Goal: Task Accomplishment & Management: Use online tool/utility

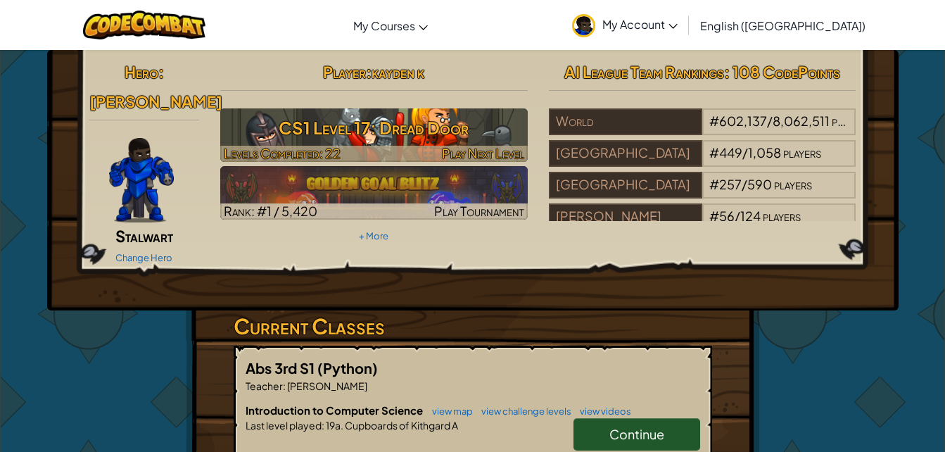
click at [344, 135] on h3 "CS1 Level 17: Dread Door" at bounding box center [374, 128] width 308 height 32
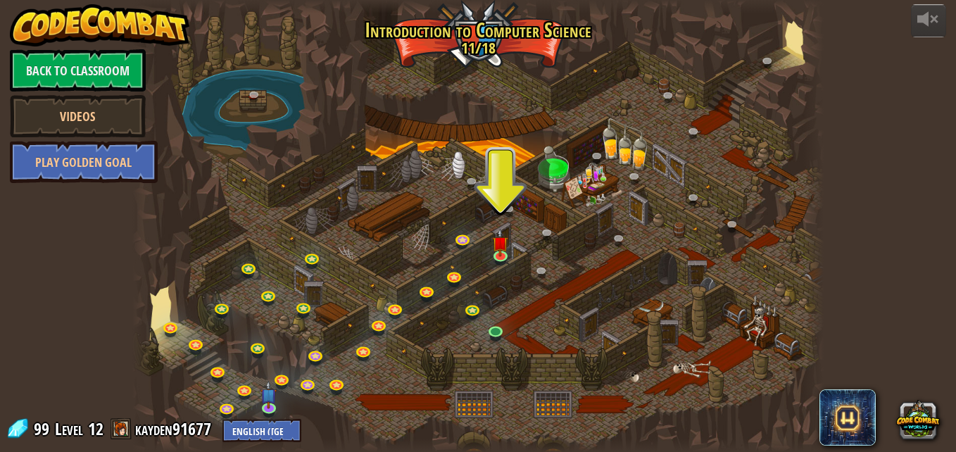
click at [510, 239] on div at bounding box center [477, 226] width 691 height 452
click at [501, 245] on img at bounding box center [500, 235] width 16 height 37
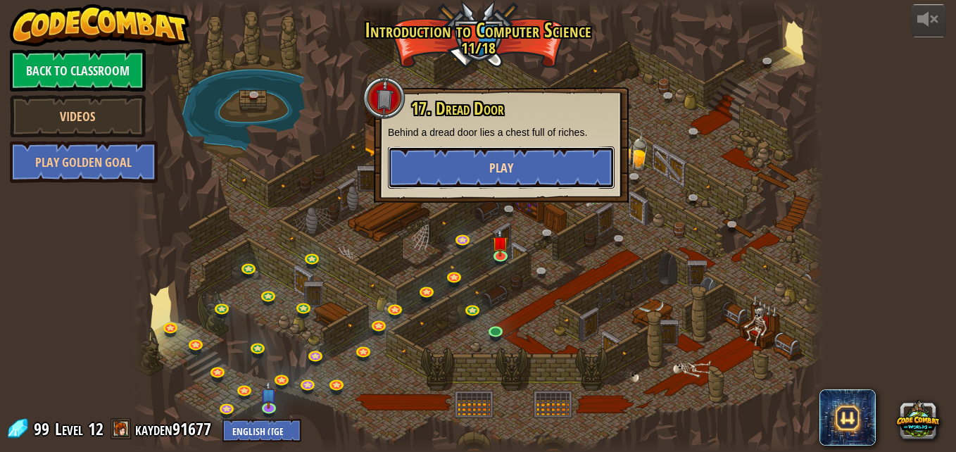
click at [412, 156] on button "Play" at bounding box center [501, 167] width 227 height 42
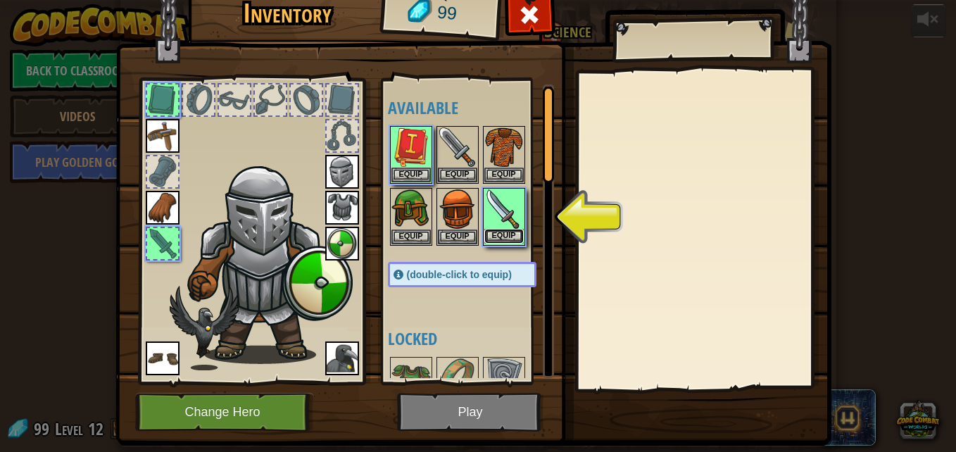
click at [494, 234] on button "Equip" at bounding box center [503, 236] width 39 height 15
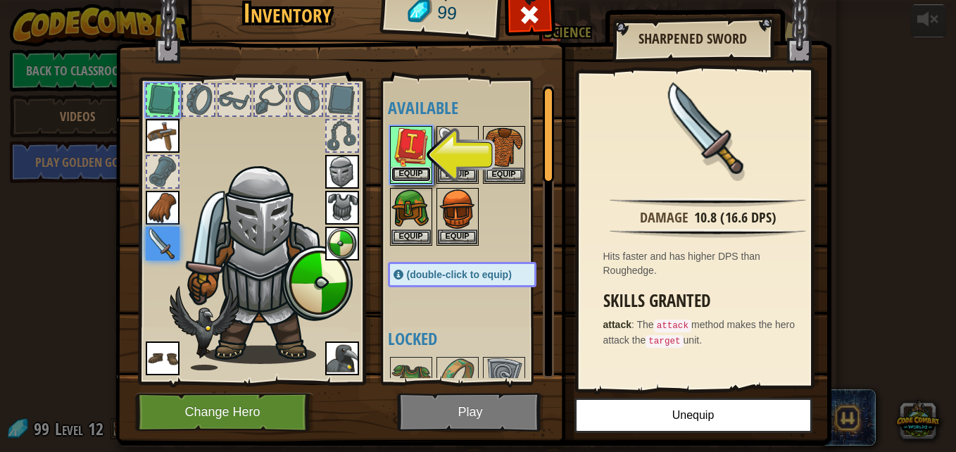
click at [402, 171] on button "Equip" at bounding box center [410, 174] width 39 height 15
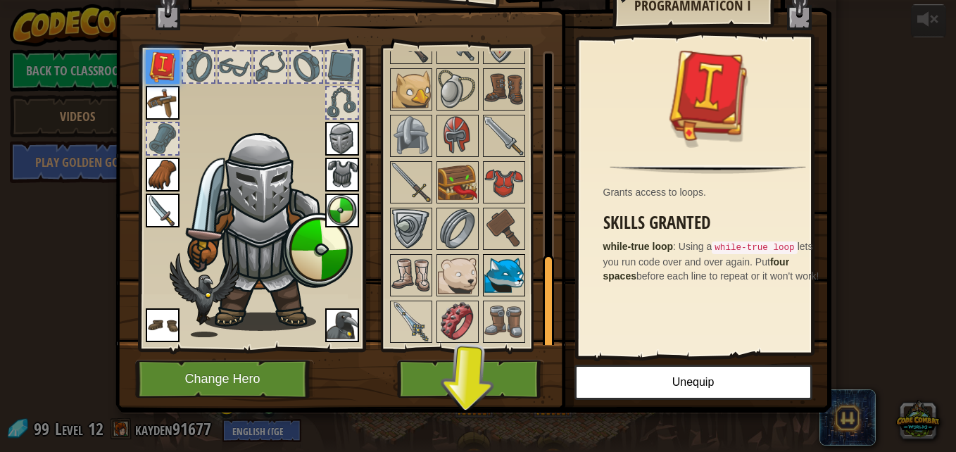
scroll to position [34, 0]
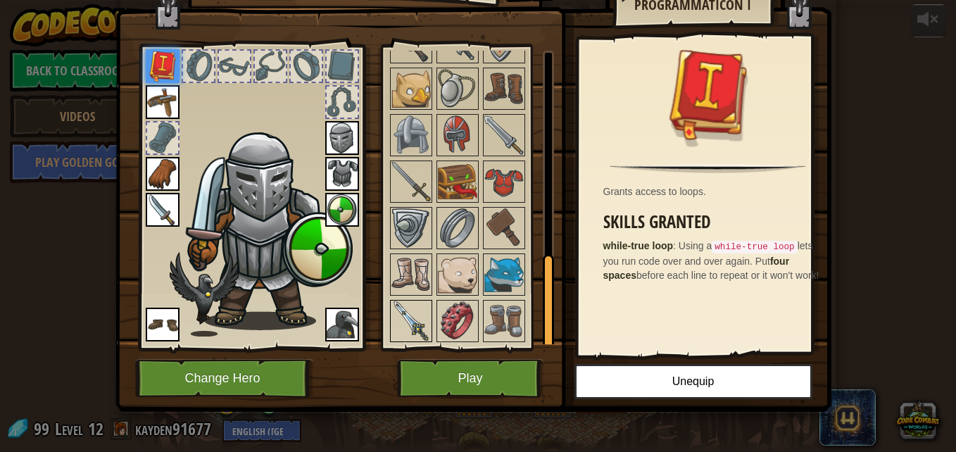
click at [408, 317] on img at bounding box center [410, 320] width 39 height 39
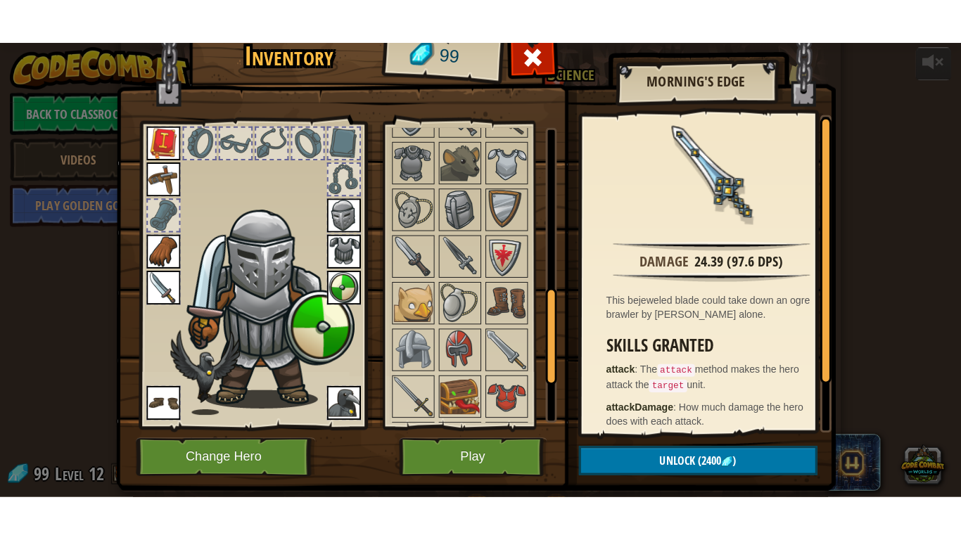
scroll to position [1, 0]
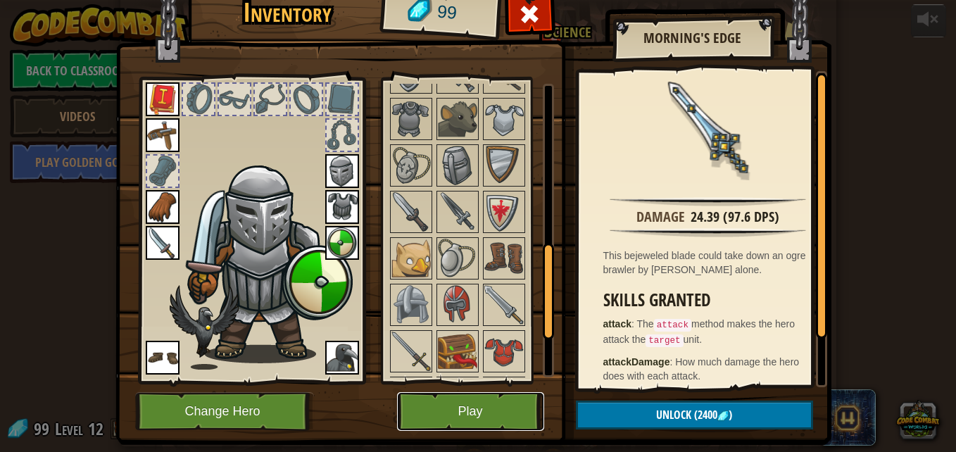
click at [443, 409] on button "Play" at bounding box center [470, 411] width 147 height 39
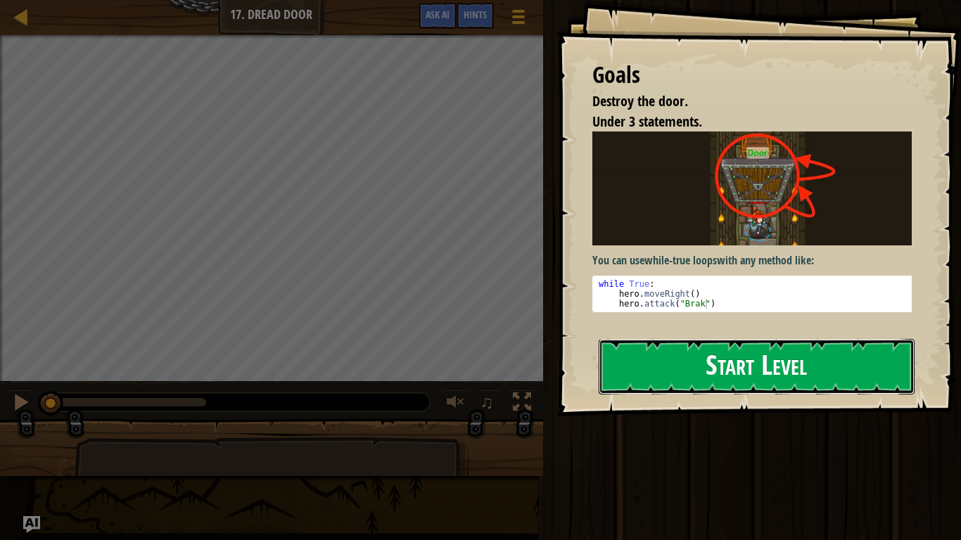
click at [650, 358] on button "Start Level" at bounding box center [757, 367] width 316 height 56
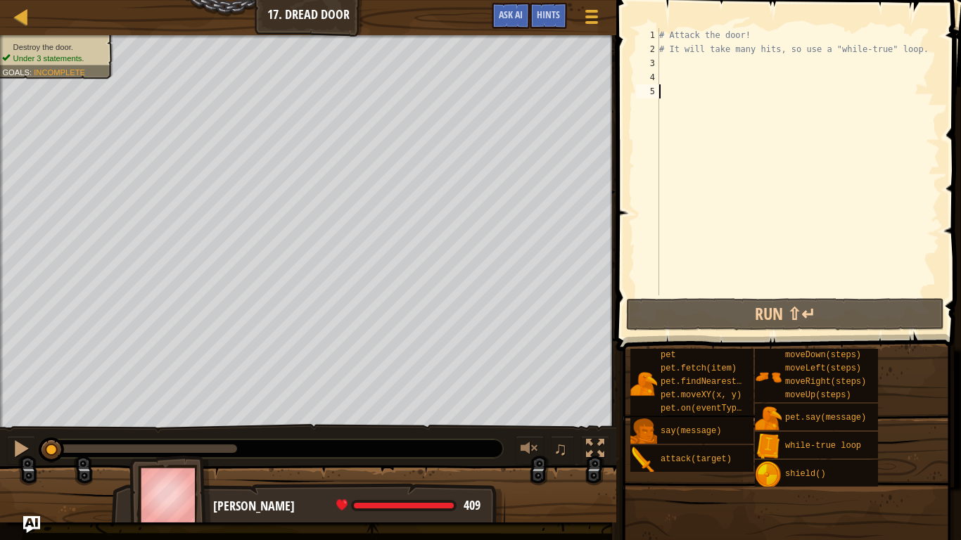
click at [17, 424] on div "Destroy the door. Under 3 statements. Goals : Incomplete ♫ [PERSON_NAME] 409 x:…" at bounding box center [480, 279] width 961 height 488
type textarea "t"
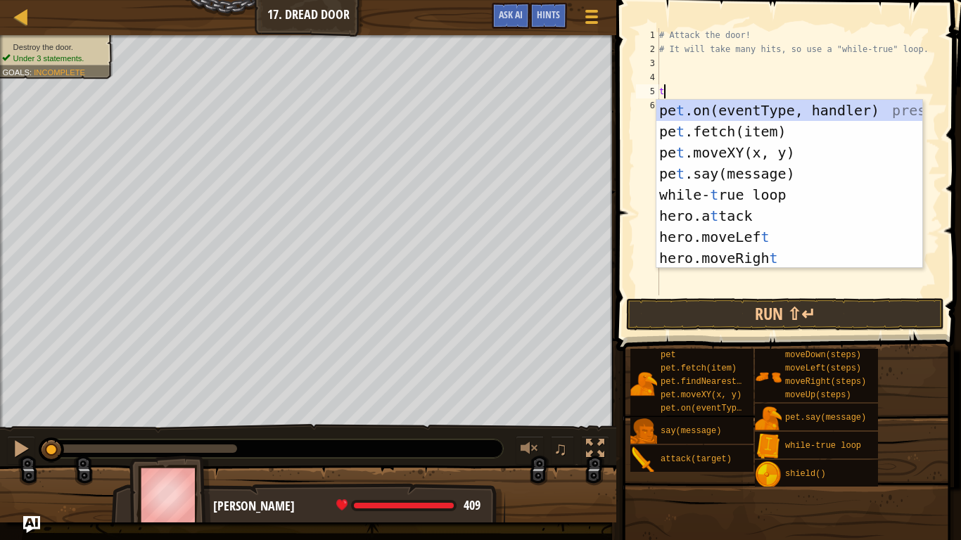
scroll to position [6, 0]
click at [719, 190] on div "pe t .on(eventType, handler) press enter pe t .fetch(item) press enter pe t .mo…" at bounding box center [790, 205] width 266 height 211
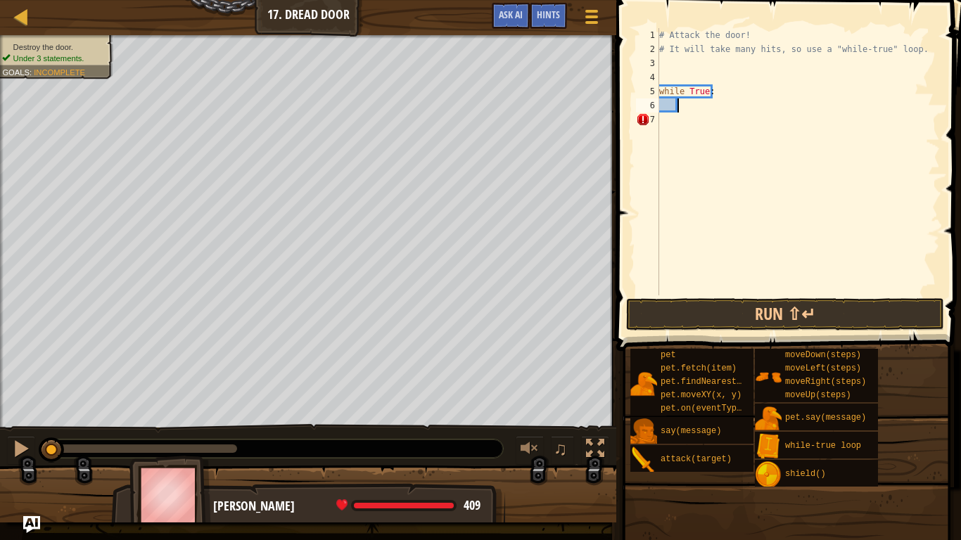
type textarea "d"
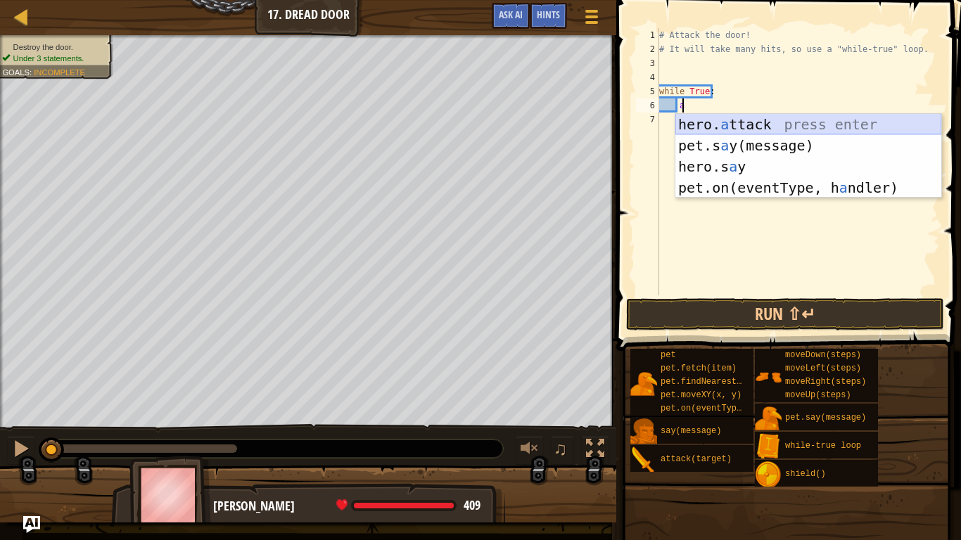
click at [752, 120] on div "hero. a ttack press enter pet.s a y(message) press enter hero.s a y press enter…" at bounding box center [809, 177] width 266 height 127
type textarea "hero.attack("Enemy Name")"
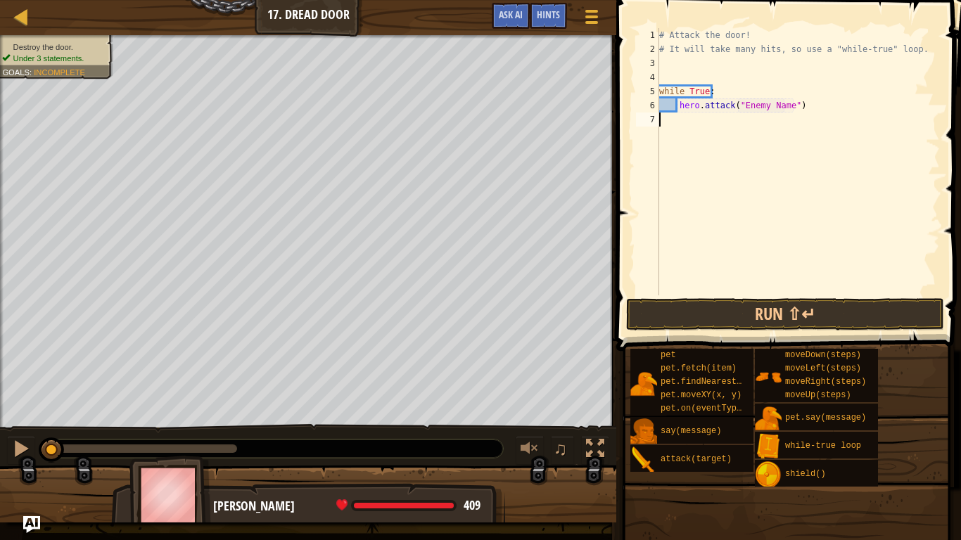
click at [752, 120] on div "# Attack the door! # It will take many hits, so use a "while-true" loop. while …" at bounding box center [799, 176] width 284 height 296
click at [783, 104] on div "# Attack the door! # It will take many hits, so use a "while-true" loop. while …" at bounding box center [799, 176] width 284 height 296
type textarea "hero.attack("Door")"
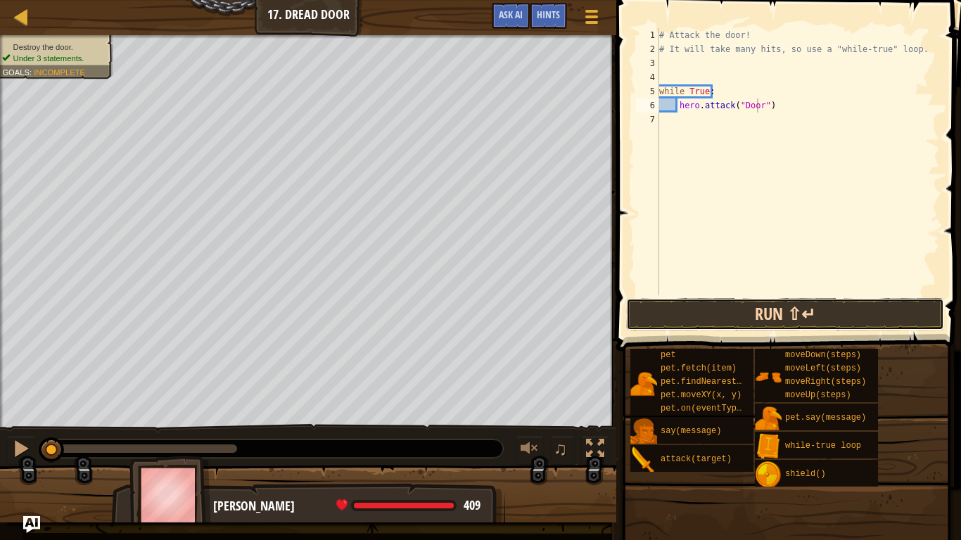
click at [806, 313] on button "Run ⇧↵" at bounding box center [785, 314] width 318 height 32
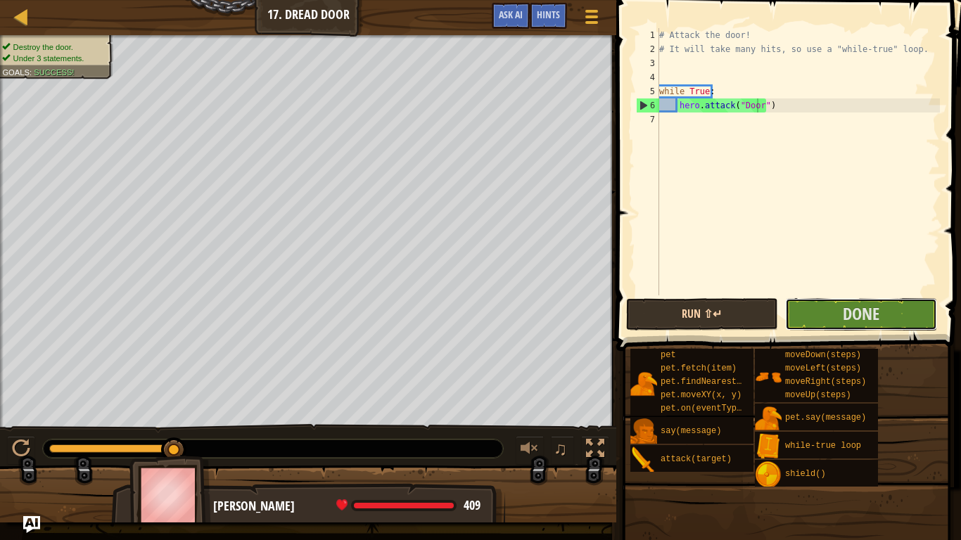
click at [806, 310] on button "Done" at bounding box center [861, 314] width 152 height 32
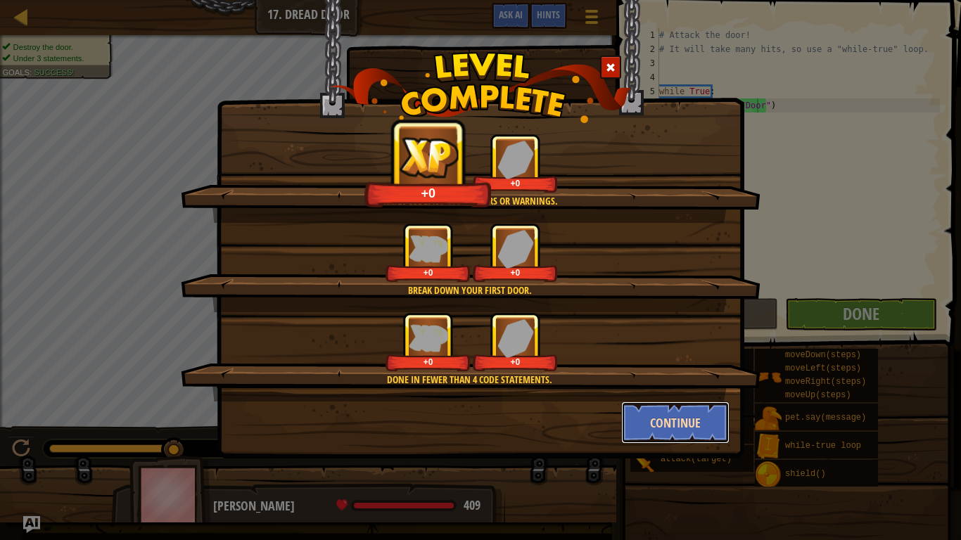
click at [654, 415] on button "Continue" at bounding box center [675, 423] width 109 height 42
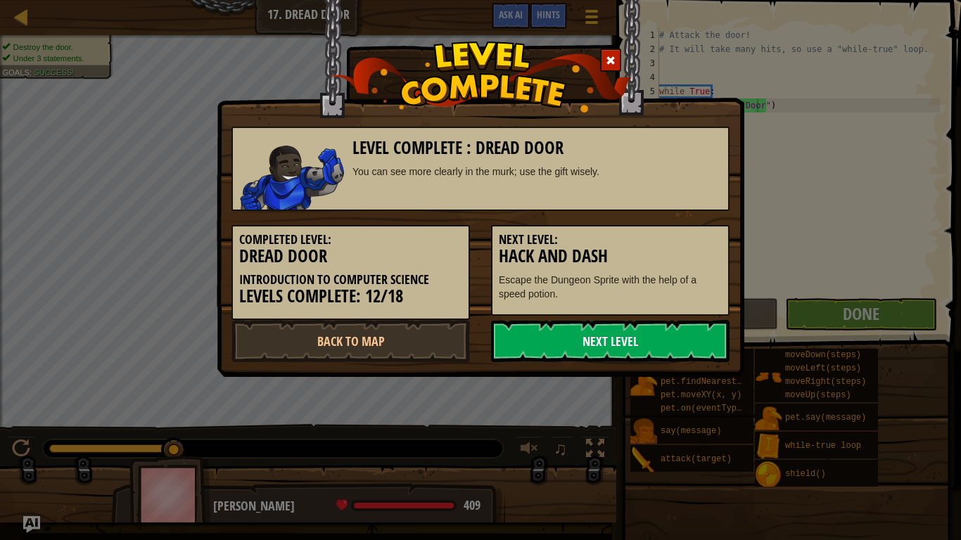
click at [616, 332] on link "Next Level" at bounding box center [610, 341] width 239 height 42
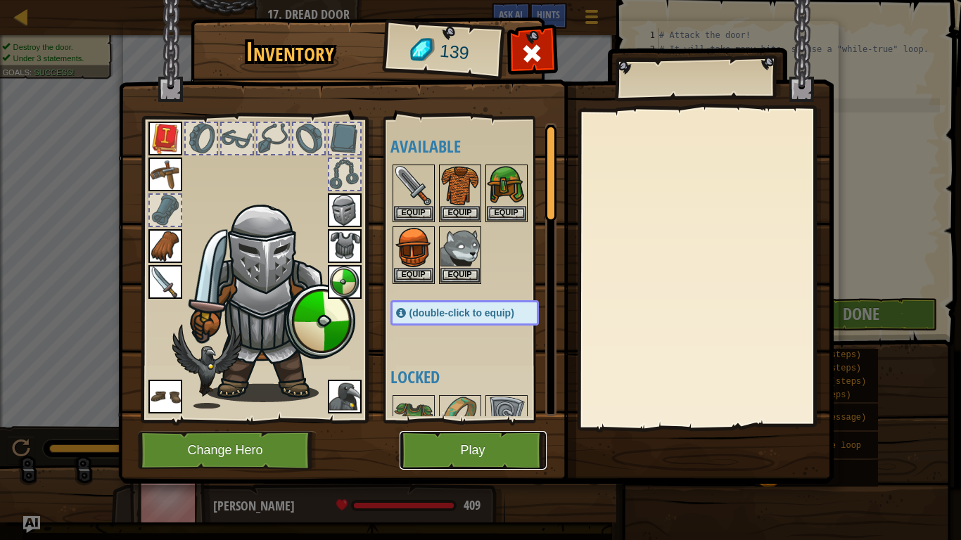
click at [443, 448] on button "Play" at bounding box center [473, 450] width 147 height 39
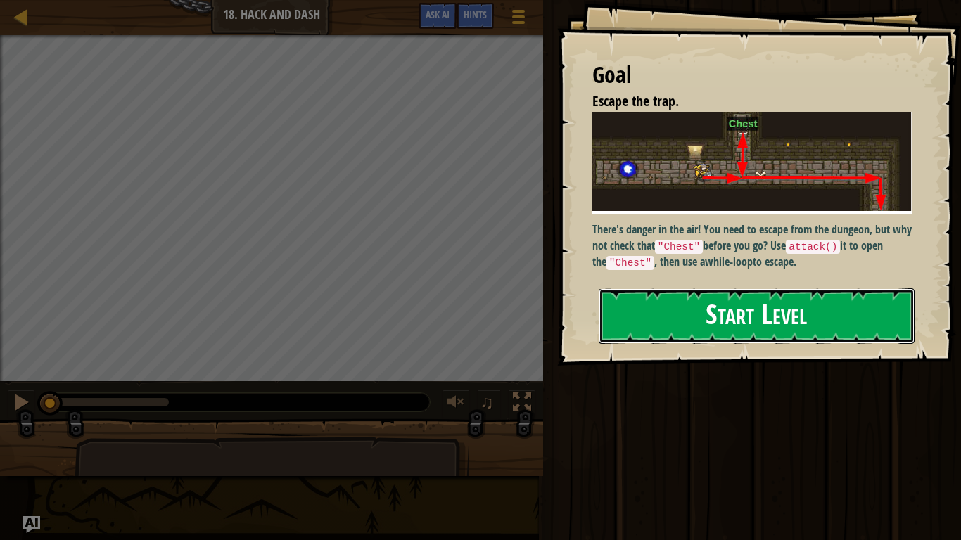
click at [645, 316] on button "Start Level" at bounding box center [757, 317] width 316 height 56
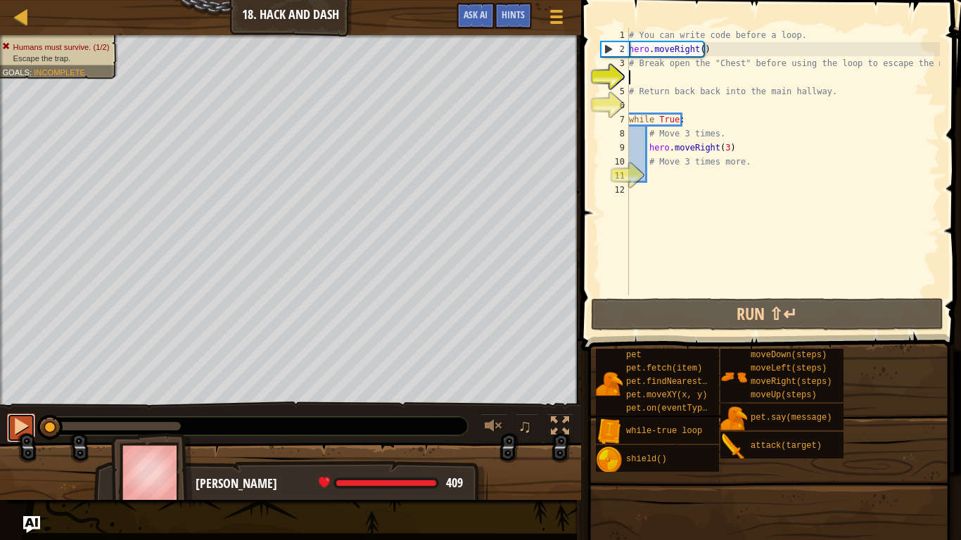
click at [16, 427] on div at bounding box center [21, 426] width 18 height 18
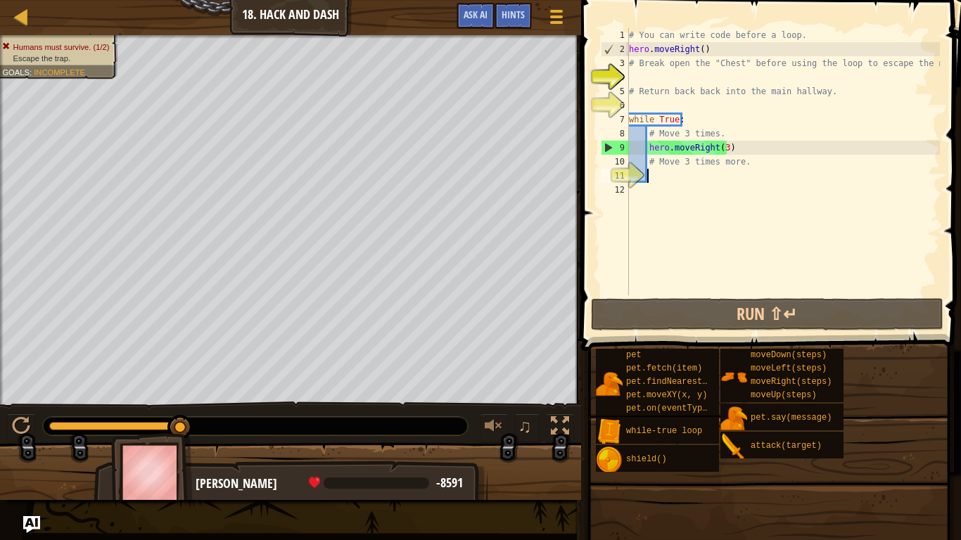
click at [748, 172] on div "# You can write code before a loop. hero . moveRight ( ) # Break open the "Ches…" at bounding box center [783, 176] width 314 height 296
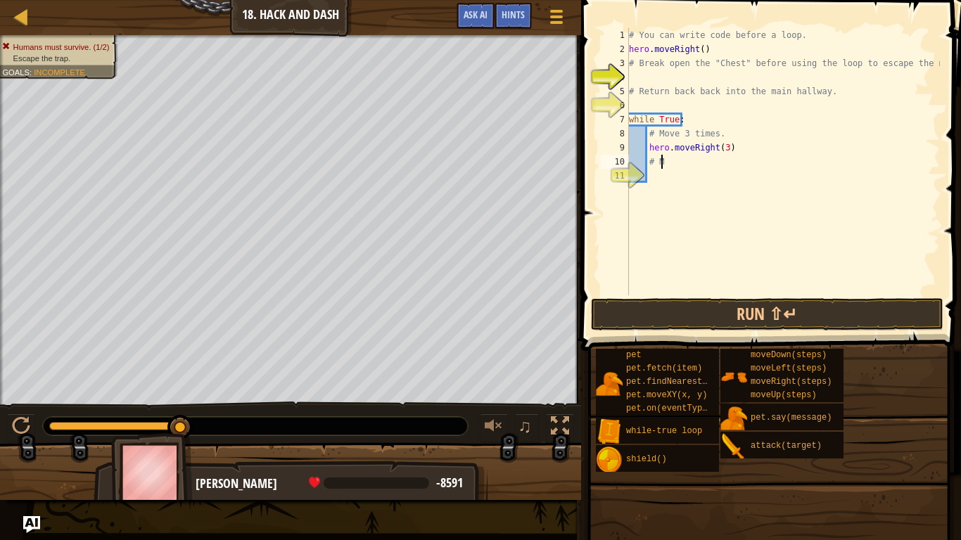
type textarea "#"
type textarea "h"
type textarea "#"
click at [649, 106] on div "# You can write code before a loop. hero . moveRight ( ) # Break open the "Ches…" at bounding box center [781, 176] width 320 height 296
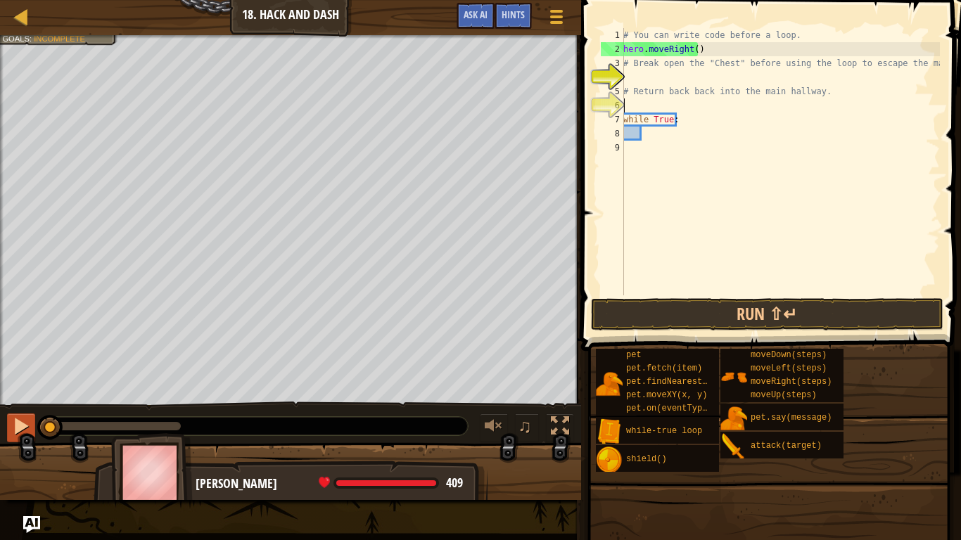
drag, startPoint x: 174, startPoint y: 422, endPoint x: 16, endPoint y: 417, distance: 157.7
click at [16, 417] on div "♫" at bounding box center [290, 423] width 581 height 42
type textarea "r"
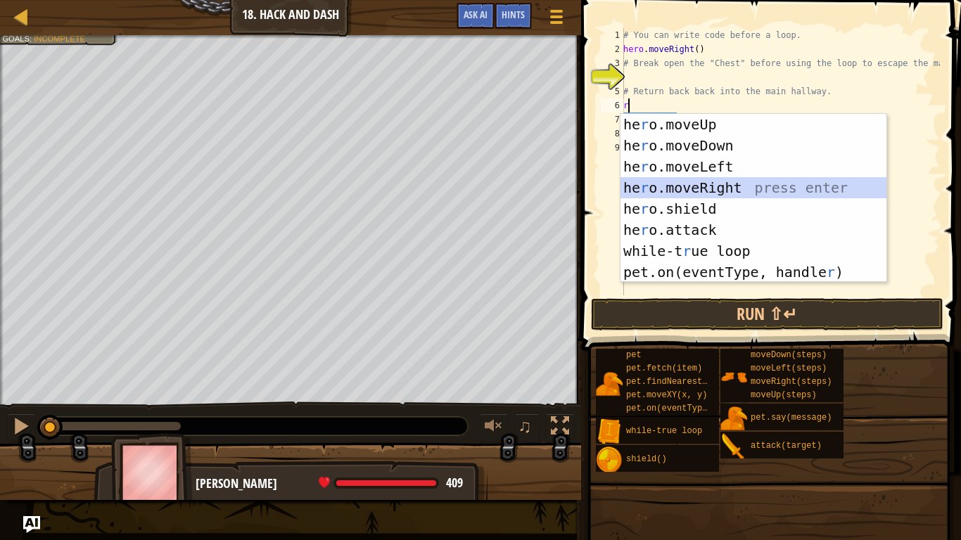
click at [683, 184] on div "he r o.moveUp press enter he r o.moveDown press enter he r o.moveLeft press ent…" at bounding box center [754, 219] width 266 height 211
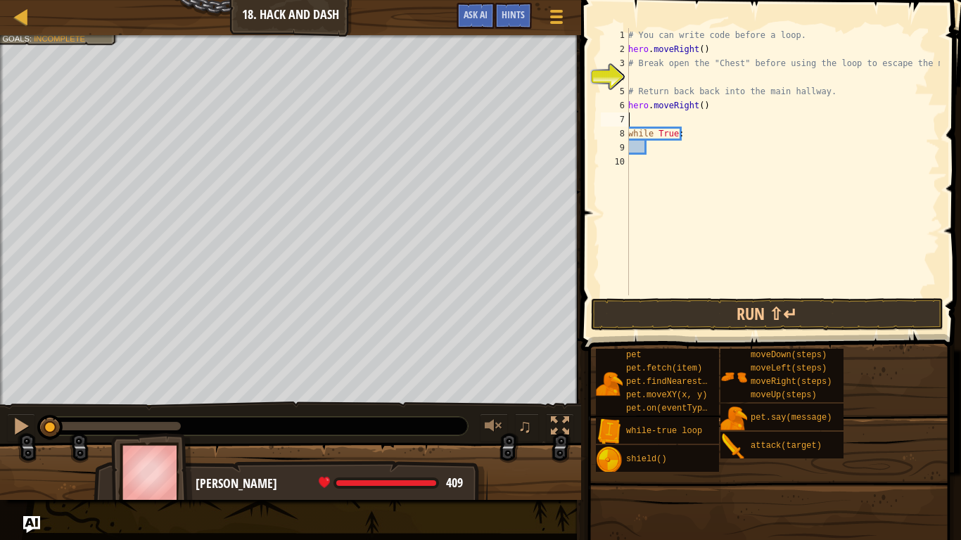
click at [683, 184] on div "# You can write code before a loop. hero . moveRight ( ) # Break open the "Ches…" at bounding box center [783, 176] width 315 height 296
click at [23, 423] on div at bounding box center [21, 426] width 18 height 18
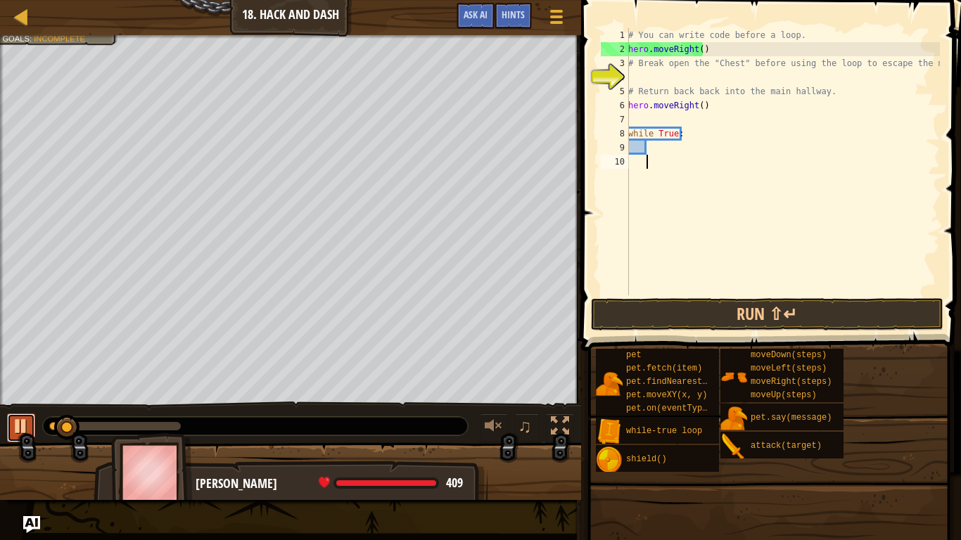
click at [23, 423] on div at bounding box center [21, 426] width 18 height 18
click at [650, 124] on div "# You can write code before a loop. hero . moveRight ( ) # Break open the "Ches…" at bounding box center [783, 176] width 315 height 296
type textarea "u"
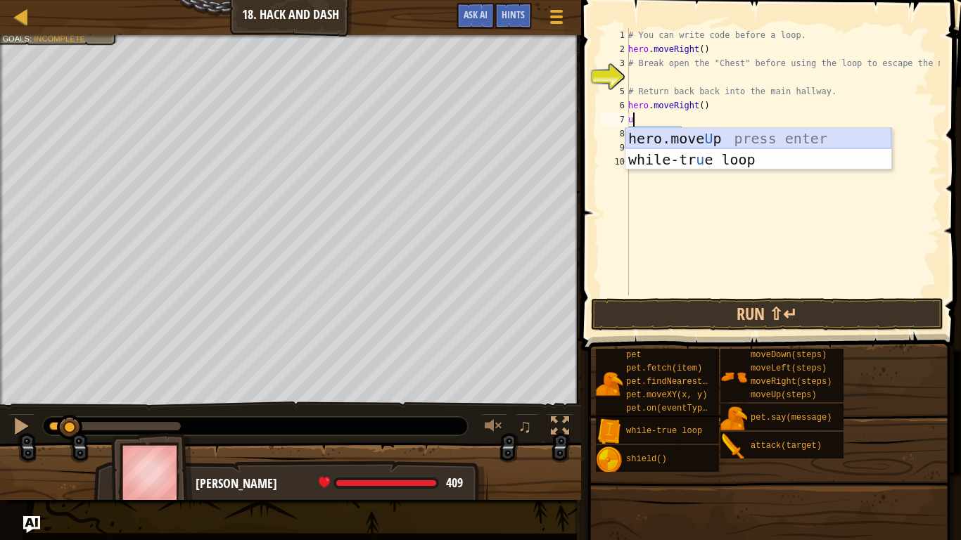
click at [663, 137] on div "hero.move U p press enter while-tr u e loop press enter" at bounding box center [759, 170] width 266 height 84
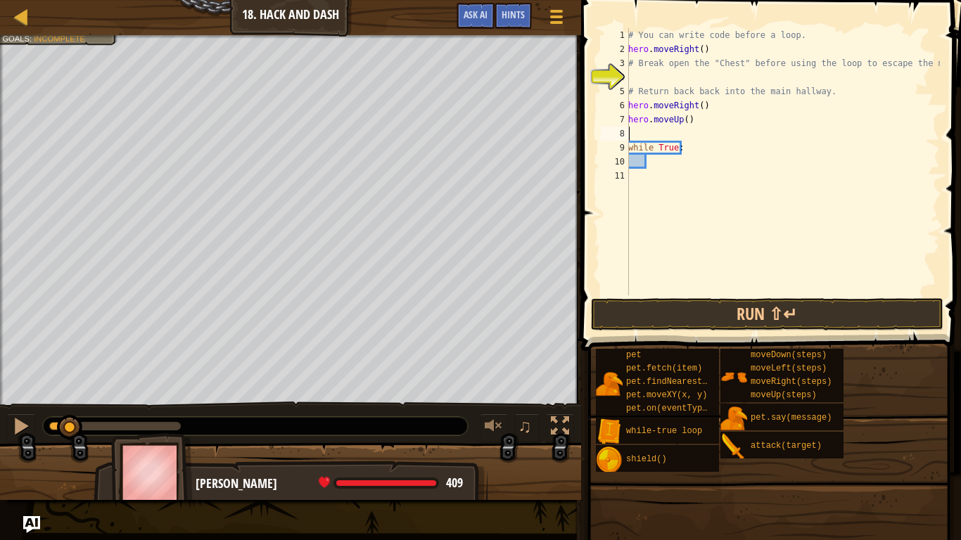
type textarea "d"
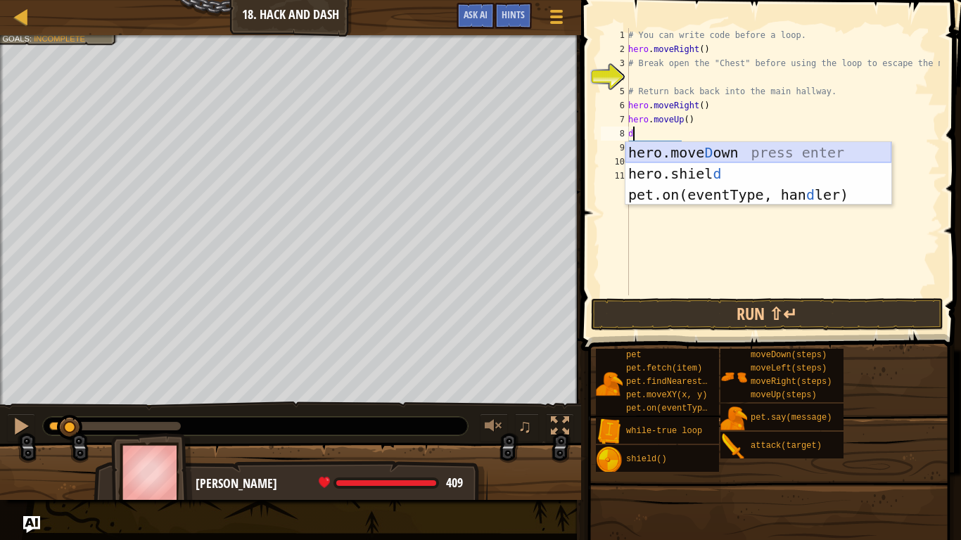
click at [682, 154] on div "hero.[PERSON_NAME] own press enter hero.[PERSON_NAME] d press enter pet.on(even…" at bounding box center [759, 195] width 266 height 106
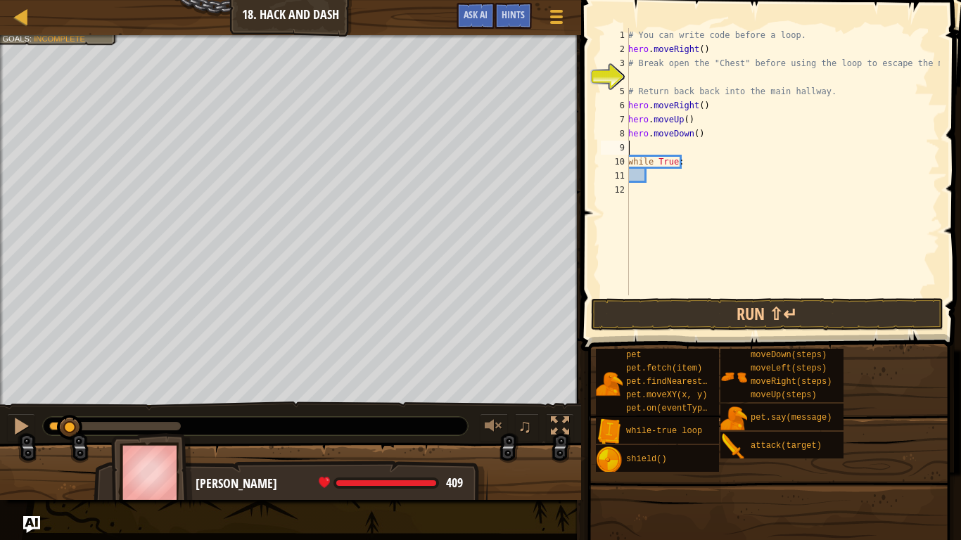
type textarea "hero.moveDown()"
click at [657, 167] on div "# You can write code before a loop. hero . moveRight ( ) # Break open the "Ches…" at bounding box center [783, 176] width 315 height 296
type textarea "r"
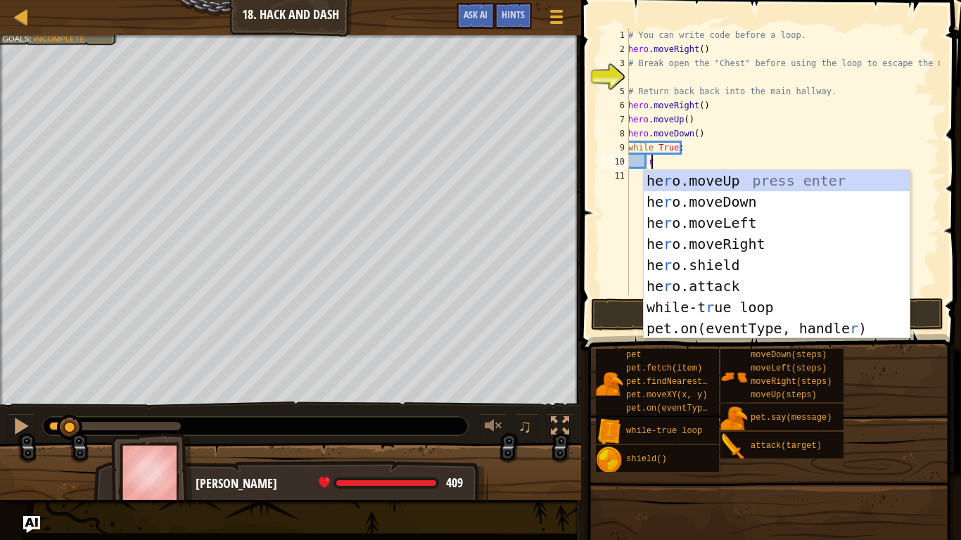
scroll to position [6, 1]
click at [714, 241] on div "he r o.moveUp press enter he r o.moveDown press enter he r o.moveLeft press ent…" at bounding box center [777, 275] width 266 height 211
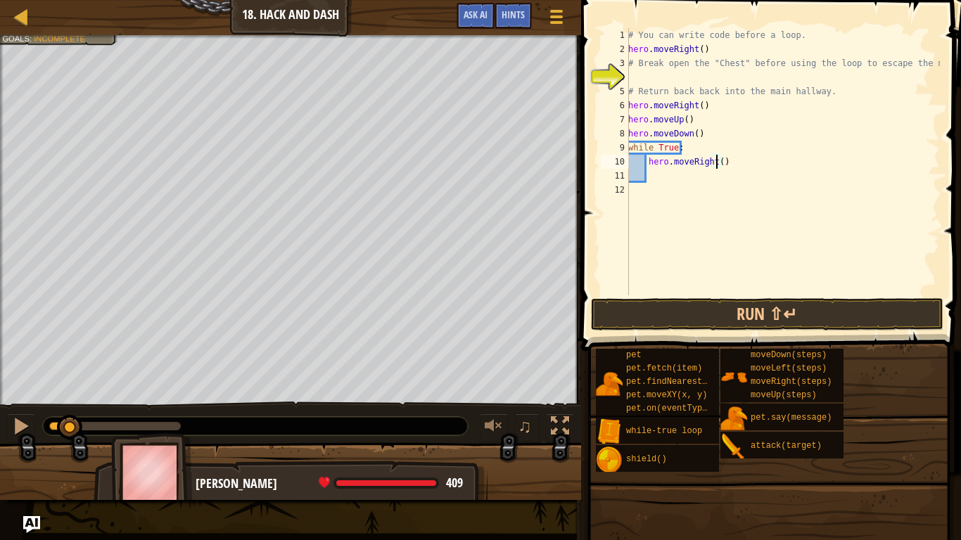
click at [715, 156] on div "# You can write code before a loop. hero . moveRight ( ) # Break open the "Ches…" at bounding box center [783, 176] width 315 height 296
type textarea "hero.moveRight(3)"
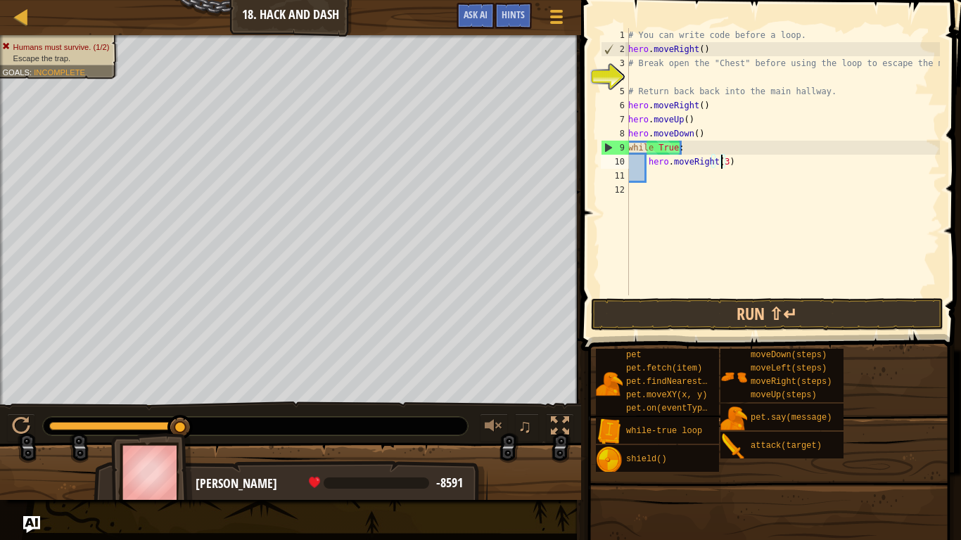
drag, startPoint x: 62, startPoint y: 425, endPoint x: 211, endPoint y: 405, distance: 150.5
click at [211, 405] on div "♫" at bounding box center [290, 423] width 581 height 42
drag, startPoint x: 183, startPoint y: 425, endPoint x: 232, endPoint y: 408, distance: 52.1
click at [654, 182] on div "# You can write code before a loop. hero . moveRight ( ) # Break open the "Ches…" at bounding box center [783, 176] width 315 height 296
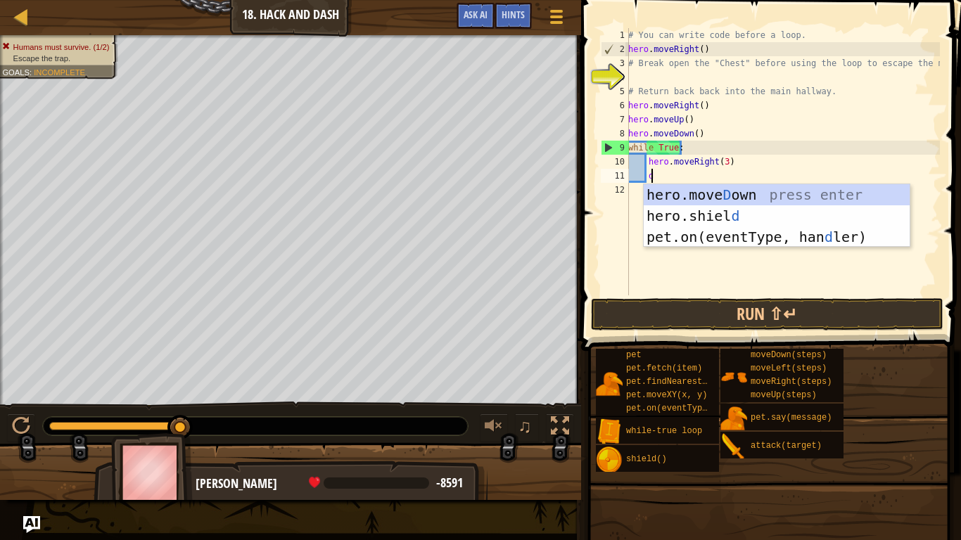
scroll to position [6, 1]
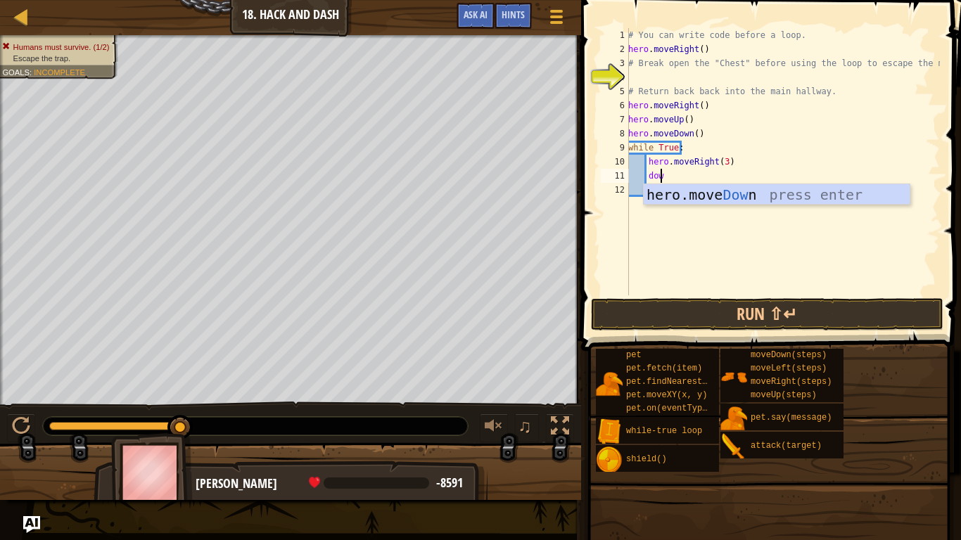
type textarea "down"
click at [675, 189] on div "hero.move Down press enter" at bounding box center [777, 215] width 266 height 63
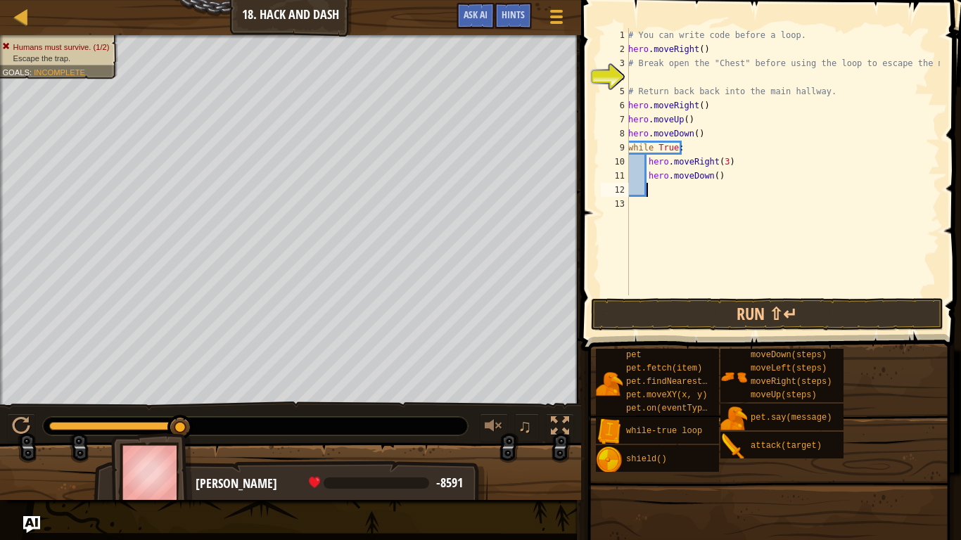
scroll to position [6, 1]
click at [711, 172] on div "# You can write code before a loop. hero . moveRight ( ) # Break open the "Ches…" at bounding box center [783, 176] width 315 height 296
click at [778, 313] on button "Run ⇧↵" at bounding box center [767, 314] width 353 height 32
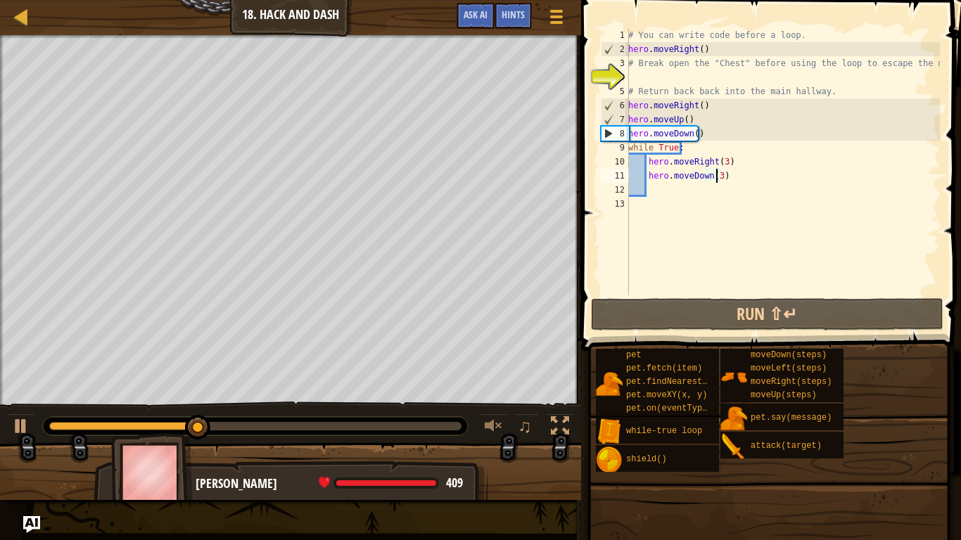
click at [705, 106] on div "# You can write code before a loop. hero . moveRight ( ) # Break open the "Ches…" at bounding box center [783, 176] width 315 height 296
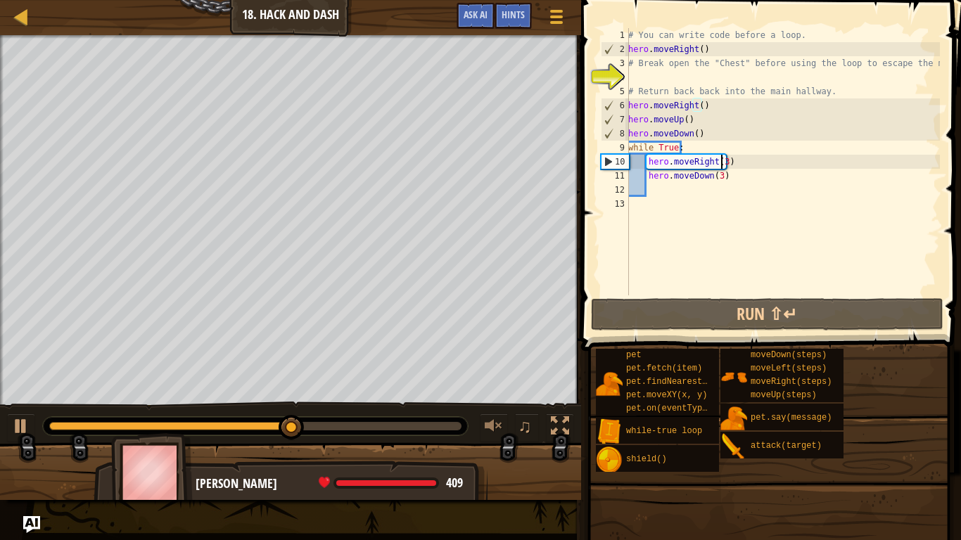
click at [721, 159] on div "# You can write code before a loop. hero . moveRight ( ) # Break open the "Ches…" at bounding box center [783, 176] width 315 height 296
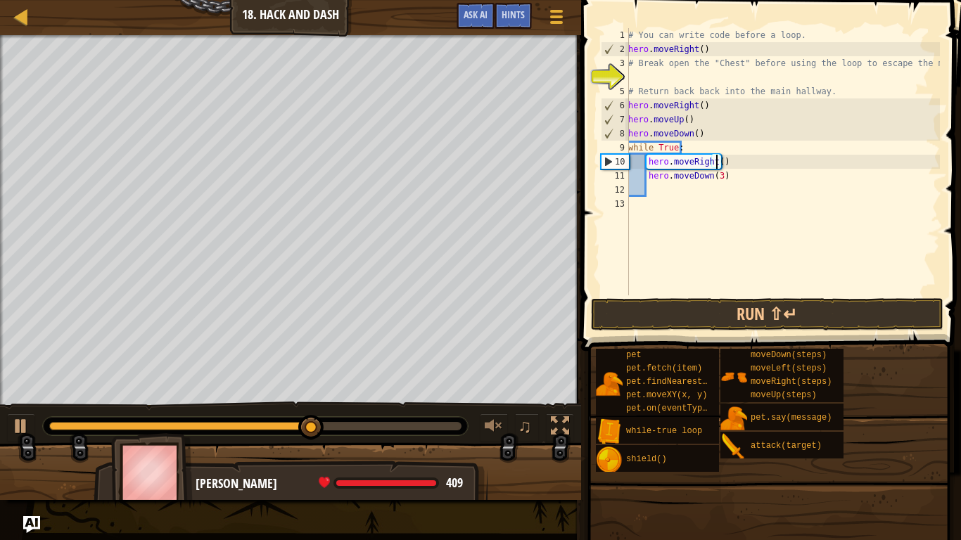
type textarea "hero.moveRight(2)"
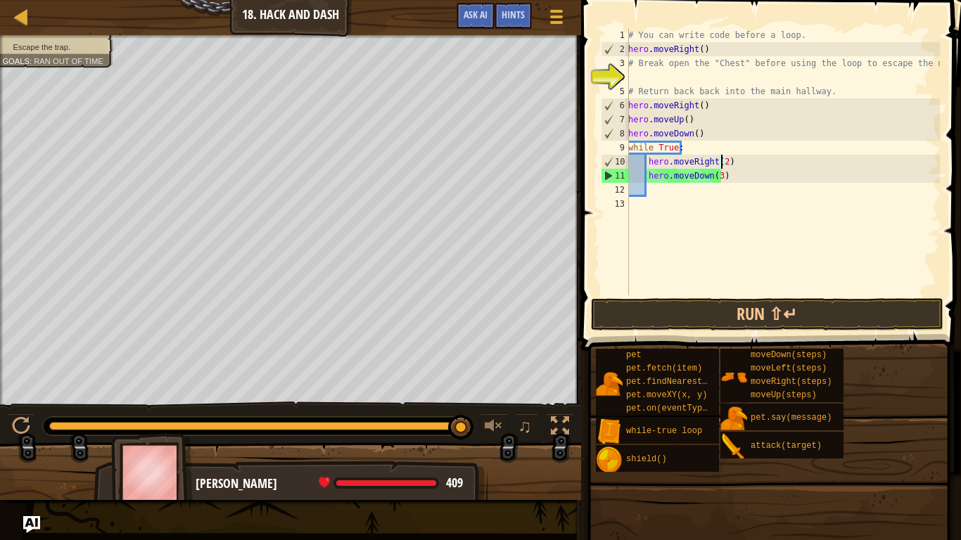
click at [656, 191] on div "# You can write code before a loop. hero . moveRight ( ) # Break open the "Ches…" at bounding box center [783, 176] width 315 height 296
type textarea "r"
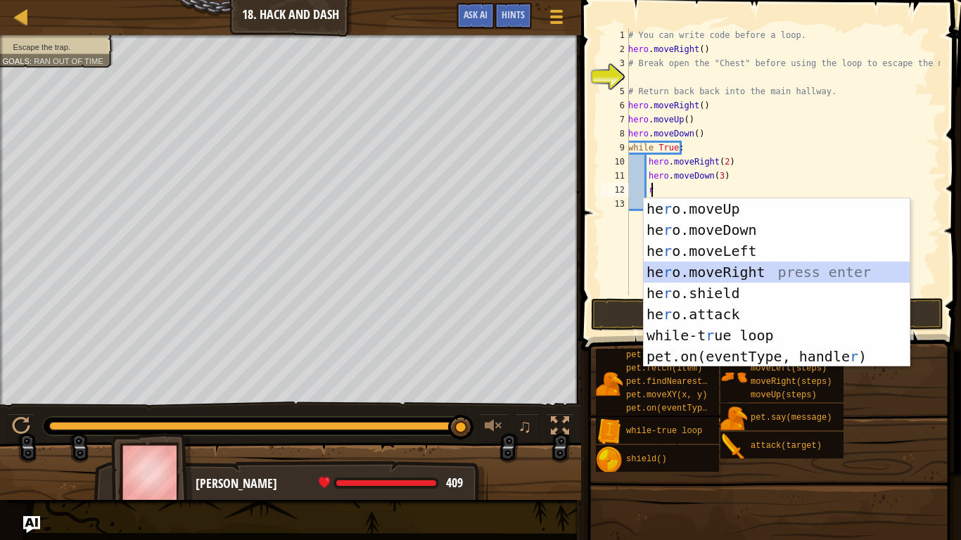
click at [718, 272] on div "he r o.moveUp press enter he r o.moveDown press enter he r o.moveLeft press ent…" at bounding box center [777, 303] width 266 height 211
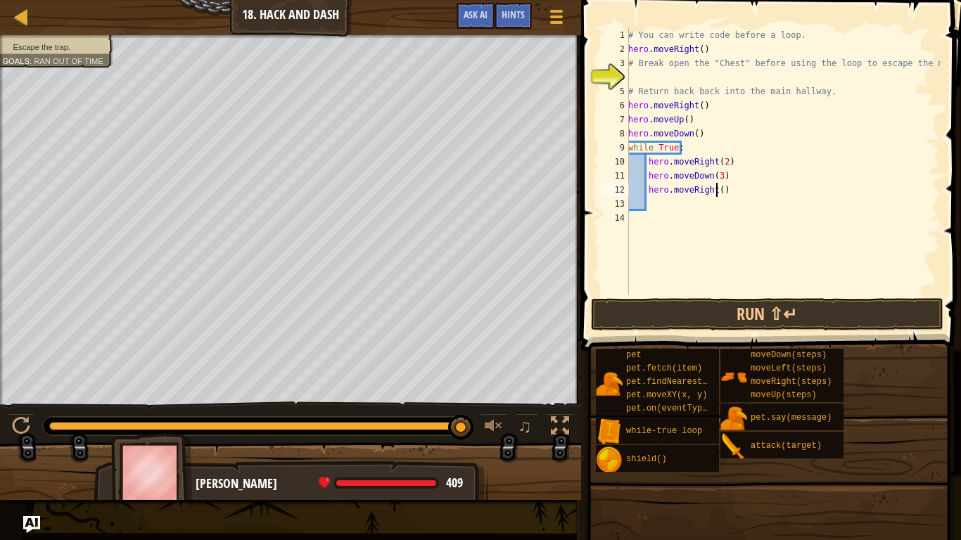
click at [714, 187] on div "# You can write code before a loop. hero . moveRight ( ) # Break open the "Ches…" at bounding box center [783, 176] width 315 height 296
click at [835, 319] on button "Run ⇧↵" at bounding box center [767, 314] width 353 height 32
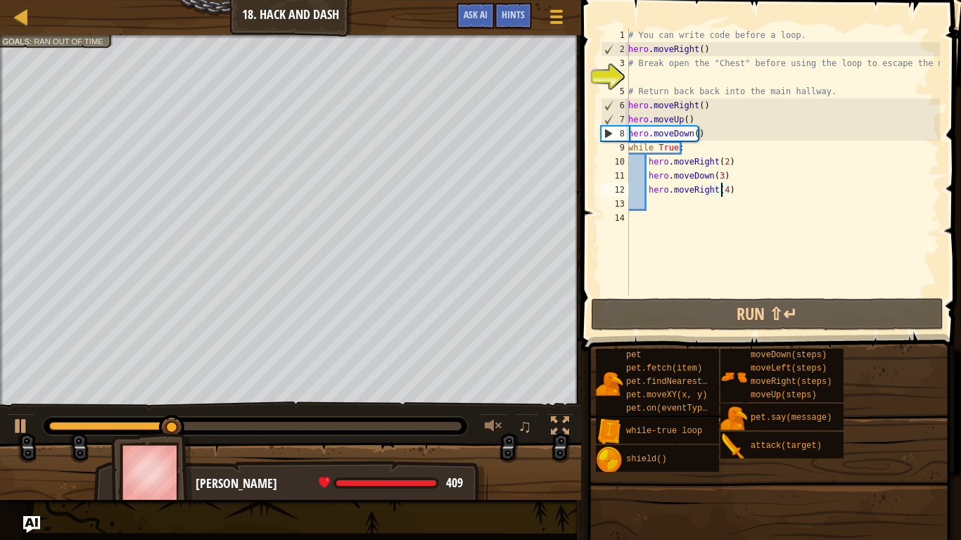
click at [697, 120] on div "# You can write code before a loop. hero . moveRight ( ) # Break open the "Ches…" at bounding box center [783, 176] width 315 height 296
click at [710, 105] on div "# You can write code before a loop. hero . moveRight ( ) # Break open the "Ches…" at bounding box center [783, 176] width 315 height 296
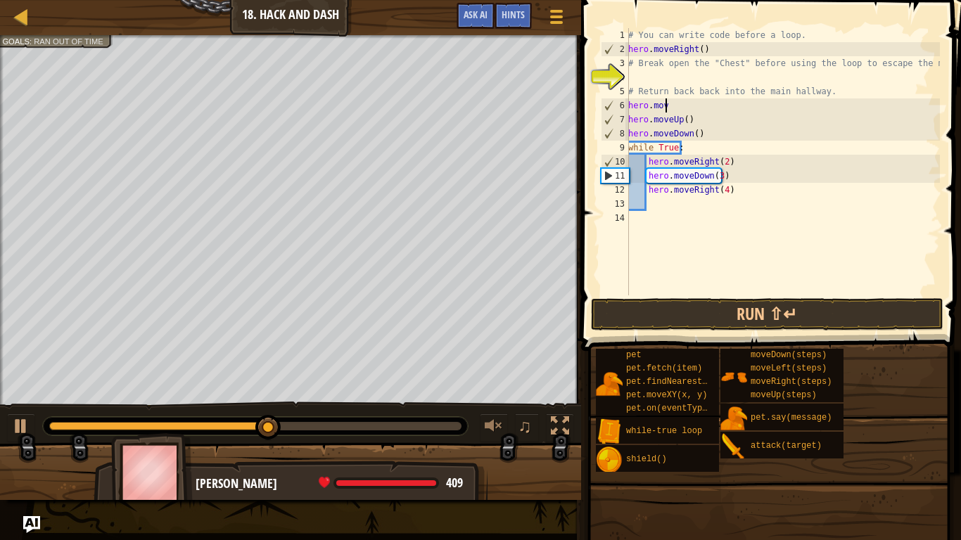
type textarea "h"
click at [707, 115] on div "# You can write code before a loop. hero . moveRight ( ) # Break open the "Ches…" at bounding box center [783, 176] width 315 height 296
type textarea "h"
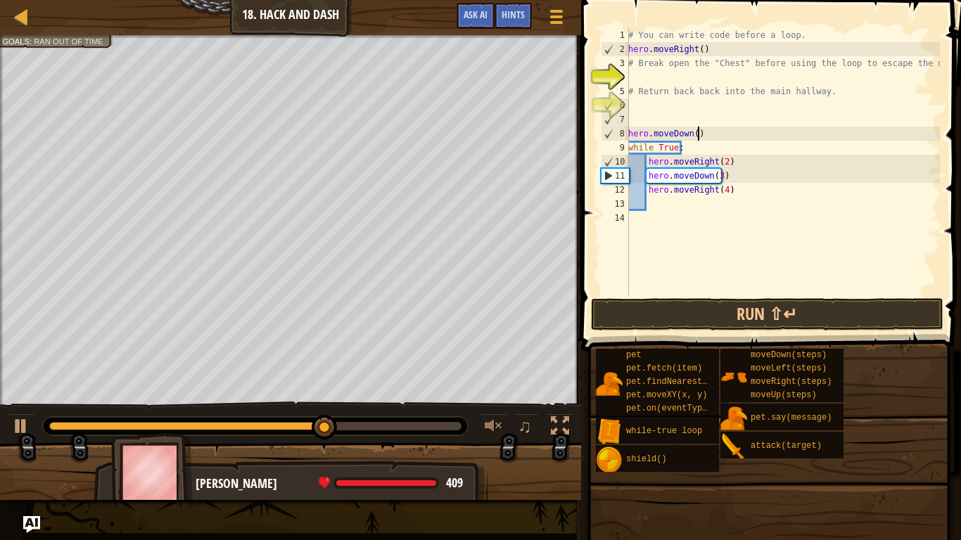
click at [702, 133] on div "# You can write code before a loop. hero . moveRight ( ) # Break open the "Ches…" at bounding box center [783, 176] width 315 height 296
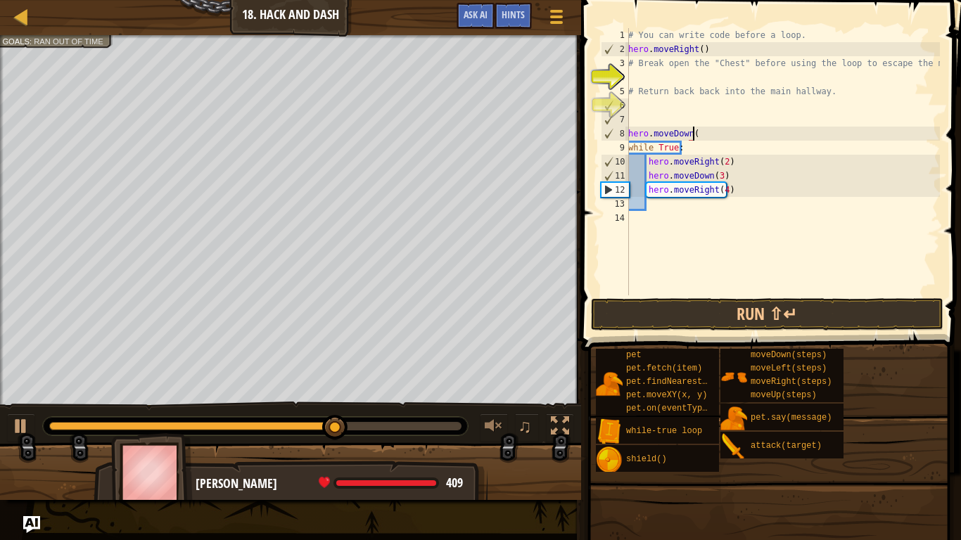
type textarea "h"
click at [657, 203] on div "# You can write code before a loop. hero . moveRight ( ) # Break open the "Ches…" at bounding box center [783, 176] width 315 height 296
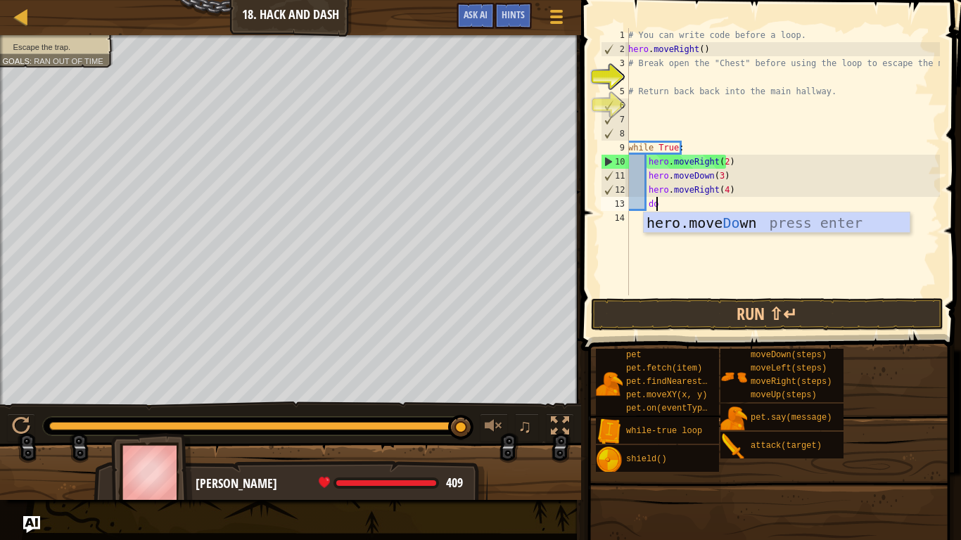
type textarea "do"
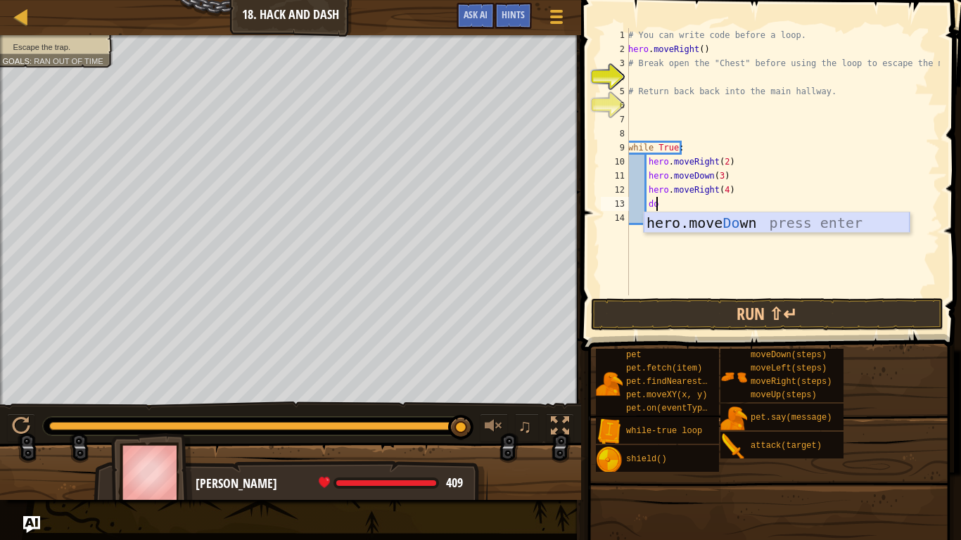
click at [698, 224] on div "hero.move Do wn press enter" at bounding box center [777, 244] width 266 height 63
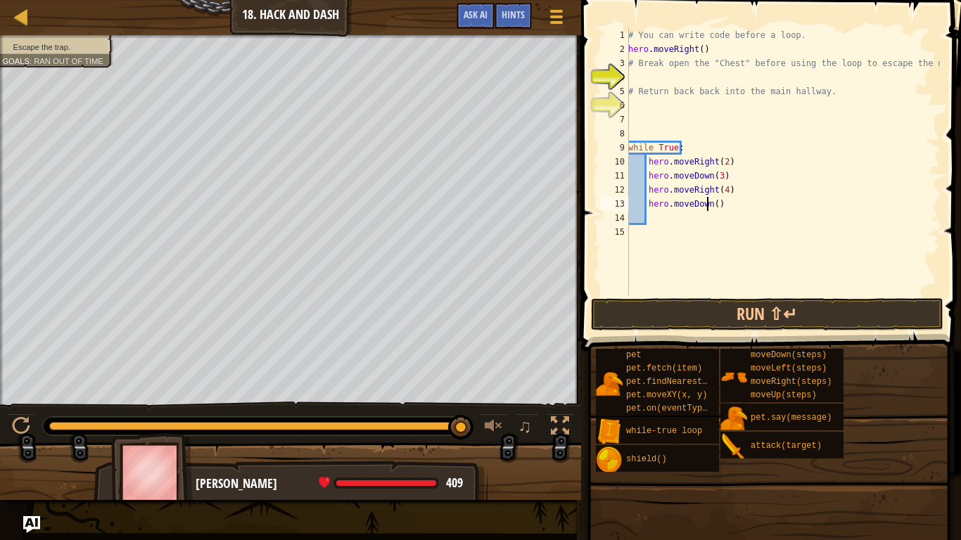
click at [708, 200] on div "# You can write code before a loop. hero . moveRight ( ) # Break open the "Ches…" at bounding box center [783, 176] width 315 height 296
click at [711, 199] on div "# You can write code before a loop. hero . moveRight ( ) # Break open the "Ches…" at bounding box center [783, 176] width 315 height 296
click at [795, 305] on button "Run ⇧↵" at bounding box center [767, 314] width 353 height 32
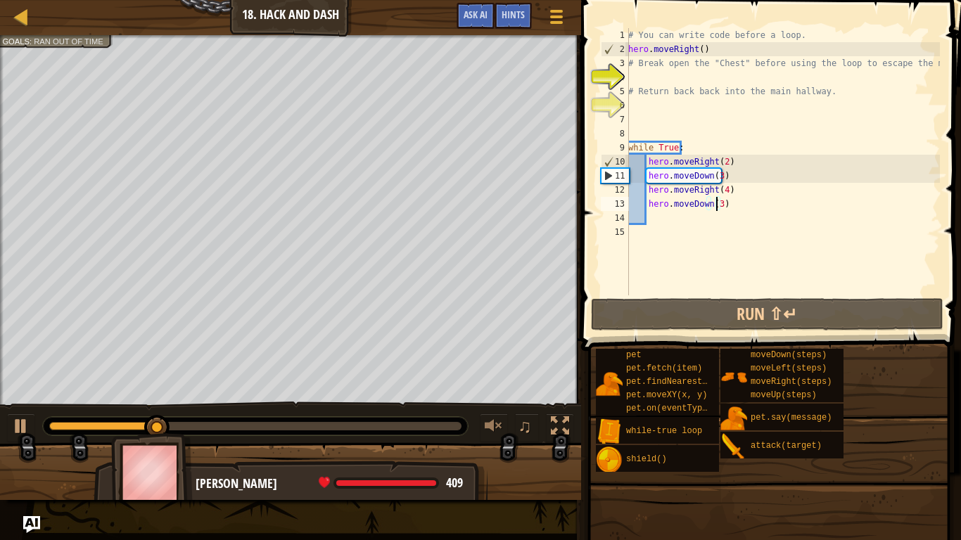
click at [740, 169] on div "# You can write code before a loop. hero . moveRight ( ) # Break open the "Ches…" at bounding box center [783, 176] width 315 height 296
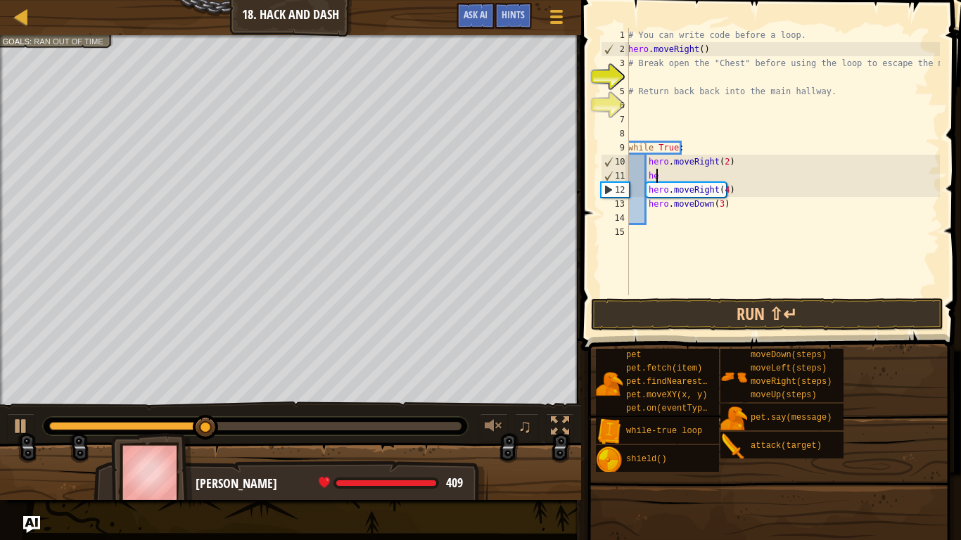
type textarea "h"
click at [721, 186] on div "# You can write code before a loop. hero . moveRight ( ) # Break open the "Ches…" at bounding box center [783, 176] width 315 height 296
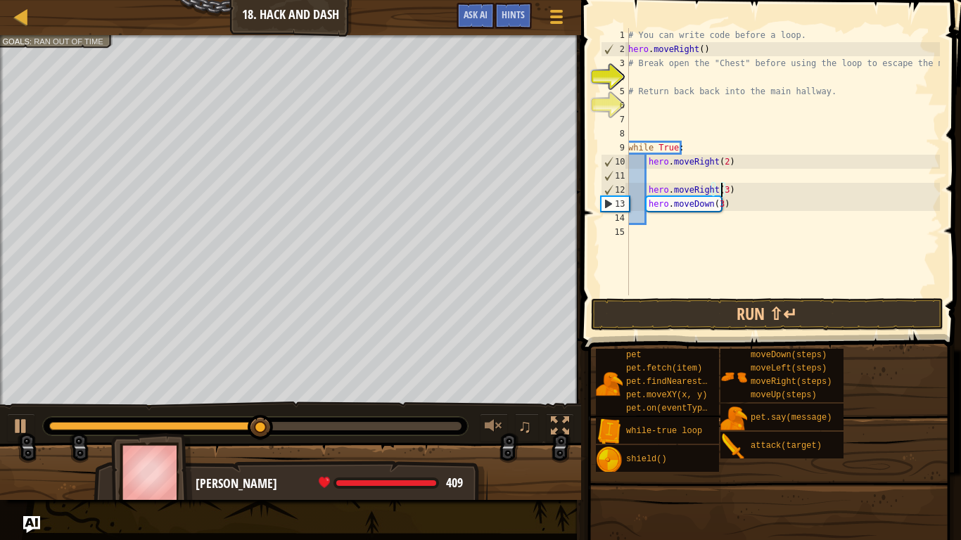
scroll to position [6, 7]
type textarea "hero.moveRight(3)"
click at [792, 317] on button "Run ⇧↵" at bounding box center [767, 314] width 353 height 32
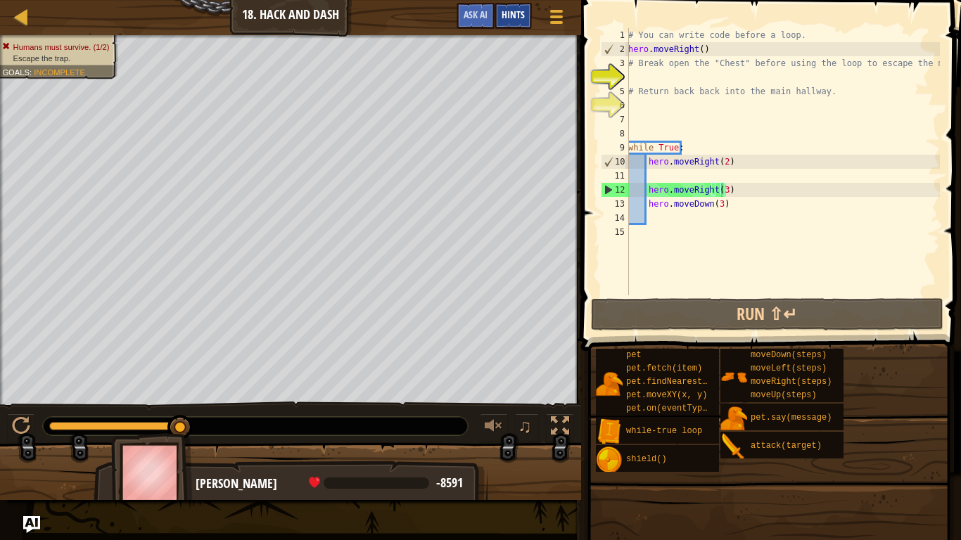
click at [517, 11] on span "Hints" at bounding box center [513, 14] width 23 height 13
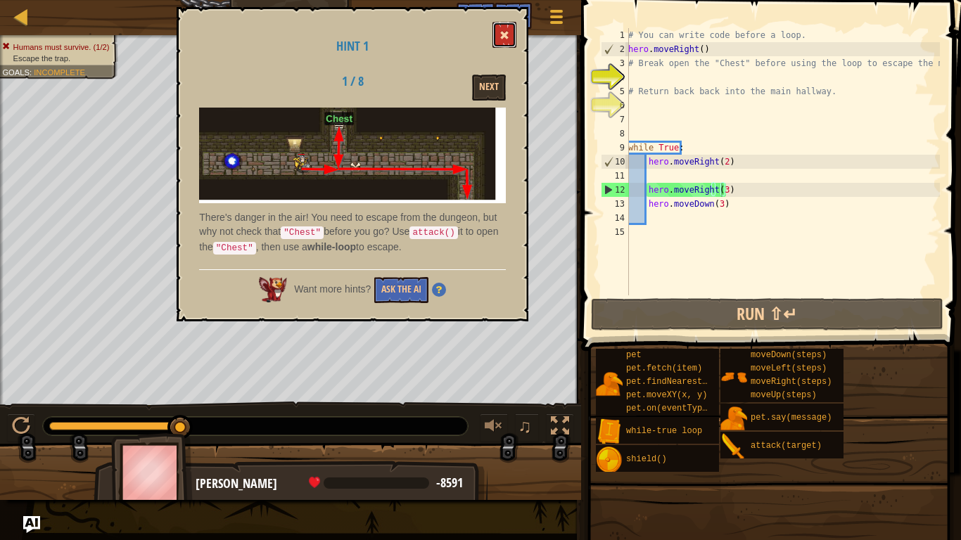
click at [500, 27] on button at bounding box center [505, 35] width 24 height 26
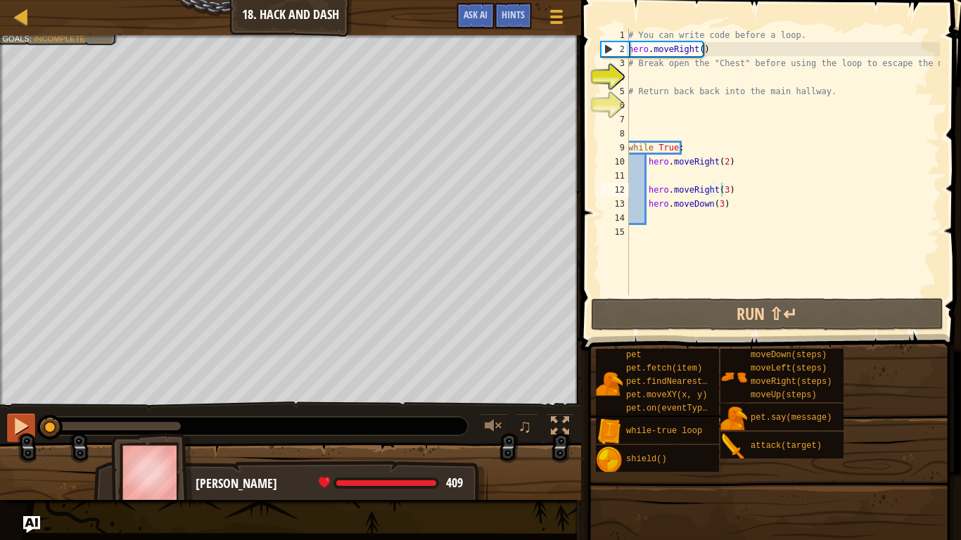
drag, startPoint x: 175, startPoint y: 429, endPoint x: 7, endPoint y: 417, distance: 167.9
click at [7, 417] on div "♫" at bounding box center [290, 423] width 581 height 42
click at [727, 212] on div "# You can write code before a loop. hero . moveRight ( ) # Break open the "Ches…" at bounding box center [783, 176] width 315 height 296
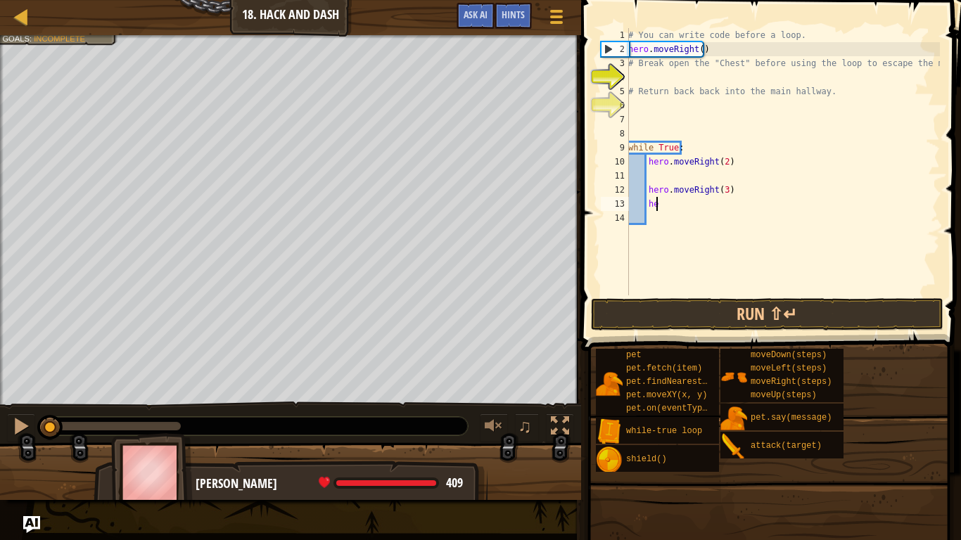
type textarea "h"
type textarea "w"
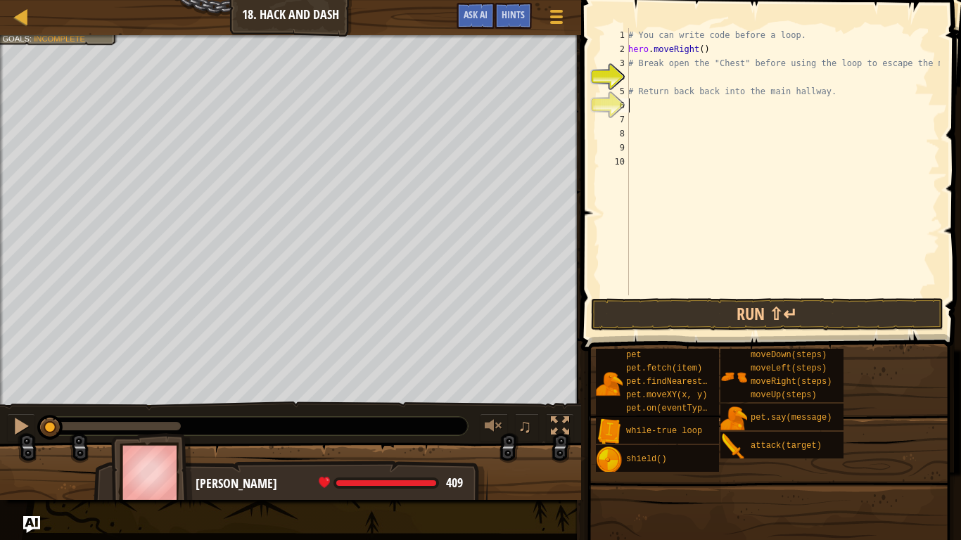
click at [806, 101] on div "# You can write code before a loop. hero . moveRight ( ) # Break open the "Ches…" at bounding box center [783, 176] width 315 height 296
click at [825, 92] on div "# You can write code before a loop. hero . moveRight ( ) # Break open the "Ches…" at bounding box center [783, 176] width 315 height 296
type textarea "#"
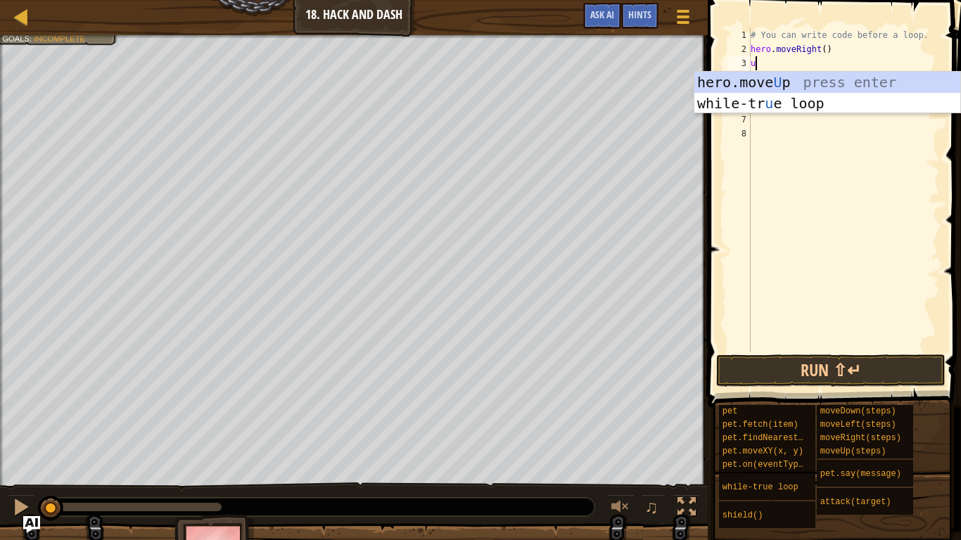
type textarea "up"
click at [802, 77] on div "hero.move Up press enter while-tr u e loo p press enter" at bounding box center [828, 114] width 266 height 84
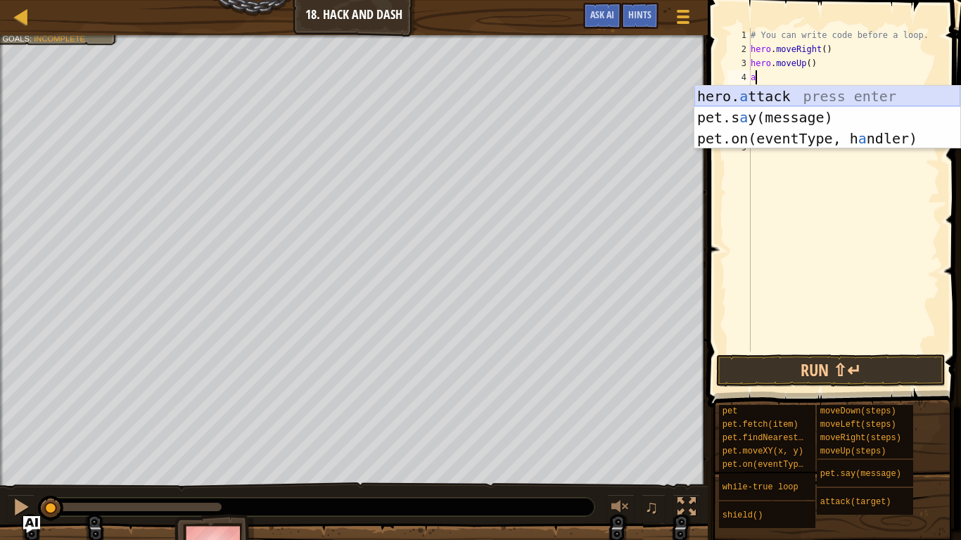
click at [763, 96] on div "hero. a ttack press enter pet.s a y(message) press enter pet.on(eventType, h a …" at bounding box center [828, 139] width 266 height 106
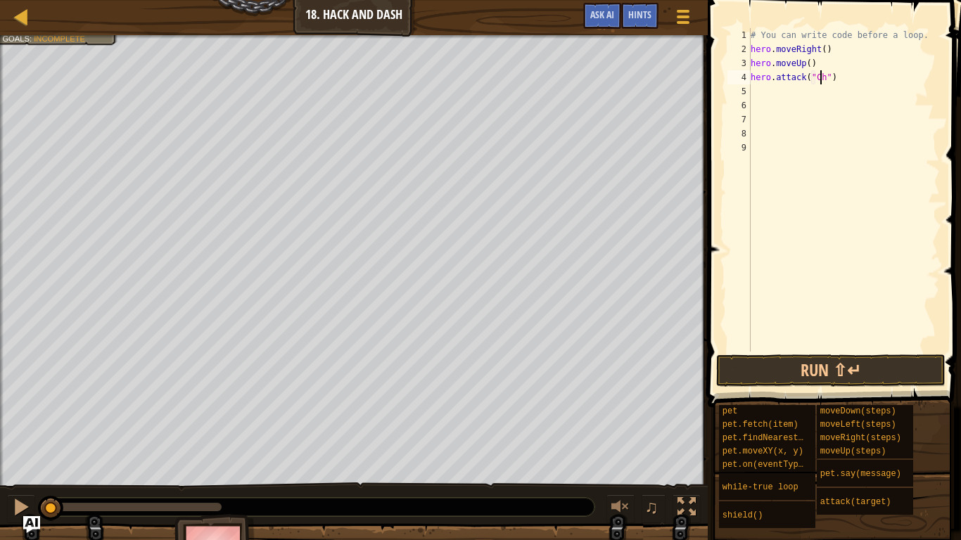
scroll to position [6, 6]
type textarea "hero.attack("Chest")"
click at [767, 92] on div "# You can write code before a loop. hero . moveRight ( ) hero . moveUp ( ) hero…" at bounding box center [844, 204] width 192 height 352
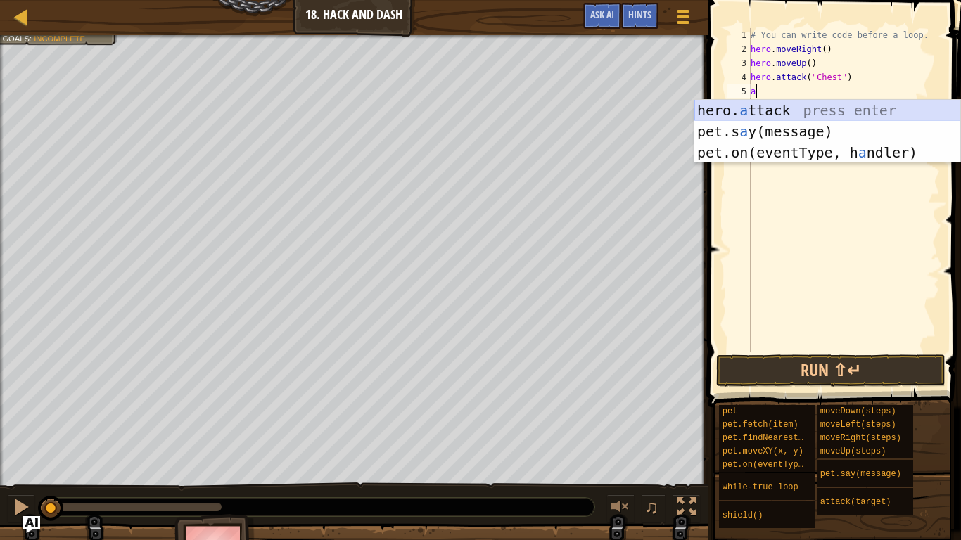
click at [788, 109] on div "hero. a ttack press enter pet.s a y(message) press enter pet.on(eventType, h a …" at bounding box center [828, 153] width 266 height 106
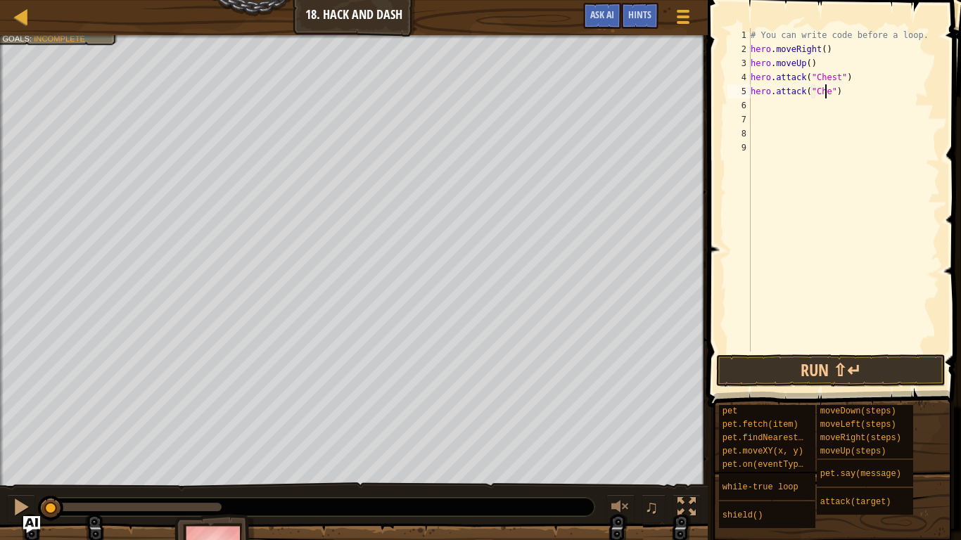
scroll to position [6, 6]
type textarea "hero.attack("Chest")"
click at [768, 105] on div "# You can write code before a loop. hero . moveRight ( ) hero . moveUp ( ) hero…" at bounding box center [844, 204] width 192 height 352
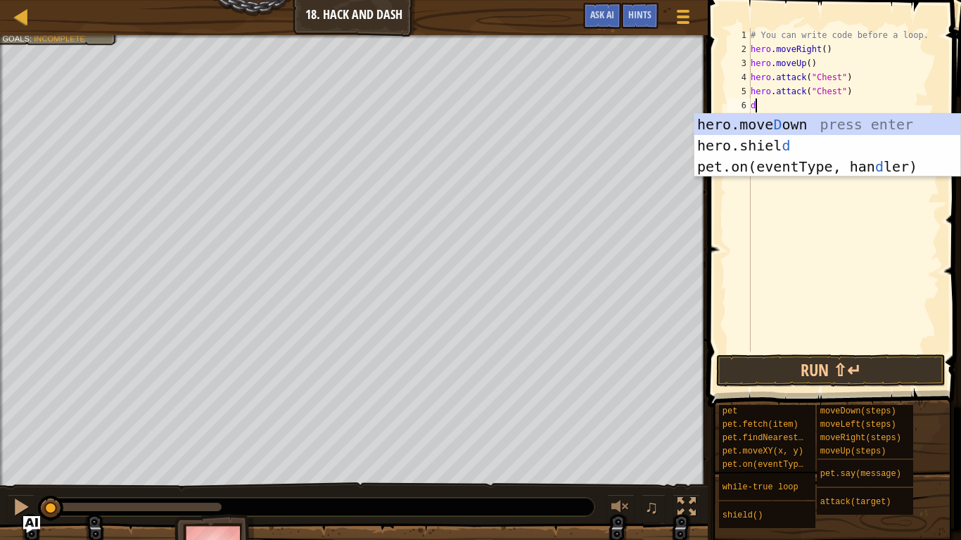
type textarea "do"
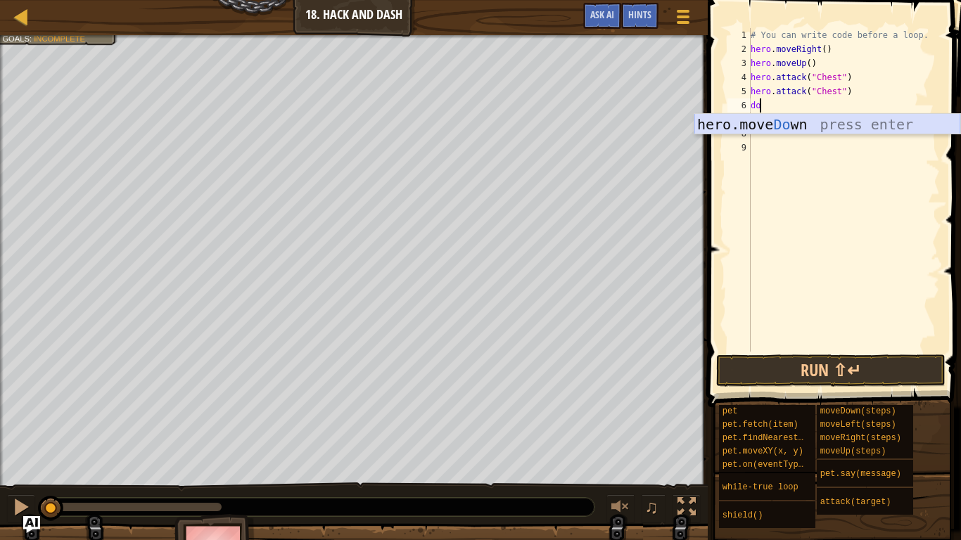
click at [738, 127] on div "hero.move Do wn press enter" at bounding box center [828, 145] width 266 height 63
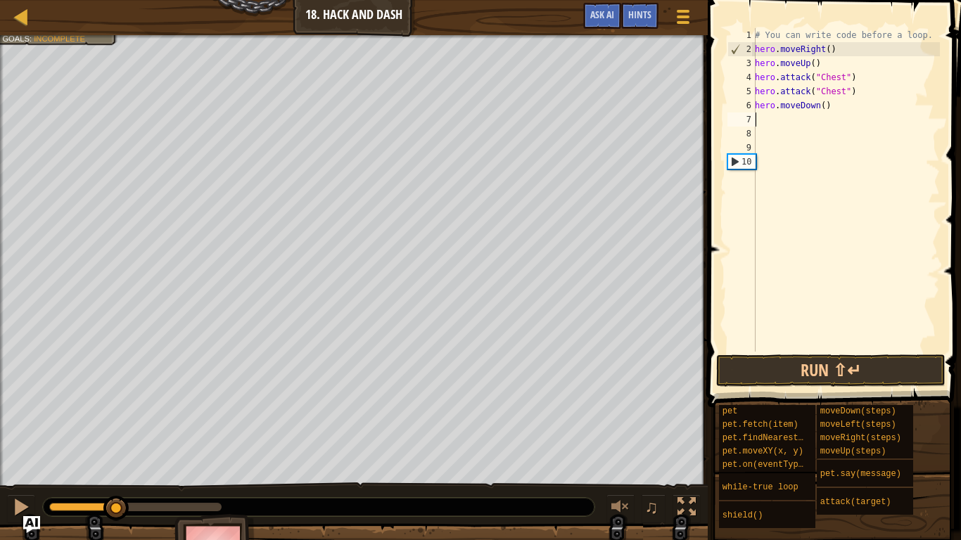
drag, startPoint x: 51, startPoint y: 504, endPoint x: 116, endPoint y: 493, distance: 65.7
click at [116, 451] on div "♫" at bounding box center [354, 504] width 708 height 42
type textarea "r"
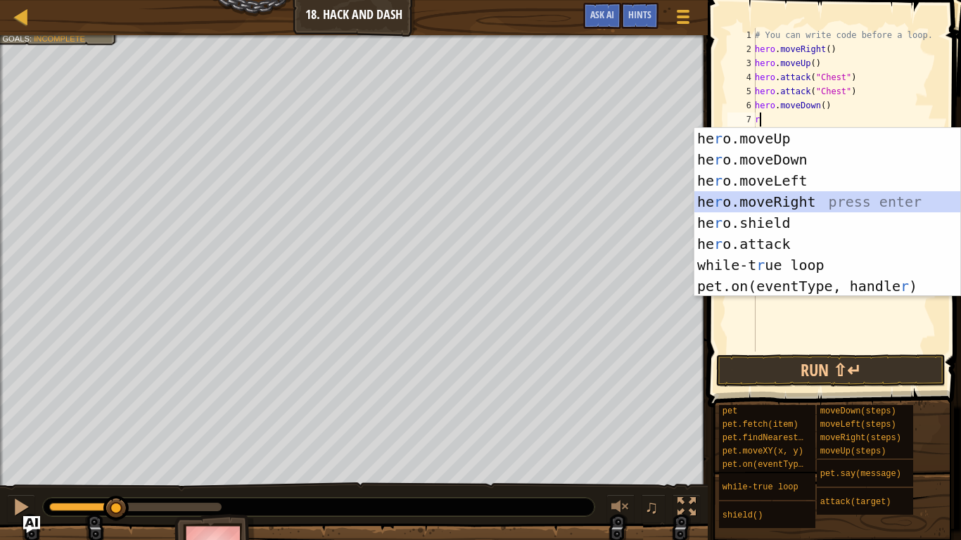
click at [776, 197] on div "he r o.moveUp press enter he r o.moveDown press enter he r o.moveLeft press ent…" at bounding box center [828, 233] width 266 height 211
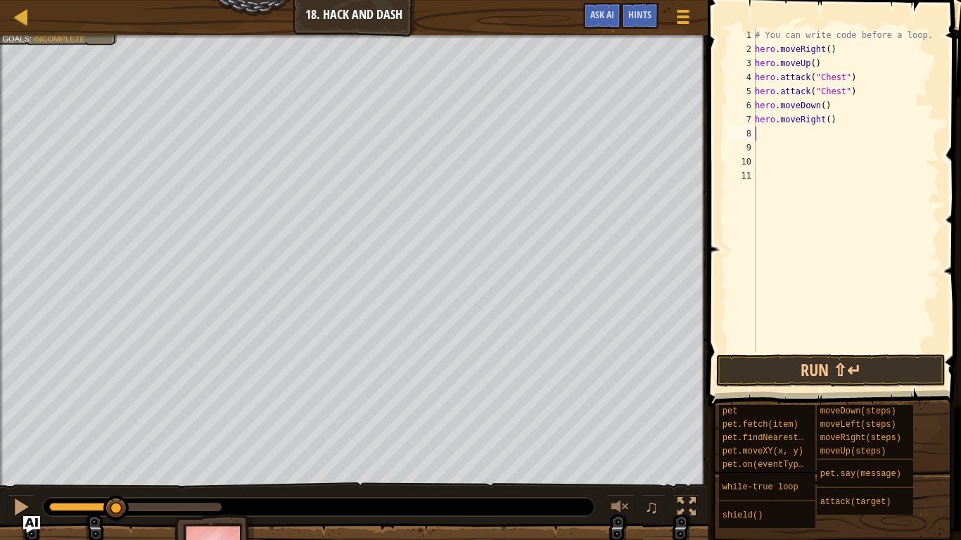
click at [824, 115] on div "# You can write code before a loop. hero . moveRight ( ) hero . moveUp ( ) hero…" at bounding box center [846, 204] width 188 height 352
click at [828, 114] on div "# You can write code before a loop. hero . moveRight ( ) hero . moveUp ( ) hero…" at bounding box center [846, 204] width 188 height 352
drag, startPoint x: 828, startPoint y: 114, endPoint x: 832, endPoint y: 107, distance: 8.2
click at [832, 107] on div "# You can write code before a loop. hero . moveRight ( ) hero . moveUp ( ) hero…" at bounding box center [846, 204] width 188 height 352
click at [799, 111] on div "# You can write code before a loop. hero . moveRight ( ) hero . moveUp ( ) hero…" at bounding box center [846, 204] width 188 height 352
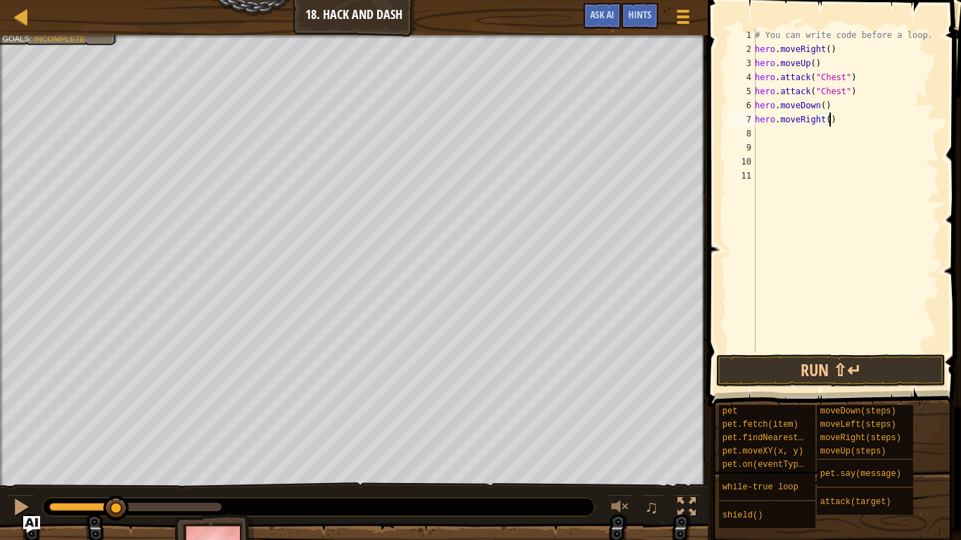
click at [835, 119] on div "# You can write code before a loop. hero . moveRight ( ) hero . moveUp ( ) hero…" at bounding box center [846, 204] width 188 height 352
type textarea "hero.moveRight()"
click at [755, 117] on div "7" at bounding box center [742, 120] width 28 height 14
type textarea "hero.moveRight()"
click at [768, 121] on div "# You can write code before a loop. hero . moveRight ( ) hero . moveUp ( ) hero…" at bounding box center [846, 204] width 188 height 352
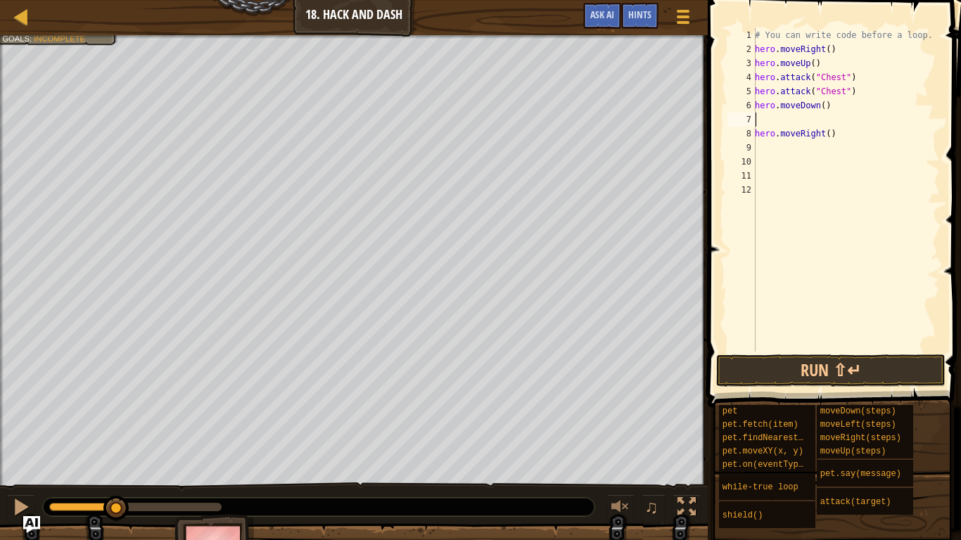
type textarea "t"
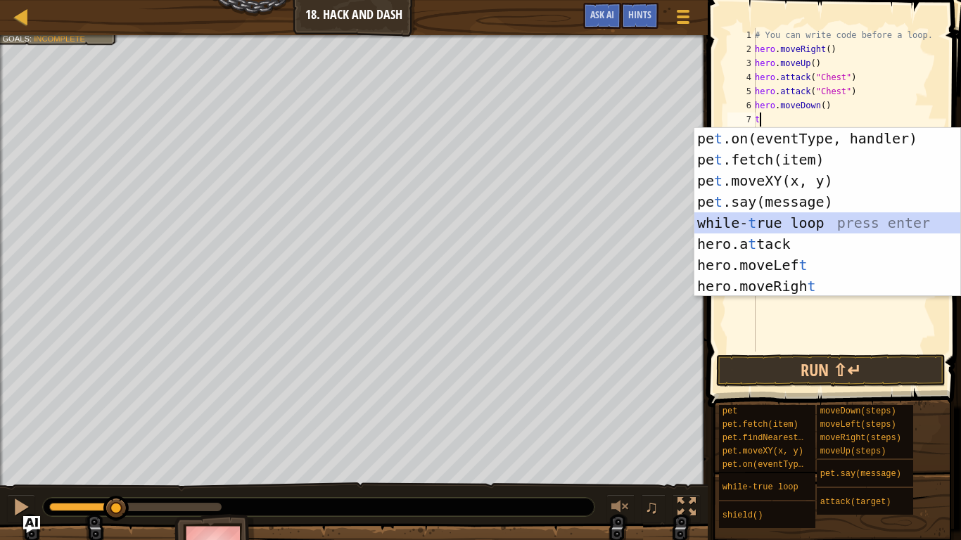
click at [781, 216] on div "pe t .on(eventType, handler) press enter pe t .fetch(item) press enter pe t .mo…" at bounding box center [828, 233] width 266 height 211
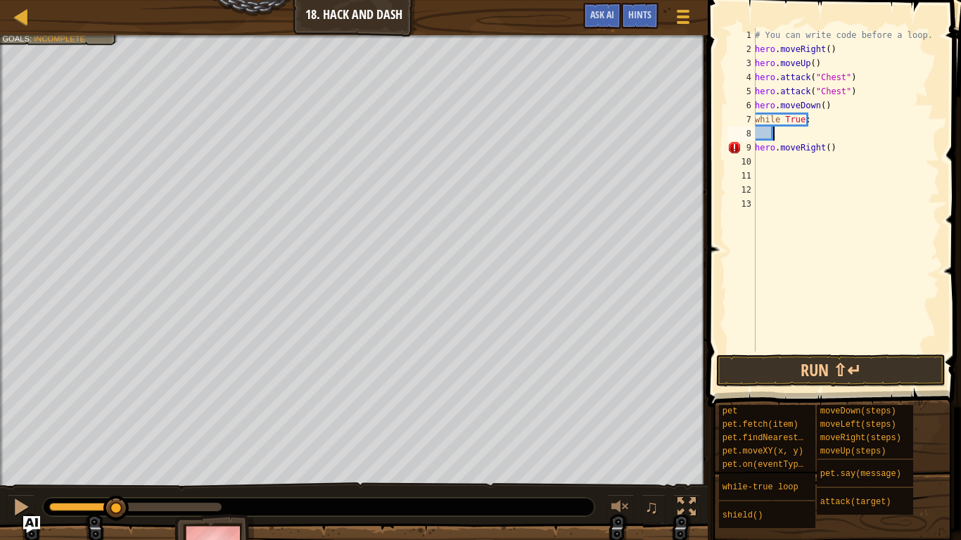
click at [835, 148] on div "# You can write code before a loop. hero . moveRight ( ) hero . moveUp ( ) hero…" at bounding box center [846, 204] width 188 height 352
click at [757, 145] on div "# You can write code before a loop. hero . moveRight ( ) hero . moveUp ( ) hero…" at bounding box center [846, 204] width 188 height 352
type textarea "hero.moveRight()"
click at [786, 171] on div "# You can write code before a loop. hero . moveRight ( ) hero . moveUp ( ) hero…" at bounding box center [846, 204] width 188 height 352
click at [794, 148] on div "# You can write code before a loop. hero . moveRight ( ) hero . moveUp ( ) hero…" at bounding box center [846, 204] width 188 height 352
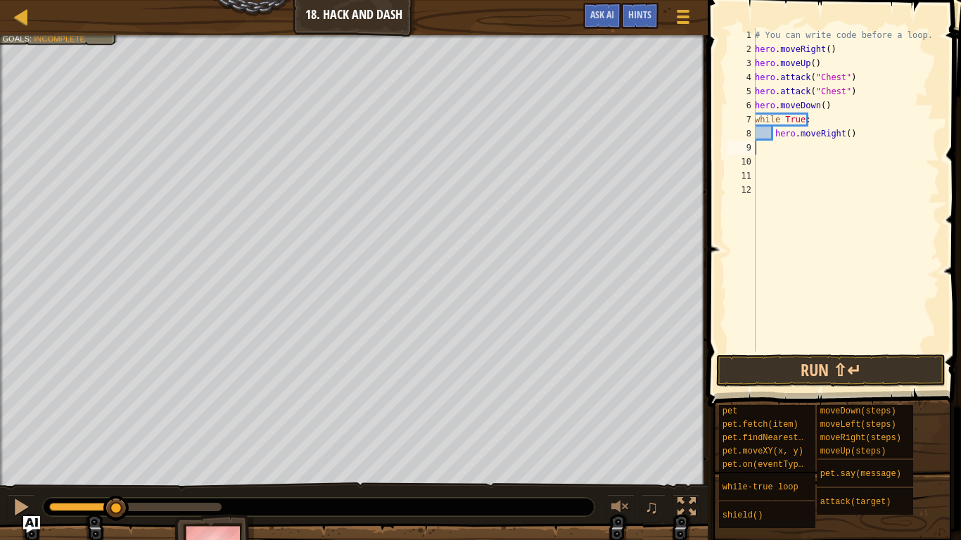
click at [761, 141] on div "# You can write code before a loop. hero . moveRight ( ) hero . moveUp ( ) hero…" at bounding box center [846, 204] width 188 height 352
click at [762, 135] on div "# You can write code before a loop. hero . moveRight ( ) hero . moveUp ( ) hero…" at bounding box center [846, 204] width 188 height 352
click at [842, 133] on div "# You can write code before a loop. hero . moveRight ( ) hero . moveUp ( ) hero…" at bounding box center [846, 204] width 188 height 352
type textarea "hero.moveRight(3)"
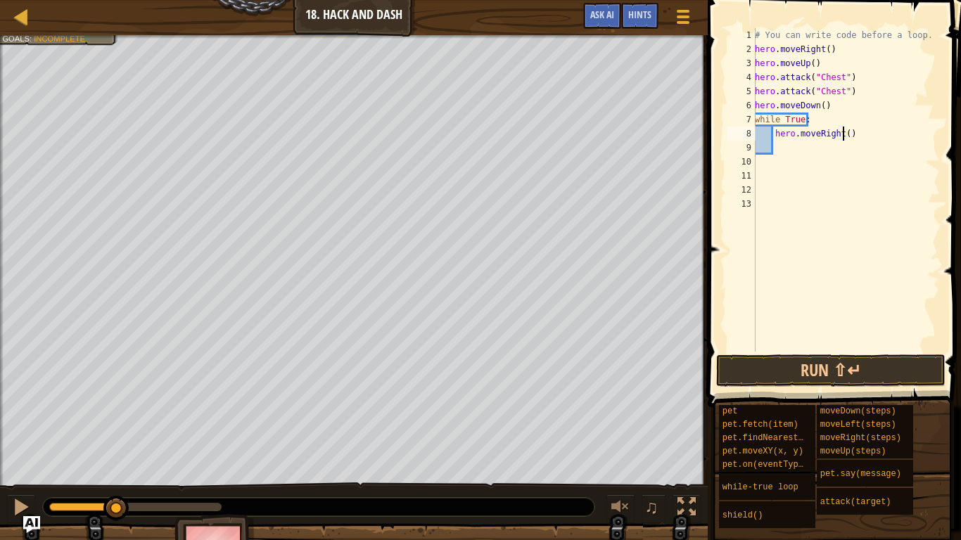
scroll to position [6, 7]
click at [795, 151] on div "# You can write code before a loop. hero . moveRight ( ) hero . moveUp ( ) hero…" at bounding box center [846, 204] width 188 height 352
type textarea "d"
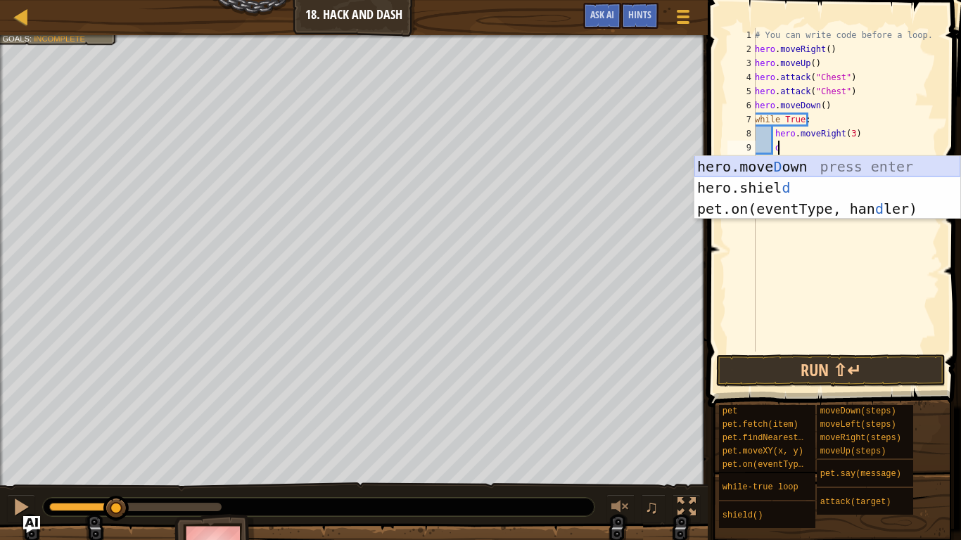
click at [762, 168] on div "hero.[PERSON_NAME] own press enter hero.[PERSON_NAME] d press enter pet.on(even…" at bounding box center [828, 209] width 266 height 106
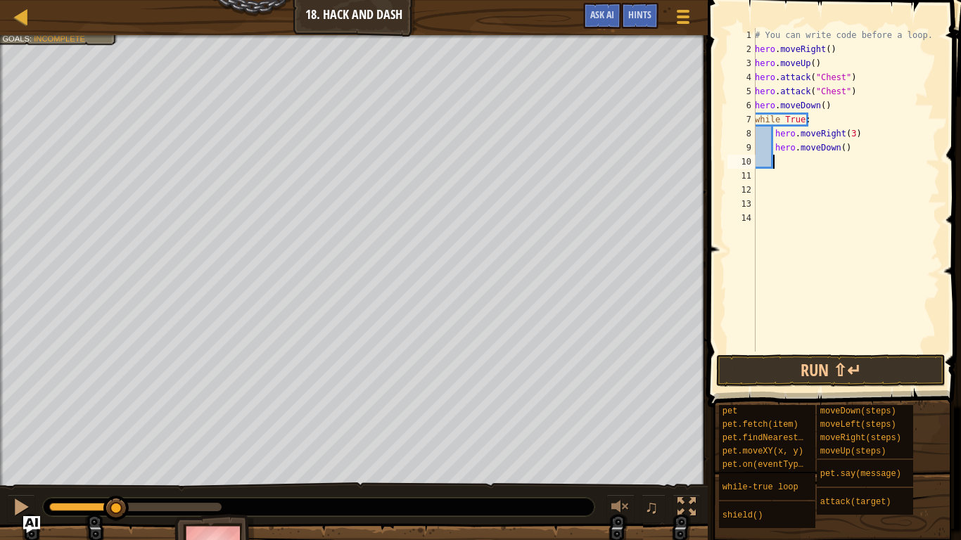
click at [837, 143] on div "# You can write code before a loop. hero . moveRight ( ) hero . moveUp ( ) hero…" at bounding box center [846, 204] width 188 height 352
click at [913, 369] on button "Run ⇧↵" at bounding box center [830, 371] width 229 height 32
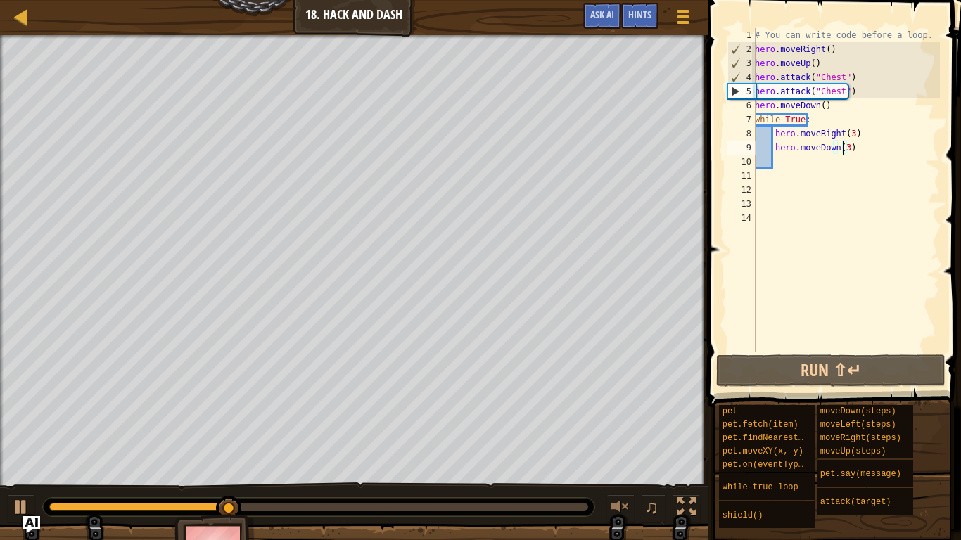
click at [858, 91] on div "# You can write code before a loop. hero . moveRight ( ) hero . moveUp ( ) hero…" at bounding box center [846, 204] width 188 height 352
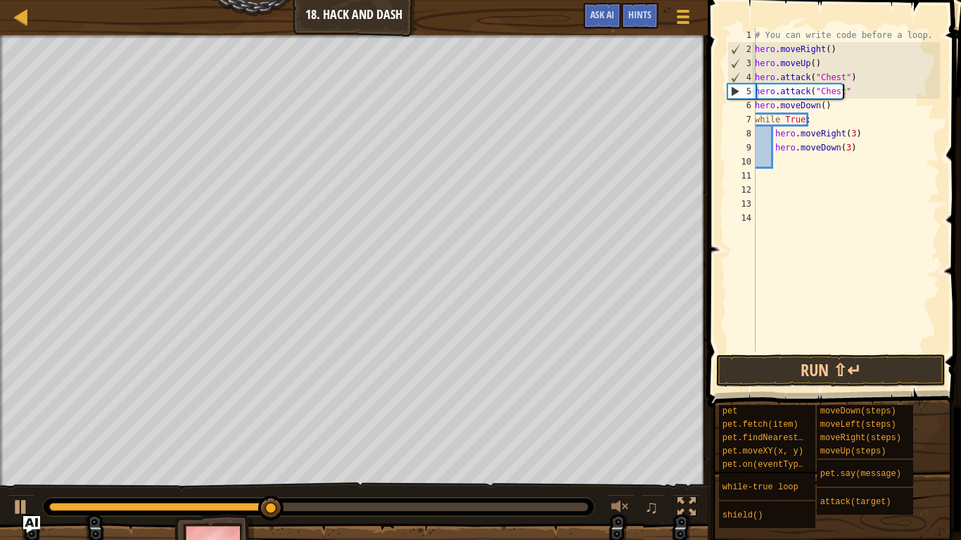
type textarea "h"
type textarea "hero.attack("Chest")"
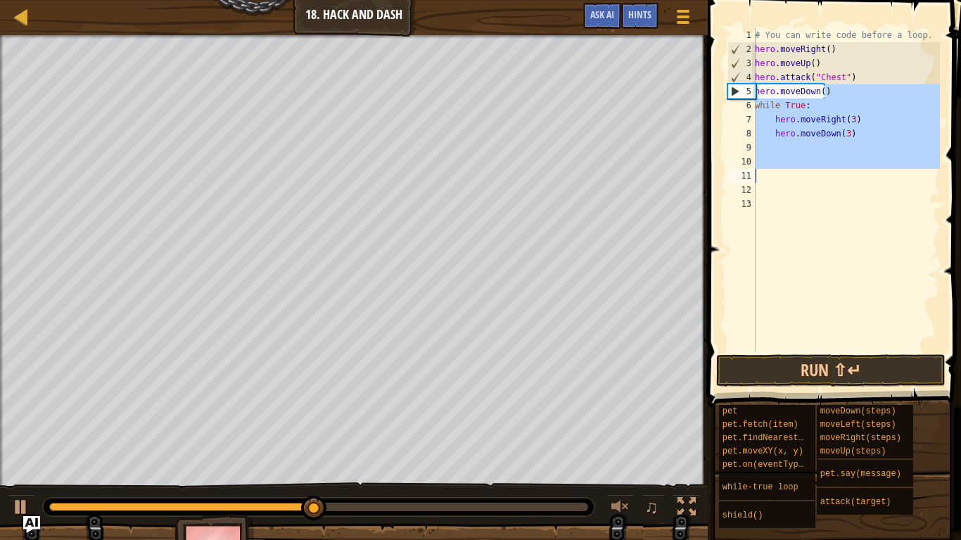
drag, startPoint x: 856, startPoint y: 91, endPoint x: 823, endPoint y: 219, distance: 132.5
click at [823, 219] on div "# You can write code before a loop. hero . moveRight ( ) hero . moveUp ( ) hero…" at bounding box center [846, 204] width 188 height 352
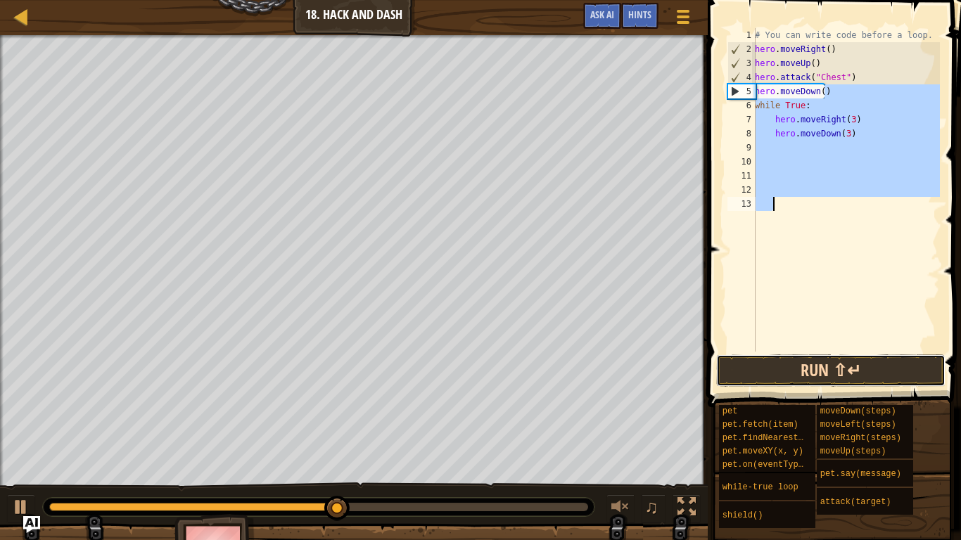
click at [851, 379] on button "Run ⇧↵" at bounding box center [830, 371] width 229 height 32
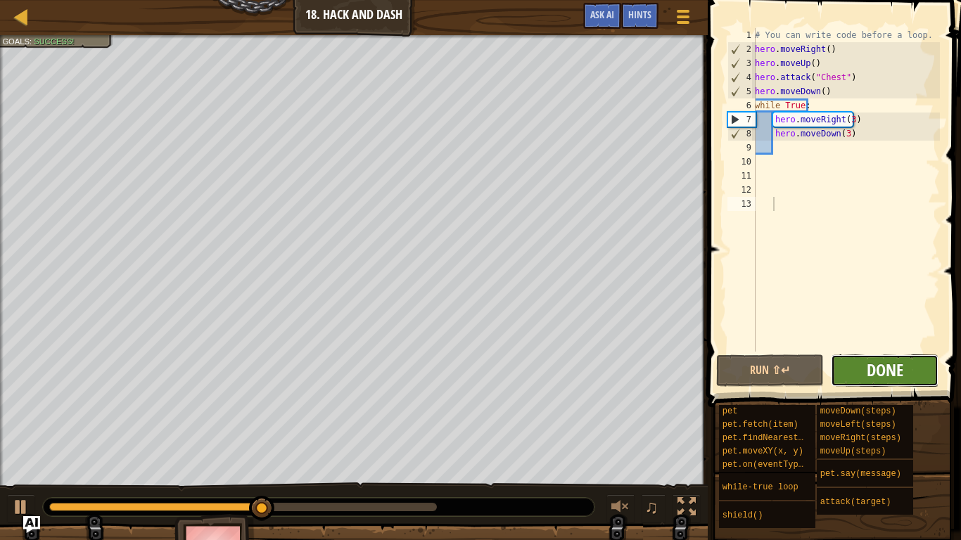
click at [884, 377] on span "Done" at bounding box center [885, 370] width 37 height 23
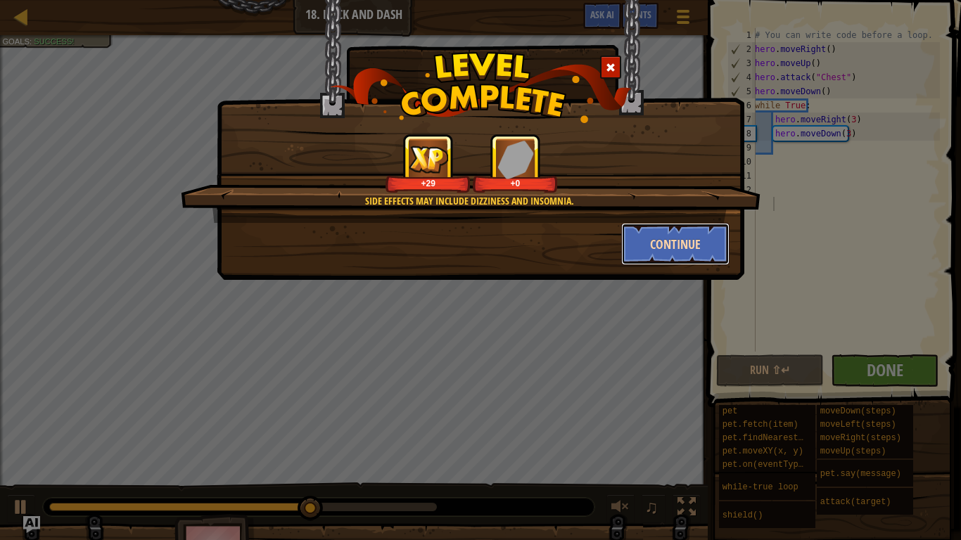
click at [677, 245] on button "Continue" at bounding box center [675, 244] width 109 height 42
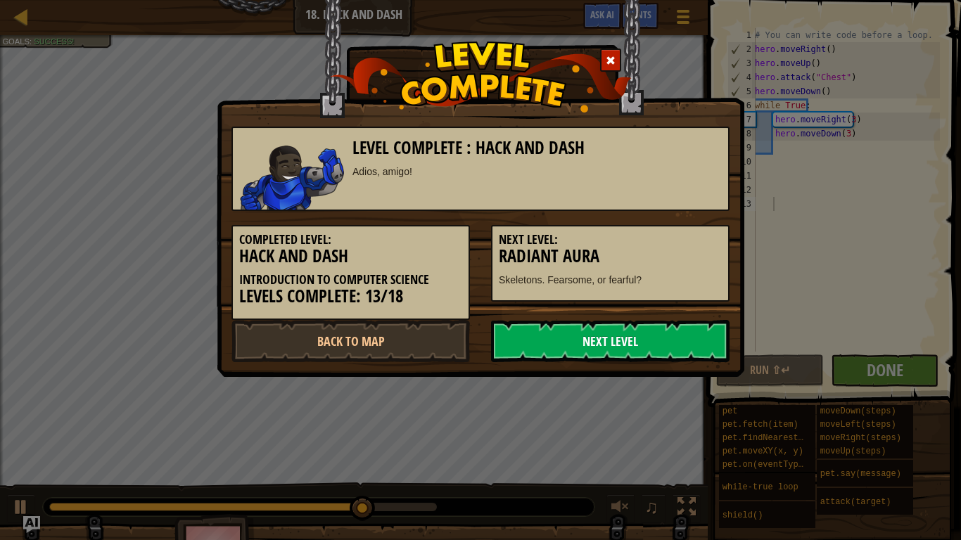
click at [610, 351] on link "Next Level" at bounding box center [610, 341] width 239 height 42
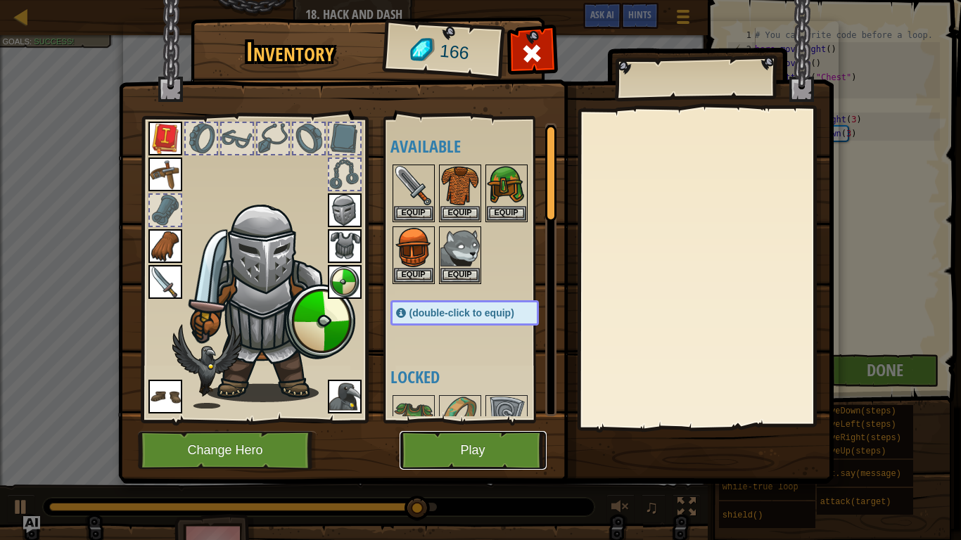
click at [462, 445] on button "Play" at bounding box center [473, 450] width 147 height 39
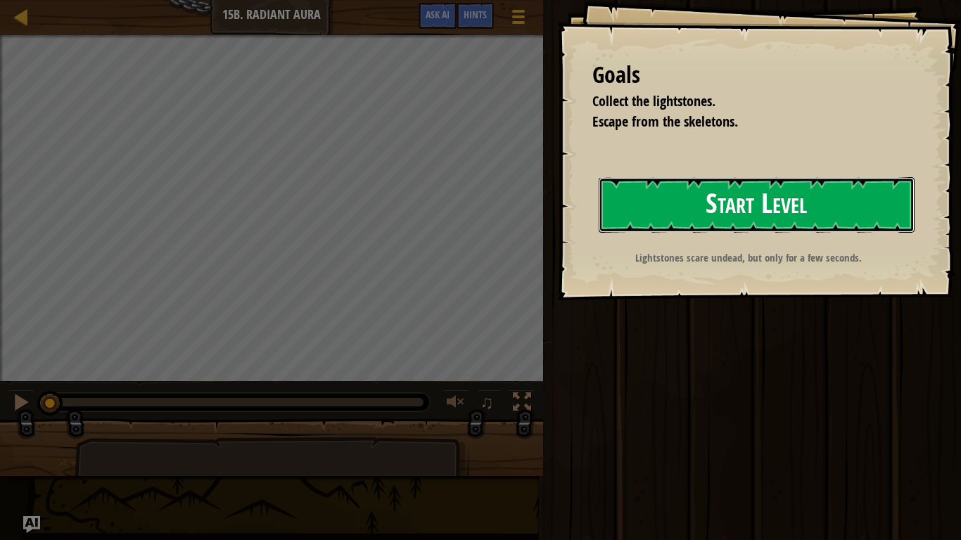
click at [680, 196] on button "Start Level" at bounding box center [757, 205] width 316 height 56
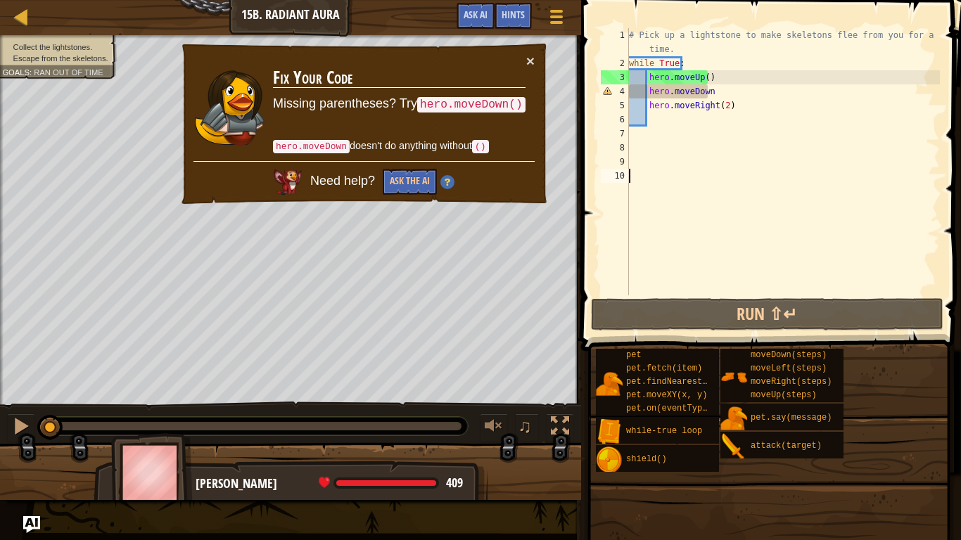
click at [770, 111] on div "# Pick up a lightstone to make skeletons flee from you for a short time. while …" at bounding box center [783, 183] width 314 height 310
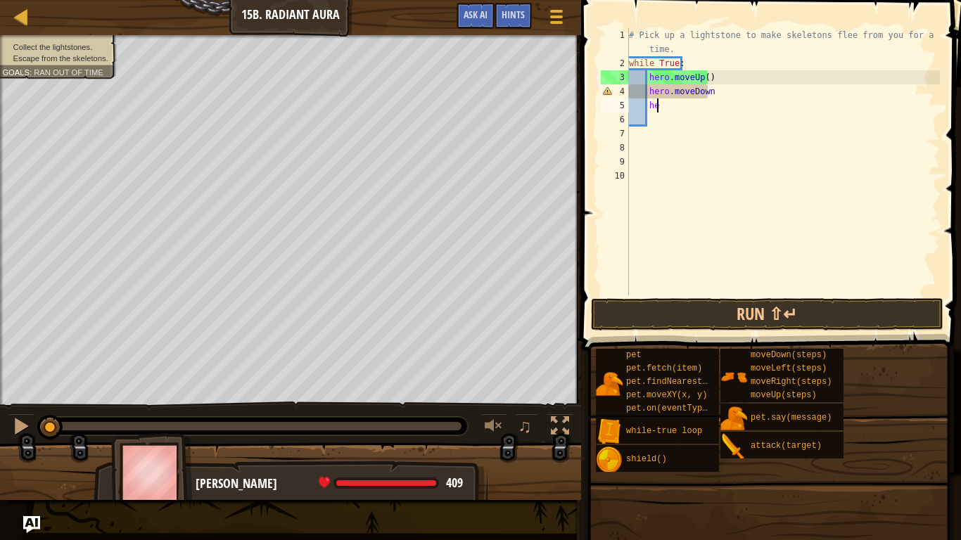
type textarea "h"
type textarea "r"
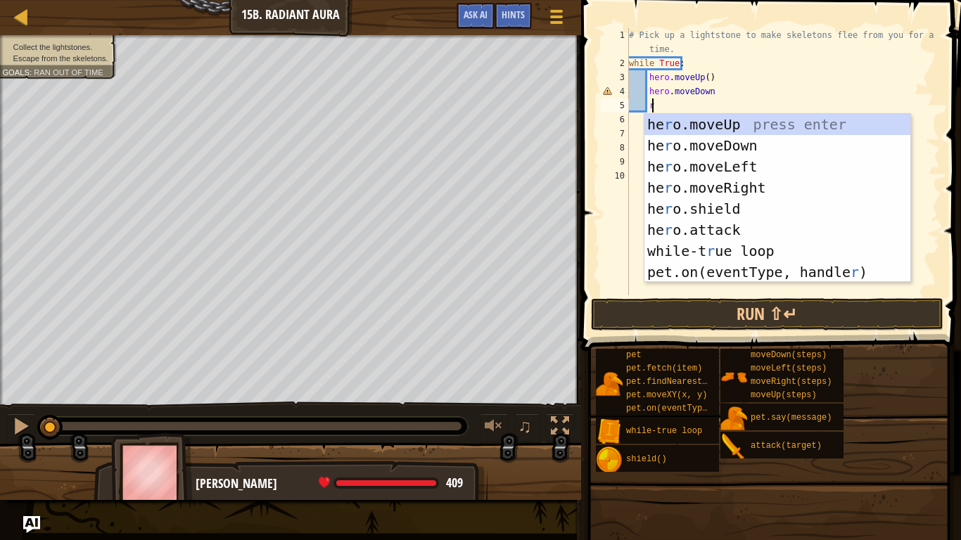
scroll to position [6, 1]
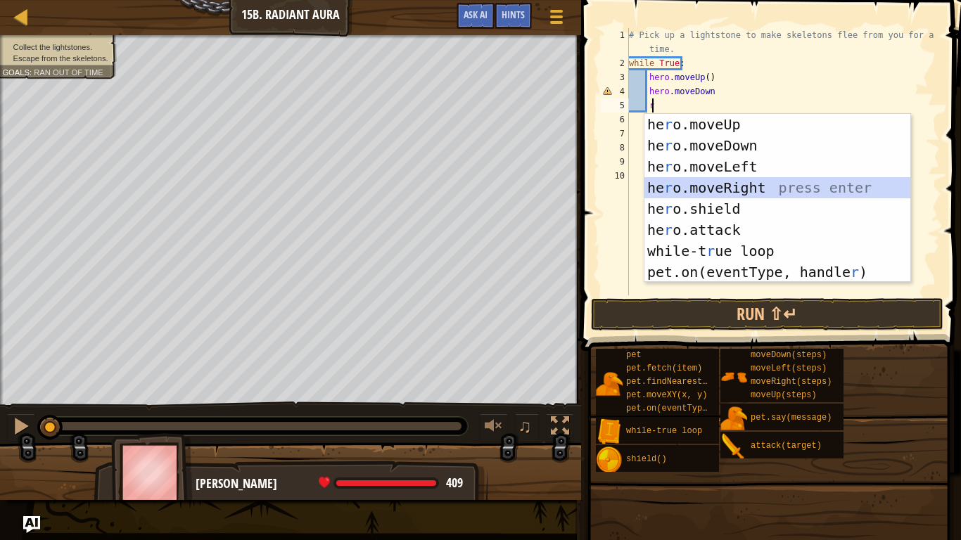
click at [725, 194] on div "he r o.moveUp press enter he r o.moveDown press enter he r o.moveLeft press ent…" at bounding box center [778, 219] width 266 height 211
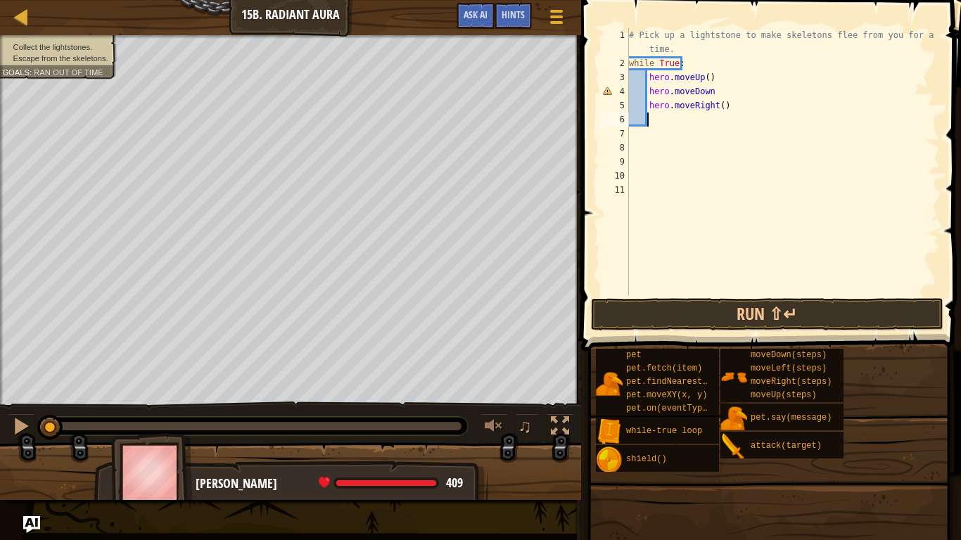
click at [716, 105] on div "# Pick up a lightstone to make skeletons flee from you for a short time. while …" at bounding box center [783, 183] width 314 height 310
click at [710, 309] on button "Run ⇧↵" at bounding box center [767, 314] width 353 height 32
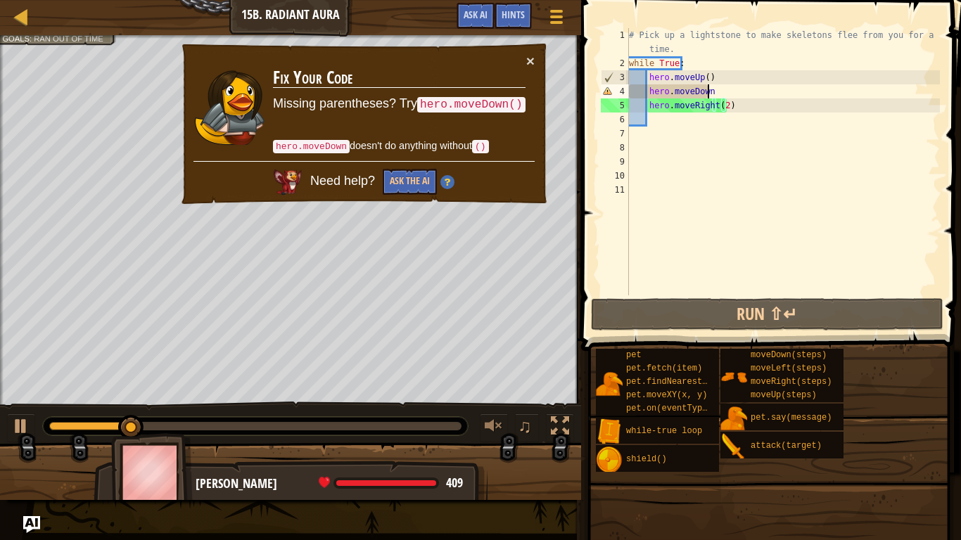
click at [711, 87] on div "# Pick up a lightstone to make skeletons flee from you for a short time. while …" at bounding box center [783, 183] width 314 height 310
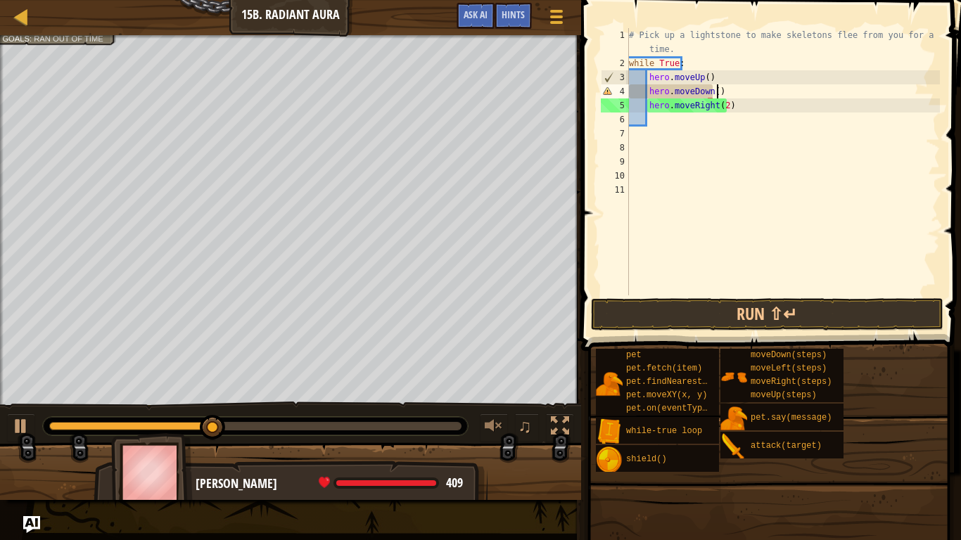
scroll to position [6, 6]
type textarea "hero.moveDown()"
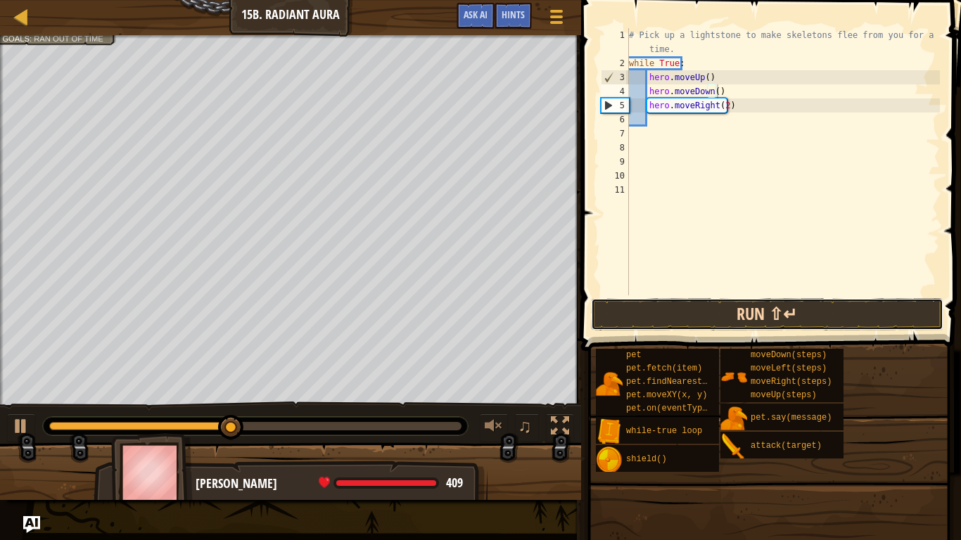
click at [821, 310] on button "Run ⇧↵" at bounding box center [767, 314] width 353 height 32
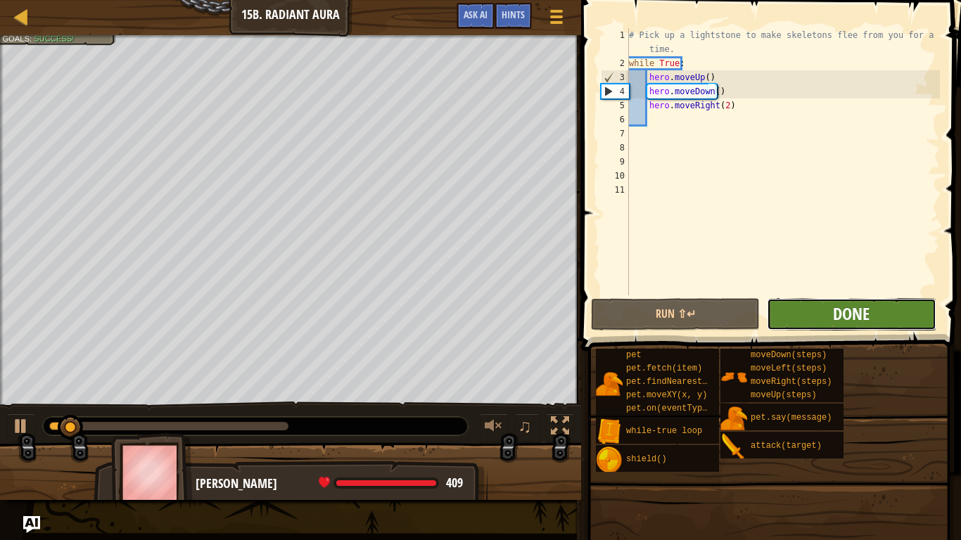
click at [846, 311] on span "Done" at bounding box center [851, 314] width 37 height 23
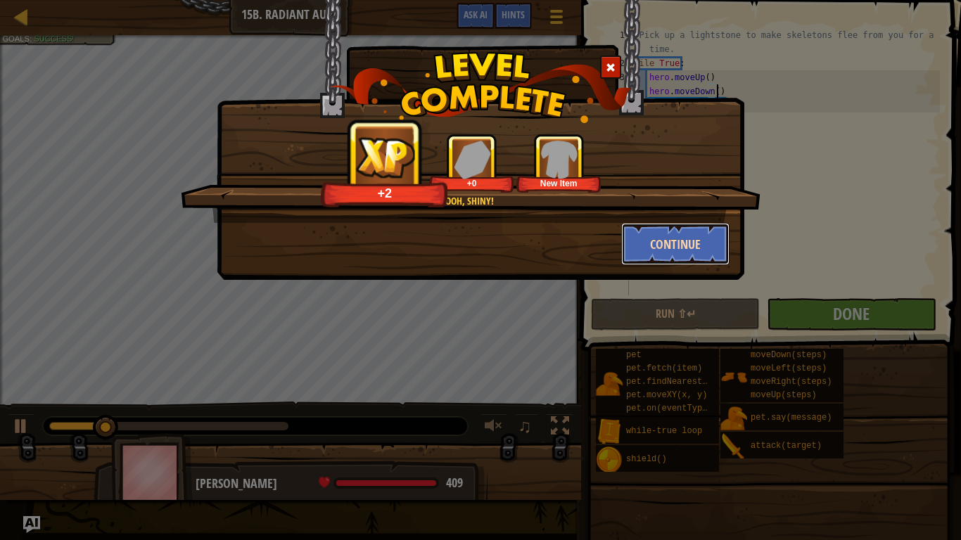
click at [666, 245] on button "Continue" at bounding box center [675, 244] width 109 height 42
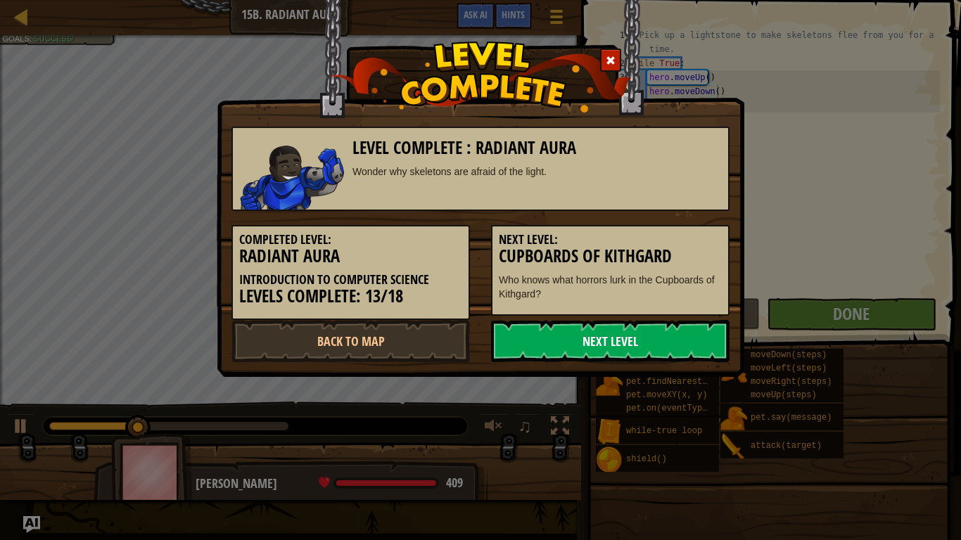
click at [540, 341] on link "Next Level" at bounding box center [610, 341] width 239 height 42
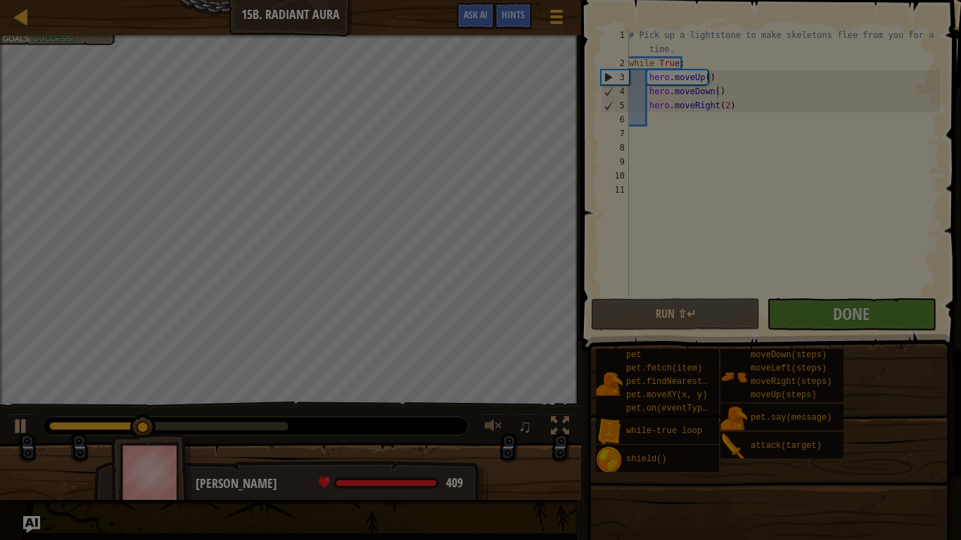
click at [540, 1] on body "Map Introduction to Computer Science 15b. Radiant Aura Game Menu Done Hints Ask…" at bounding box center [480, 0] width 961 height 1
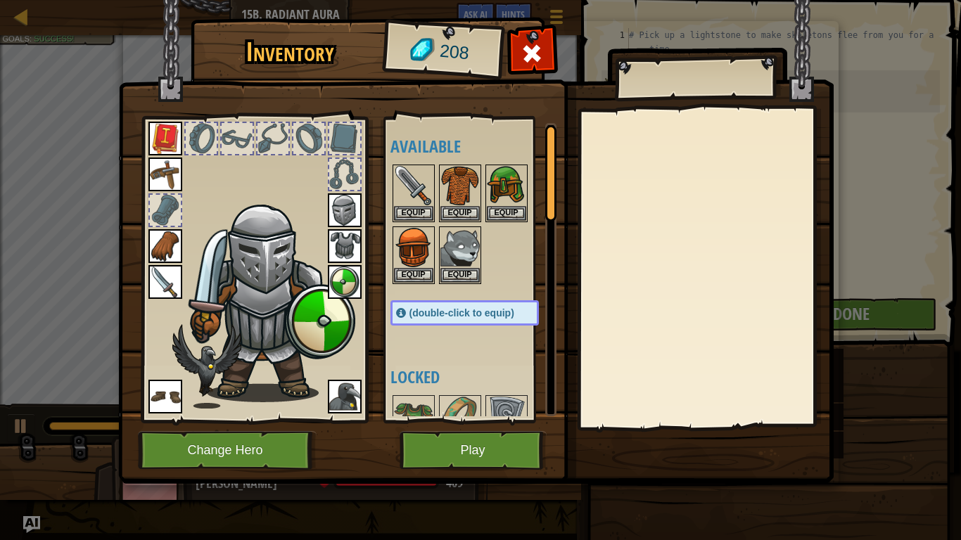
click at [512, 451] on img at bounding box center [476, 228] width 716 height 511
click at [497, 451] on button "Play" at bounding box center [473, 450] width 147 height 39
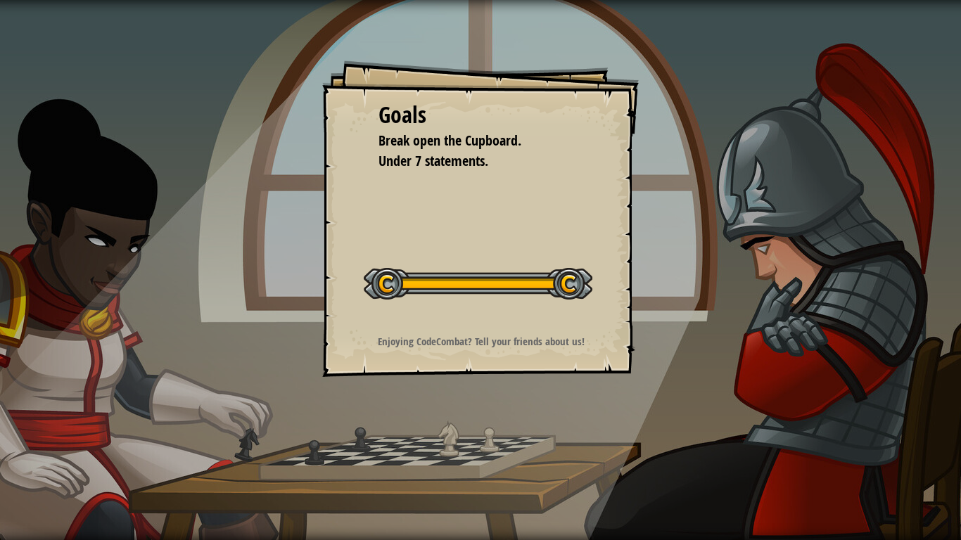
click at [496, 451] on div "Goals Break open the Cupboard. Under 7 statements. Start Level Error loading fr…" at bounding box center [480, 270] width 961 height 540
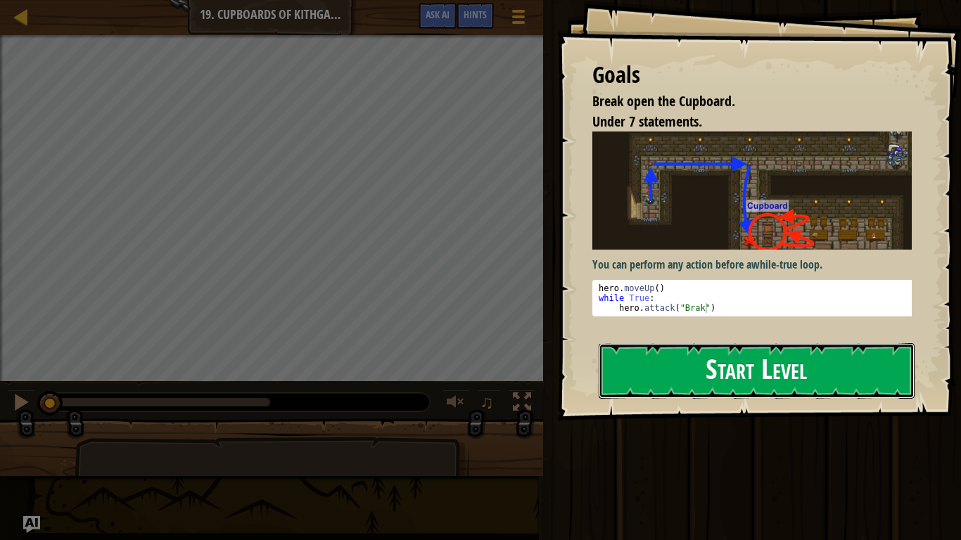
click at [656, 379] on button "Start Level" at bounding box center [757, 371] width 316 height 56
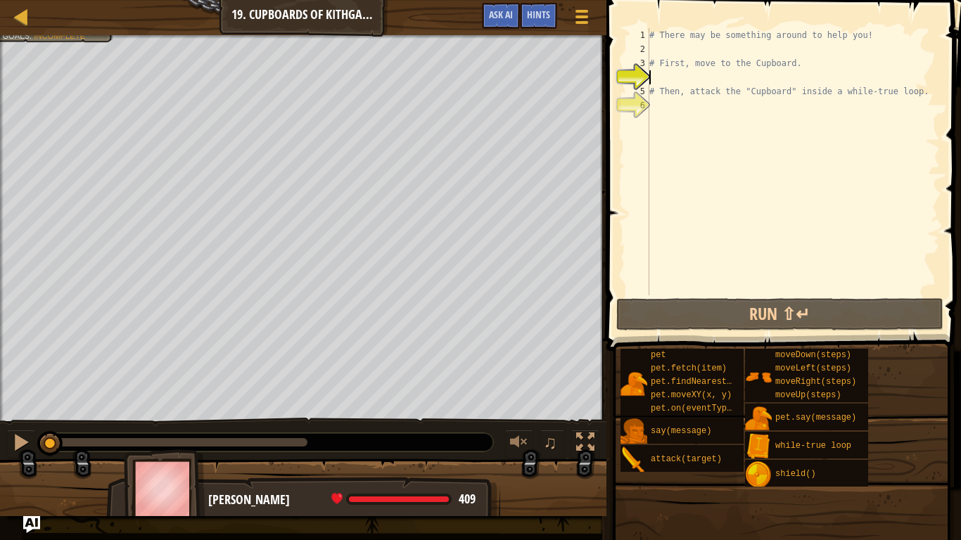
click at [23, 408] on div "Break open the Cupboard. Your hero must survive. Under 7 statements. Goals : In…" at bounding box center [480, 275] width 961 height 481
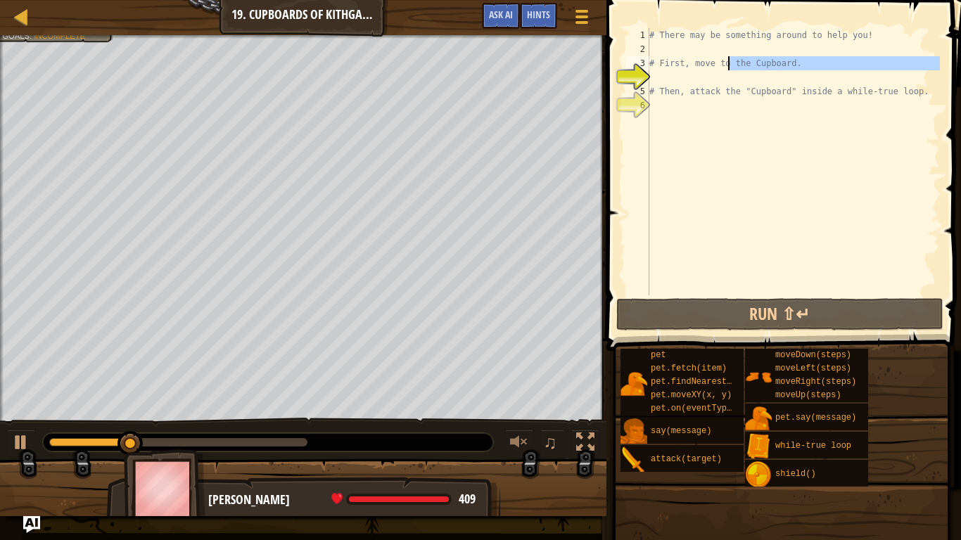
drag, startPoint x: 714, startPoint y: 75, endPoint x: 730, endPoint y: 70, distance: 16.7
click at [730, 70] on div "# There may be something around to help you! # First, move to the Cupboard. # T…" at bounding box center [793, 176] width 293 height 296
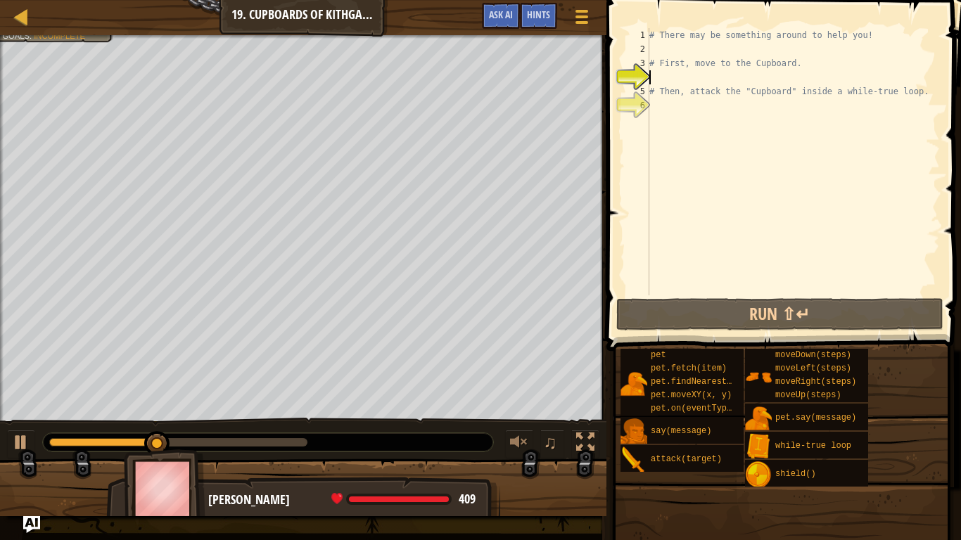
type textarea "u"
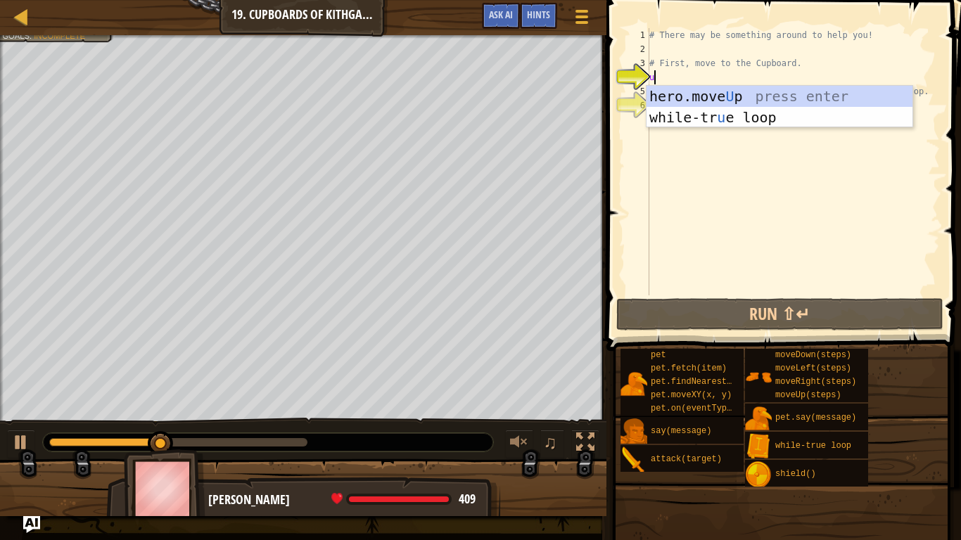
scroll to position [6, 0]
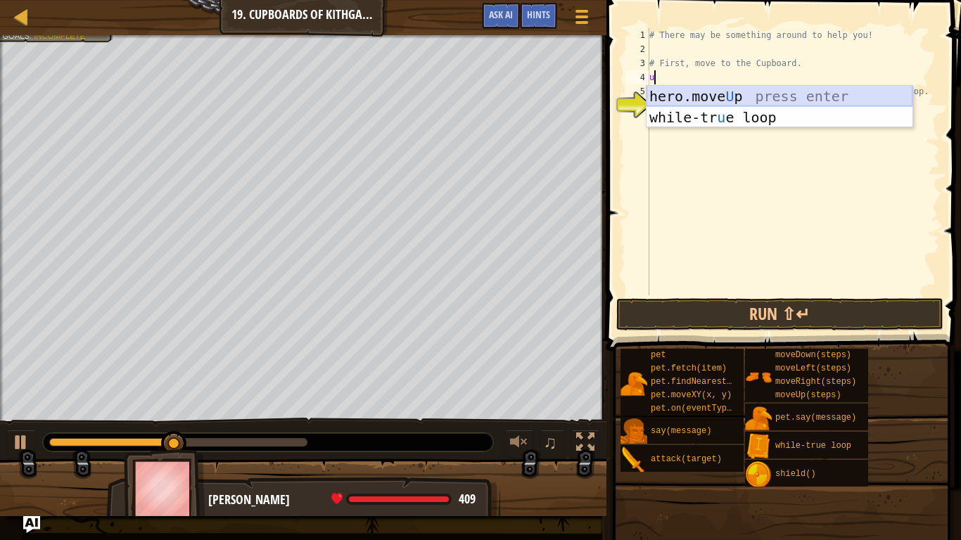
click at [718, 99] on div "hero.move U p press enter while-tr u e loop press enter" at bounding box center [780, 128] width 266 height 84
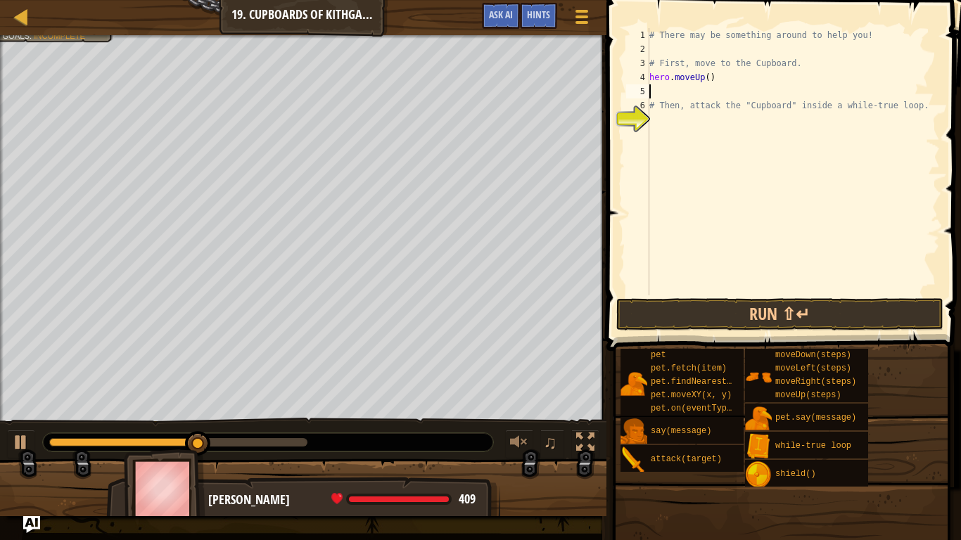
type textarea "r"
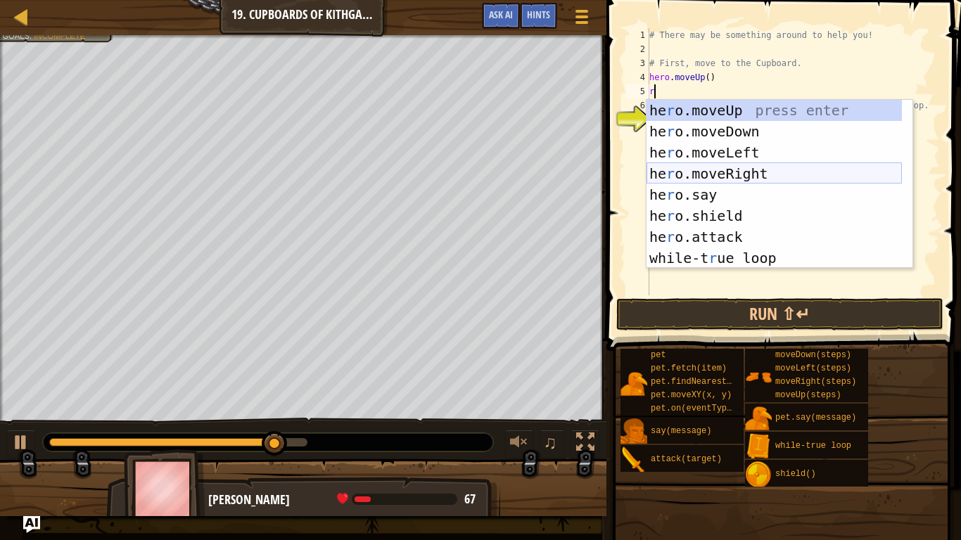
click at [735, 172] on div "he r o.moveUp press enter he r o.moveDown press enter he r o.moveLeft press ent…" at bounding box center [774, 205] width 255 height 211
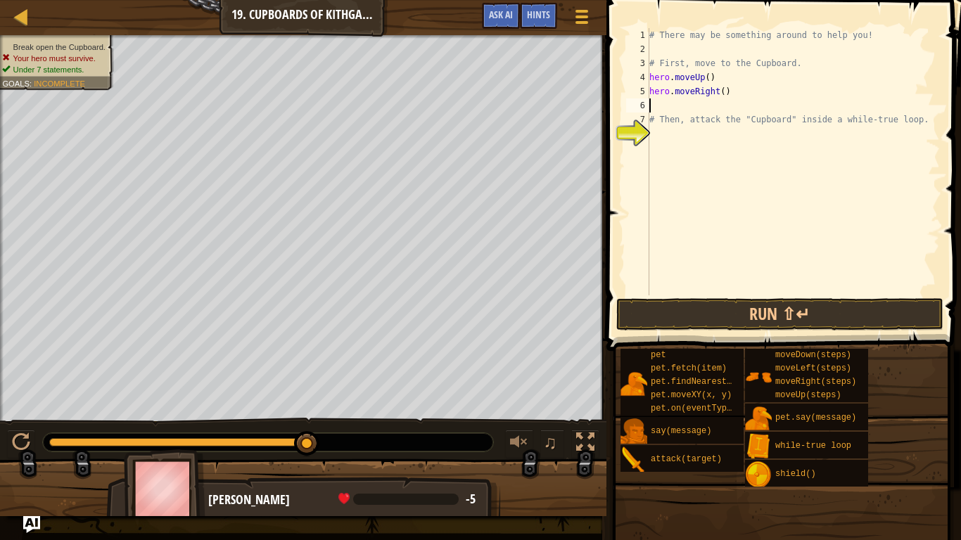
click at [718, 89] on div "# There may be something around to help you! # First, move to the Cupboard. her…" at bounding box center [793, 176] width 293 height 296
type textarea "hero.moveRight(2)"
click at [653, 101] on div "# There may be something around to help you! # First, move to the Cupboard. her…" at bounding box center [793, 176] width 293 height 296
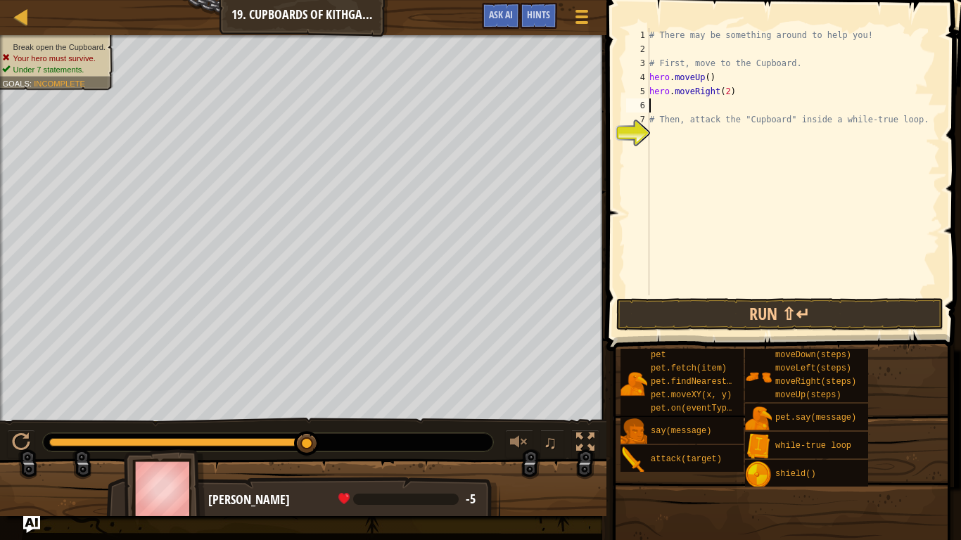
type textarea "d"
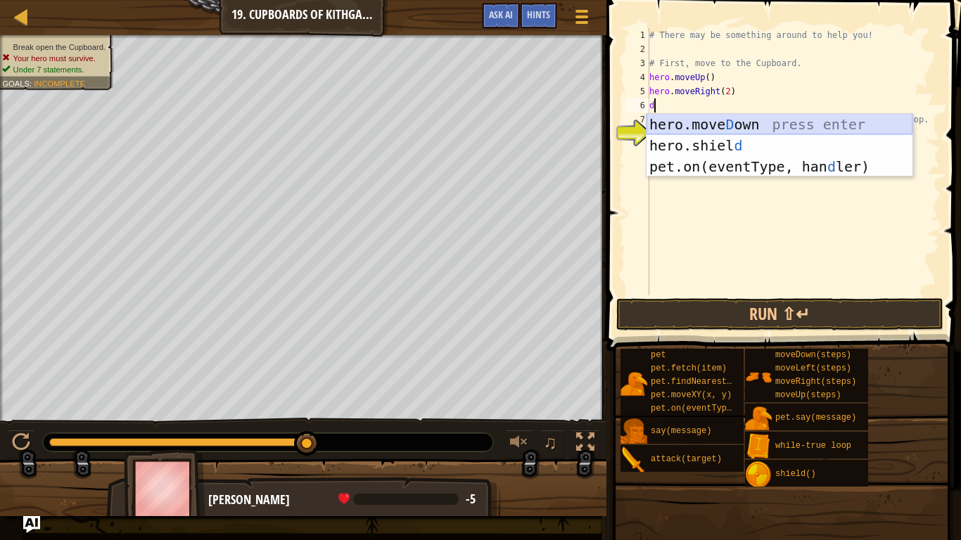
click at [707, 125] on div "hero.[PERSON_NAME] own press enter hero.[PERSON_NAME] d press enter pet.on(even…" at bounding box center [780, 167] width 266 height 106
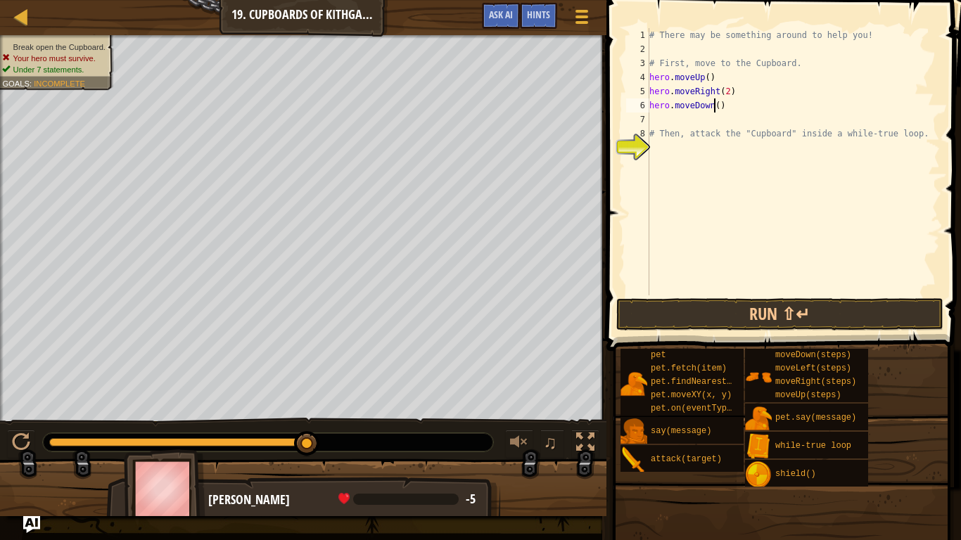
click at [712, 103] on div "# There may be something around to help you! # First, move to the Cupboard. her…" at bounding box center [793, 176] width 293 height 296
type textarea "hero.moveDown(2)"
click at [671, 113] on div "# There may be something around to help you! # First, move to the Cupboard. her…" at bounding box center [793, 176] width 293 height 296
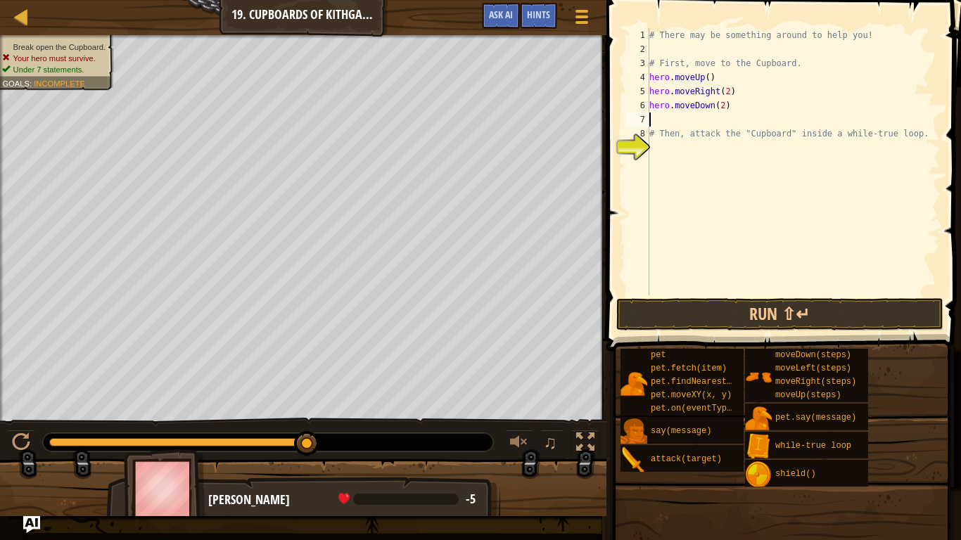
click at [669, 122] on div "# There may be something around to help you! # First, move to the Cupboard. her…" at bounding box center [793, 176] width 293 height 296
type textarea "r"
type textarea "t"
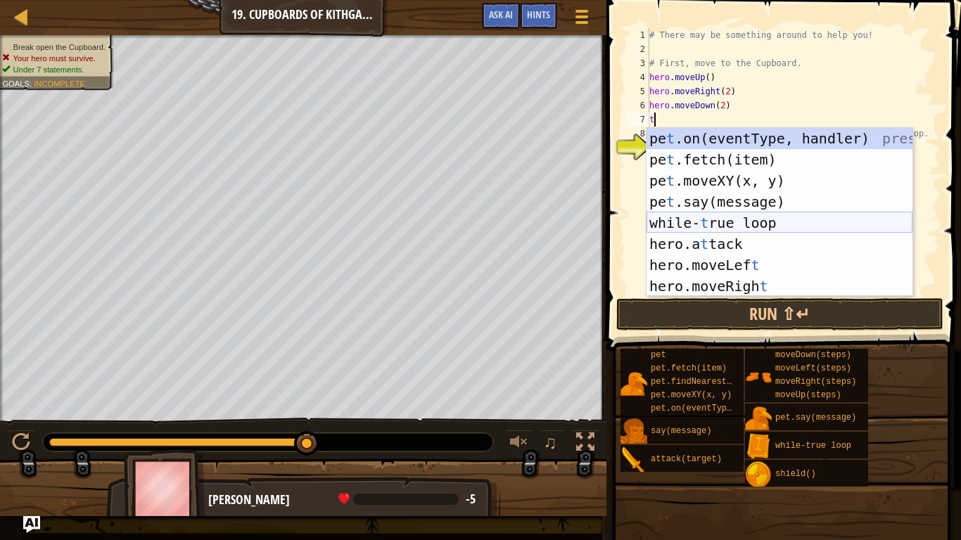
click at [727, 222] on div "pe t .on(eventType, handler) press enter pe t .fetch(item) press enter pe t .mo…" at bounding box center [780, 233] width 266 height 211
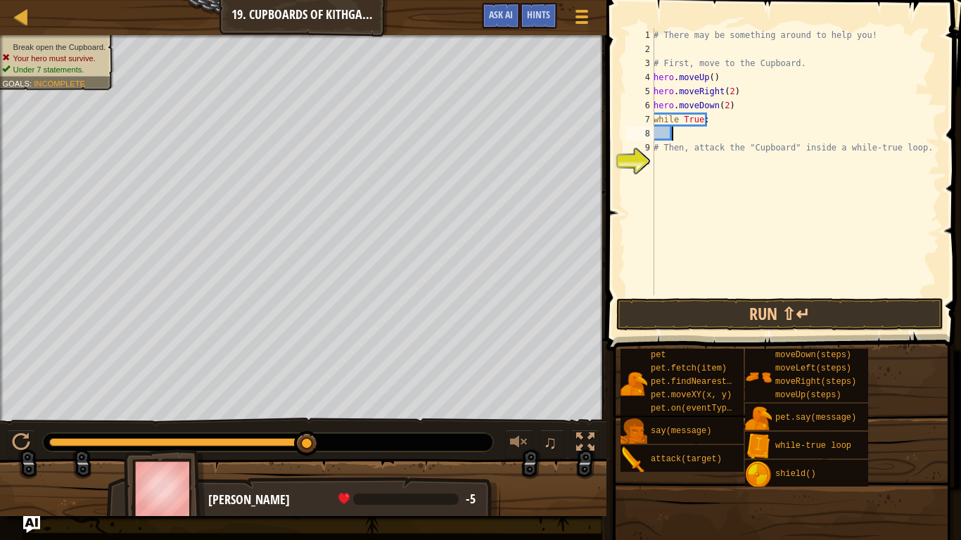
scroll to position [6, 1]
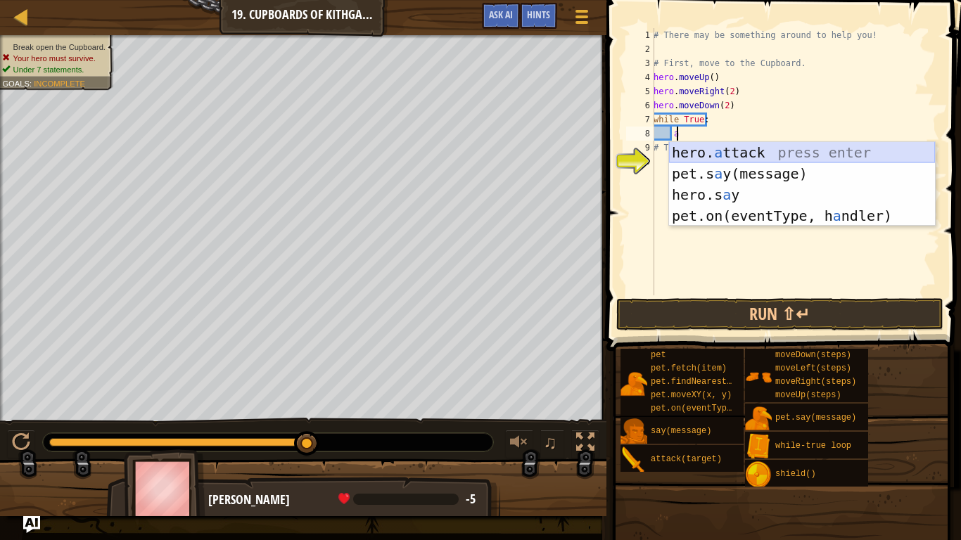
click at [764, 151] on div "hero. a ttack press enter pet.s a y(message) press enter hero.s a y press enter…" at bounding box center [802, 205] width 266 height 127
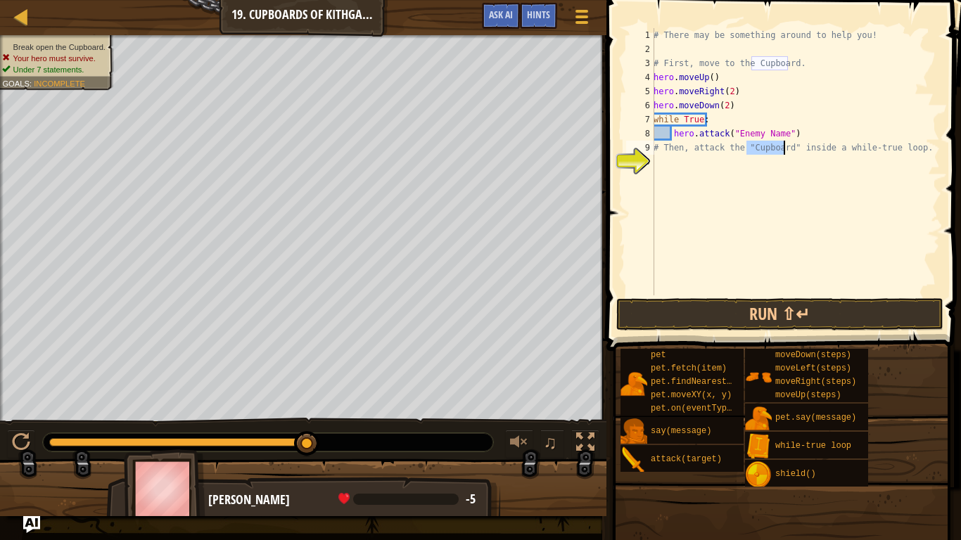
click at [764, 151] on div "# There may be something around to help you! # First, move to the Cupboard. her…" at bounding box center [795, 176] width 289 height 296
click at [778, 130] on div "# There may be something around to help you! # First, move to the Cupboard. her…" at bounding box center [795, 176] width 289 height 296
type textarea "hero.attack("Cupboard")"
click at [740, 315] on button "Run ⇧↵" at bounding box center [780, 314] width 328 height 32
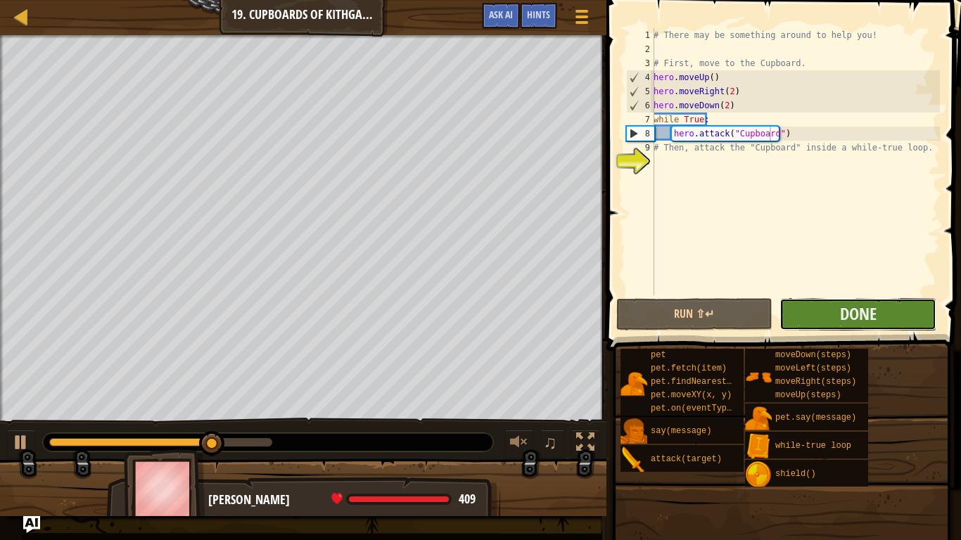
click at [823, 308] on button "Done" at bounding box center [858, 314] width 157 height 32
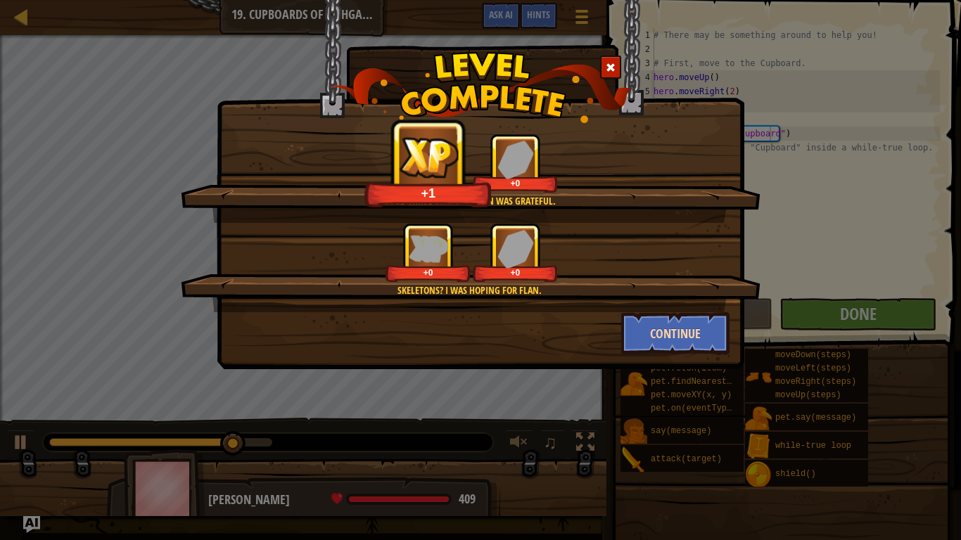
drag, startPoint x: 825, startPoint y: 312, endPoint x: 681, endPoint y: 327, distance: 145.0
click at [681, 327] on div "Good thing that Skeleton was grateful. +1 +0 Skeletons? I was hoping for Flan. …" at bounding box center [480, 270] width 961 height 540
click at [683, 327] on button "Continue" at bounding box center [675, 333] width 109 height 42
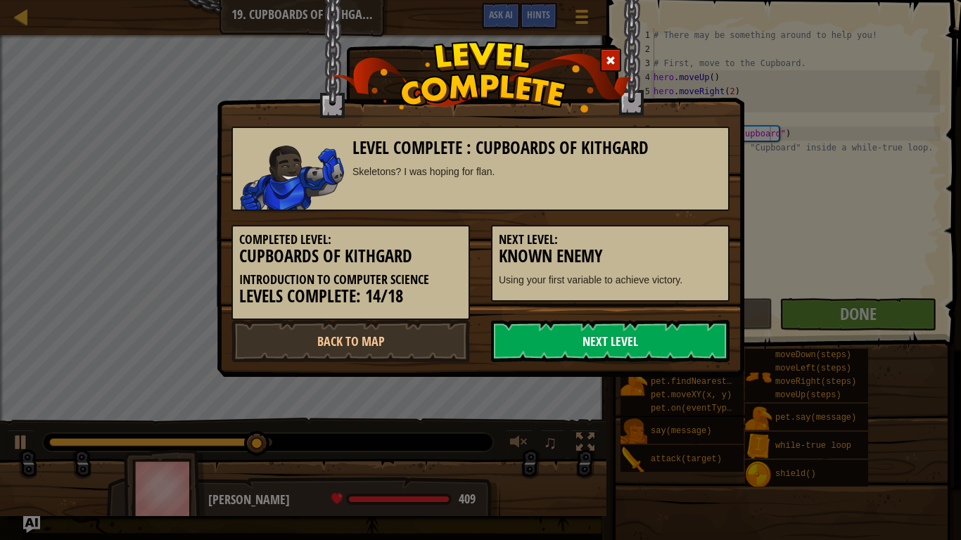
click at [605, 330] on link "Next Level" at bounding box center [610, 341] width 239 height 42
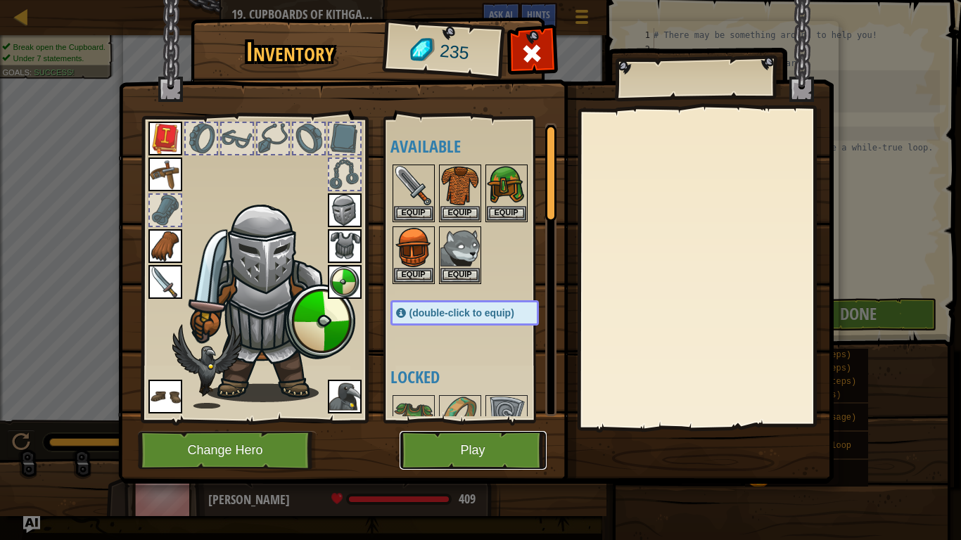
click at [458, 438] on button "Play" at bounding box center [473, 450] width 147 height 39
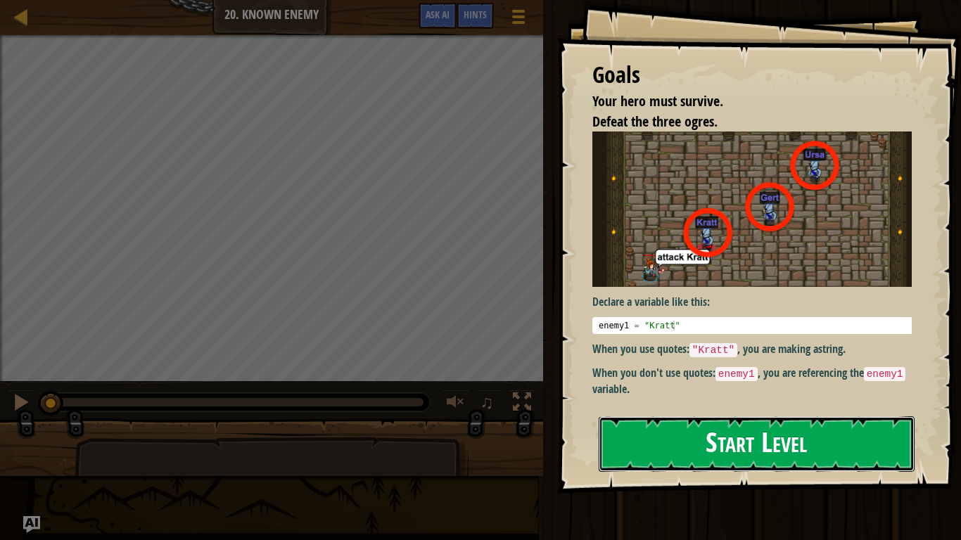
click at [662, 450] on button "Start Level" at bounding box center [757, 445] width 316 height 56
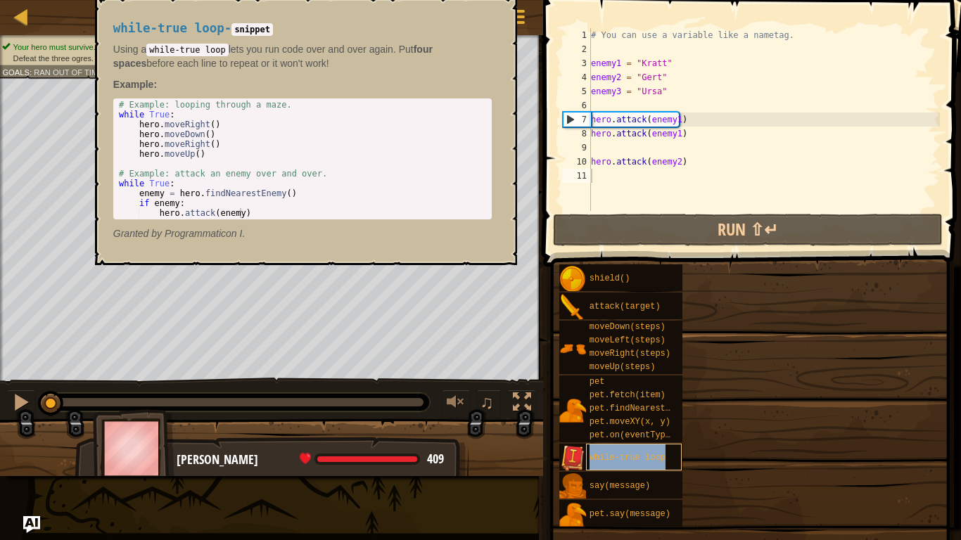
click at [659, 451] on div "while-true loop" at bounding box center [634, 457] width 96 height 27
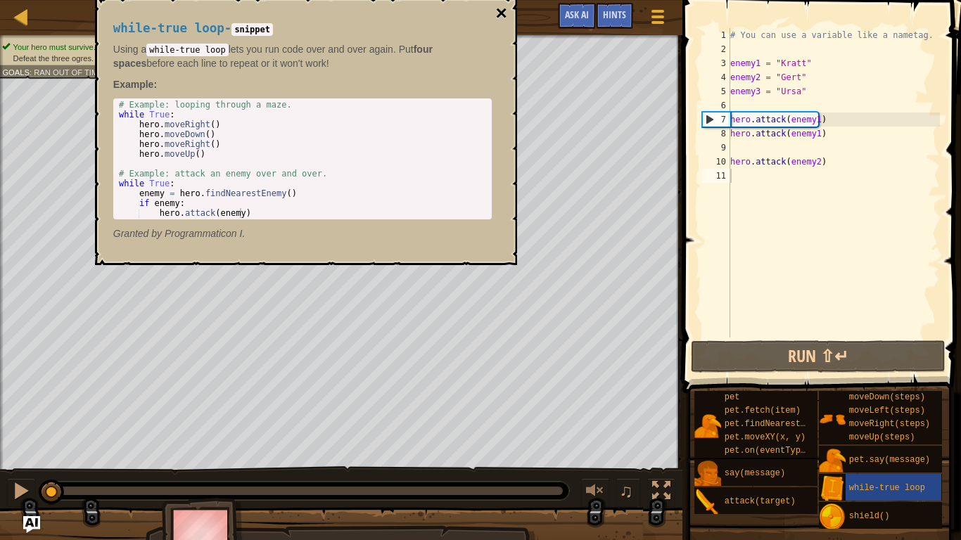
click at [503, 5] on button "×" at bounding box center [500, 14] width 11 height 20
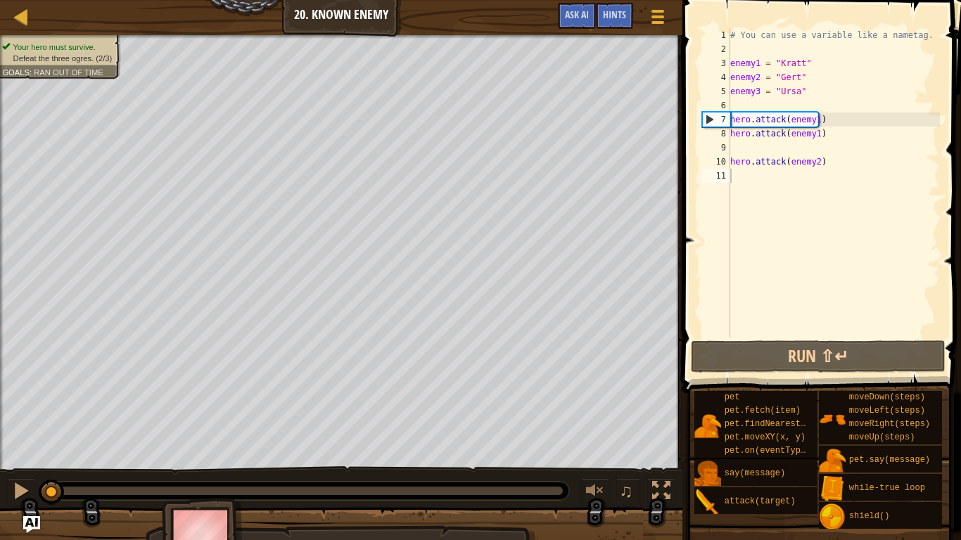
click at [867, 165] on div "# You can use a variable like a nametag. enemy1 = "[PERSON_NAME]" enemy2 = "[PE…" at bounding box center [834, 197] width 213 height 338
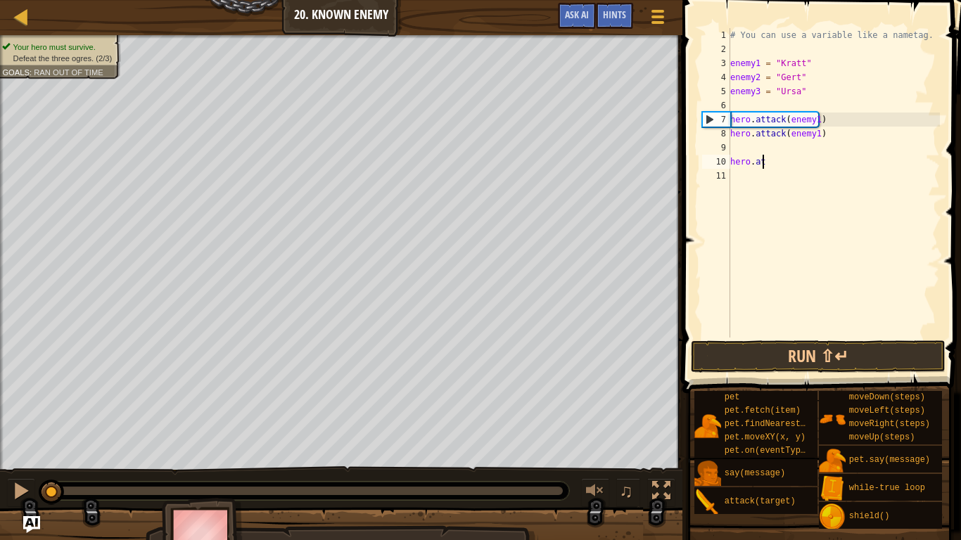
type textarea "h"
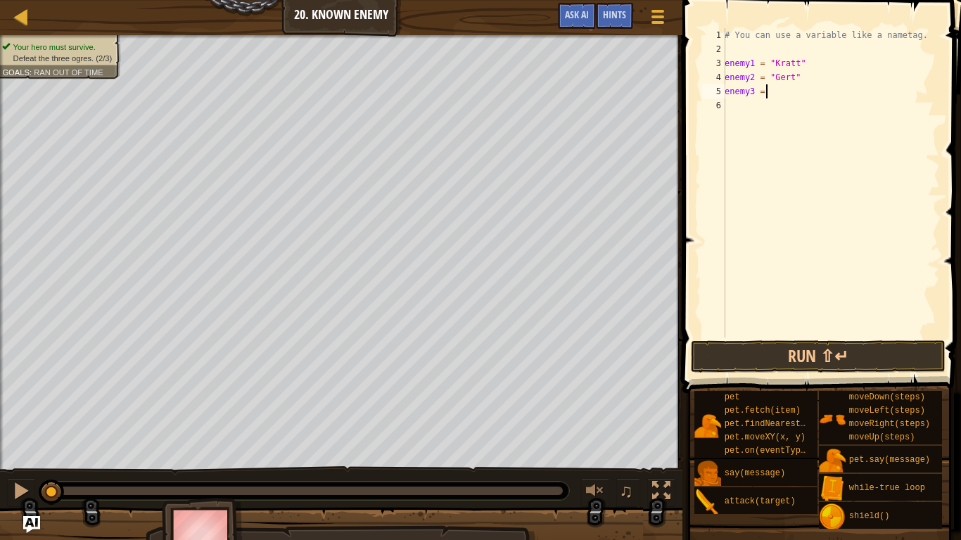
type textarea "e"
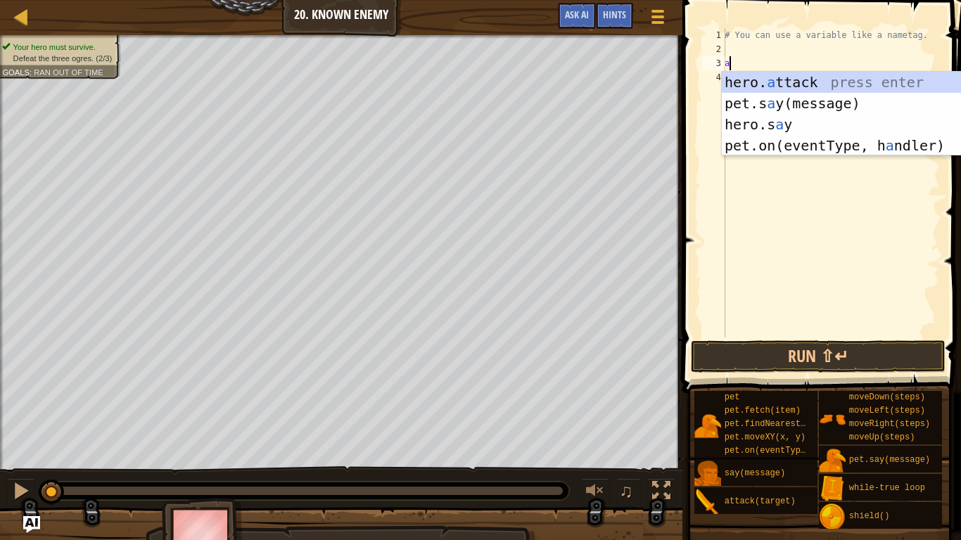
scroll to position [6, 0]
click at [814, 74] on div "hero. a ttack press enter pet.s a y(message) press enter hero.s a y press enter…" at bounding box center [855, 135] width 266 height 127
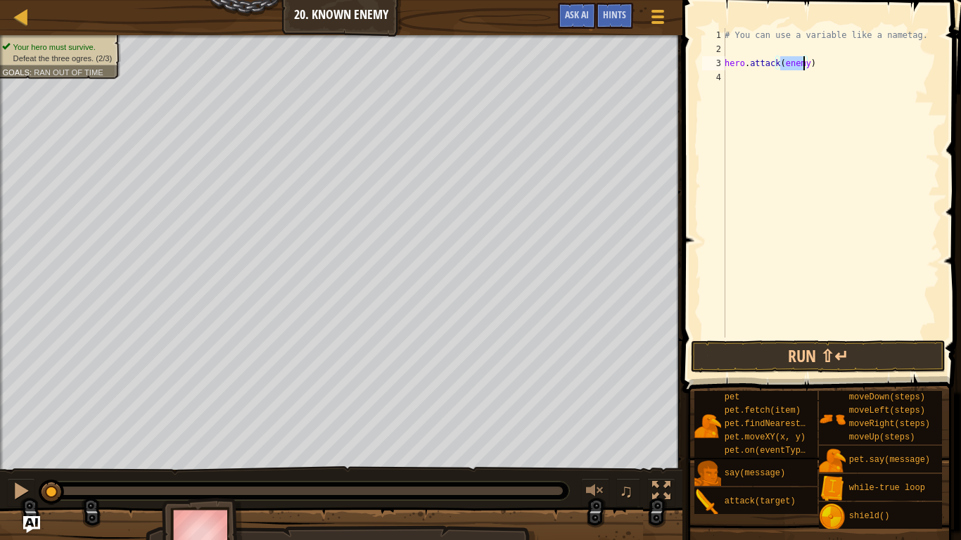
click at [816, 65] on div "# You can use a variable like a nametag. hero . attack ( enemy )" at bounding box center [831, 197] width 218 height 338
type textarea "h"
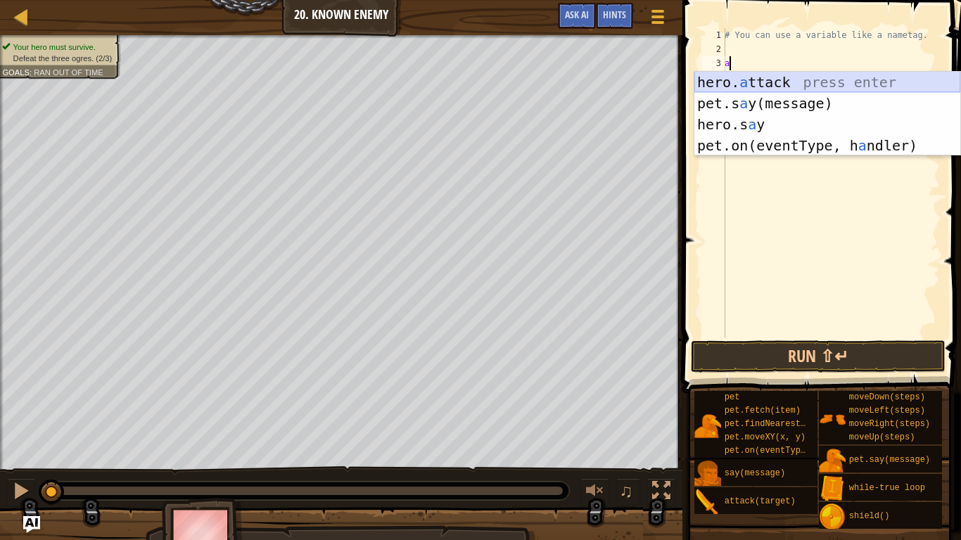
click at [749, 84] on div "hero. a ttack press enter pet.s a y(message) press enter hero.s a y press enter…" at bounding box center [828, 135] width 266 height 127
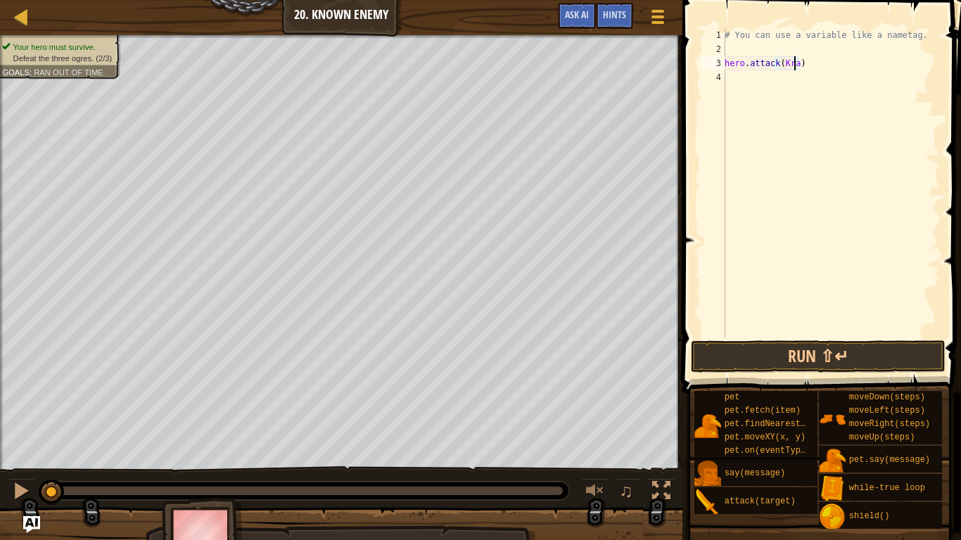
scroll to position [6, 6]
type textarea "hero.attack([GEOGRAPHIC_DATA])"
click at [729, 80] on div "# You can use a variable like a nametag. hero . attack ( [GEOGRAPHIC_DATA] )" at bounding box center [831, 197] width 218 height 338
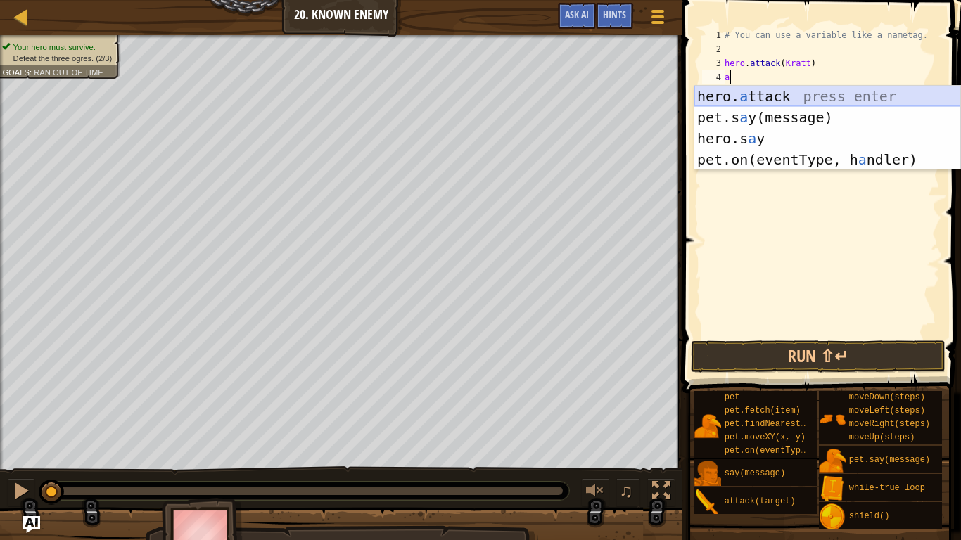
click at [764, 94] on div "hero. a ttack press enter pet.s a y(message) press enter hero.s a y press enter…" at bounding box center [828, 149] width 266 height 127
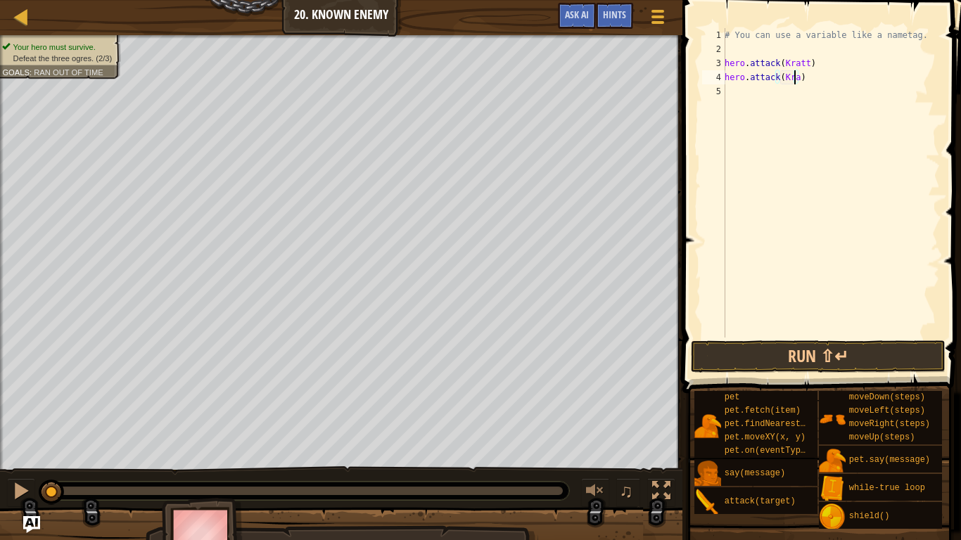
scroll to position [6, 6]
type textarea "hero.attack([GEOGRAPHIC_DATA])"
click at [739, 94] on div "# You can use a variable like a nametag. hero . attack ( [GEOGRAPHIC_DATA] ) he…" at bounding box center [831, 197] width 218 height 338
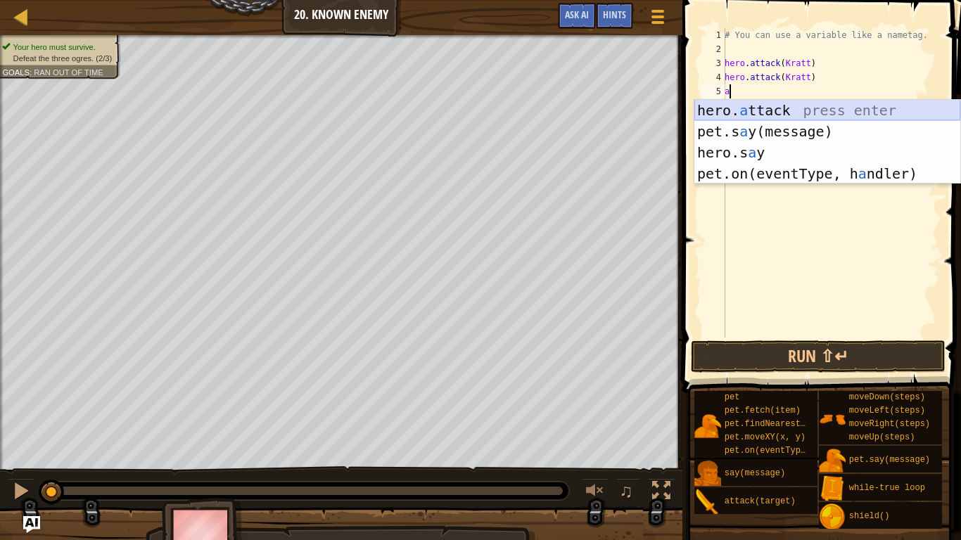
click at [746, 112] on div "hero. a ttack press enter pet.s a y(message) press enter hero.s a y press enter…" at bounding box center [828, 163] width 266 height 127
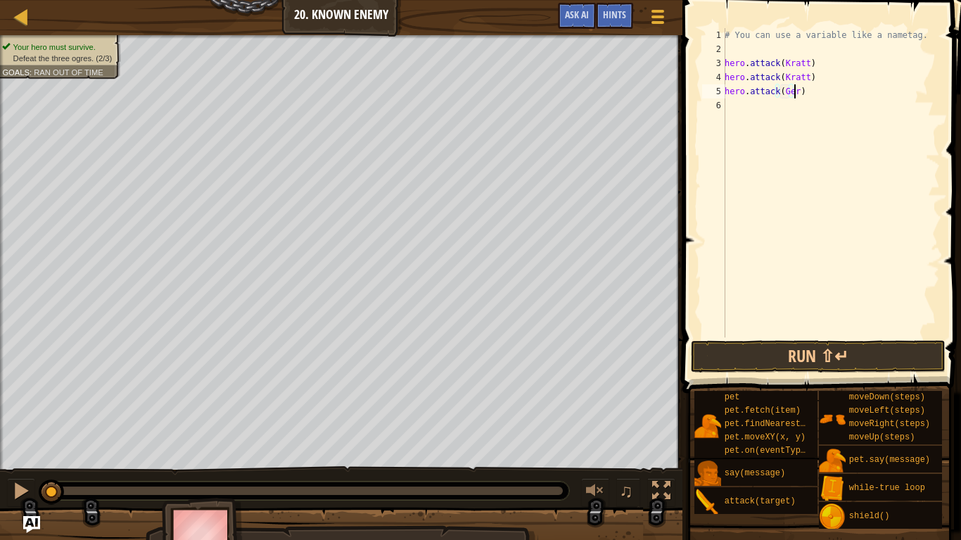
type textarea "hero.attack([PERSON_NAME])"
click at [734, 110] on div "# You can use a variable like a nametag. hero . attack ( [GEOGRAPHIC_DATA] ) he…" at bounding box center [831, 197] width 218 height 338
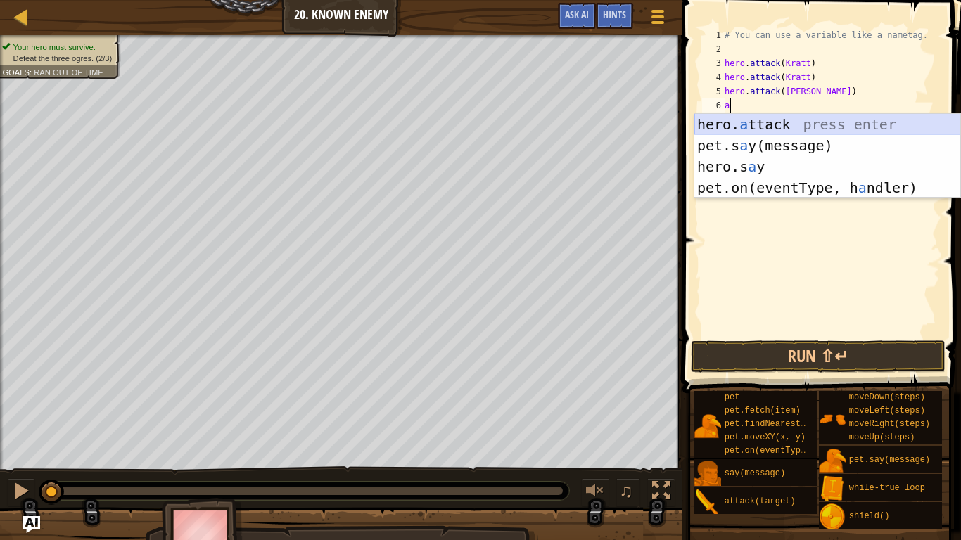
click at [735, 119] on div "hero. a ttack press enter pet.s a y(message) press enter hero.s a y press enter…" at bounding box center [828, 177] width 266 height 127
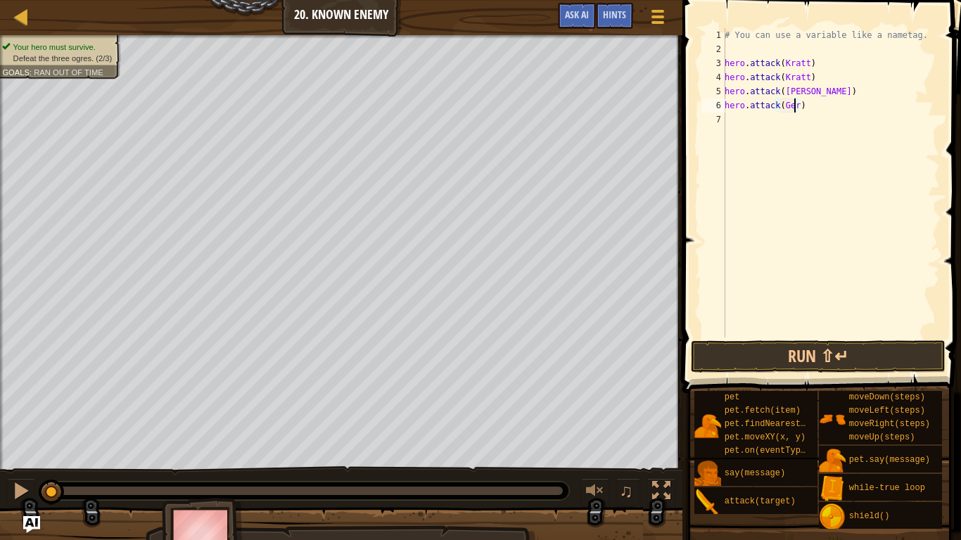
type textarea "hero.attack([PERSON_NAME])"
click at [742, 118] on div "# You can use a variable like a nametag. hero . attack ( [GEOGRAPHIC_DATA] ) he…" at bounding box center [831, 197] width 218 height 338
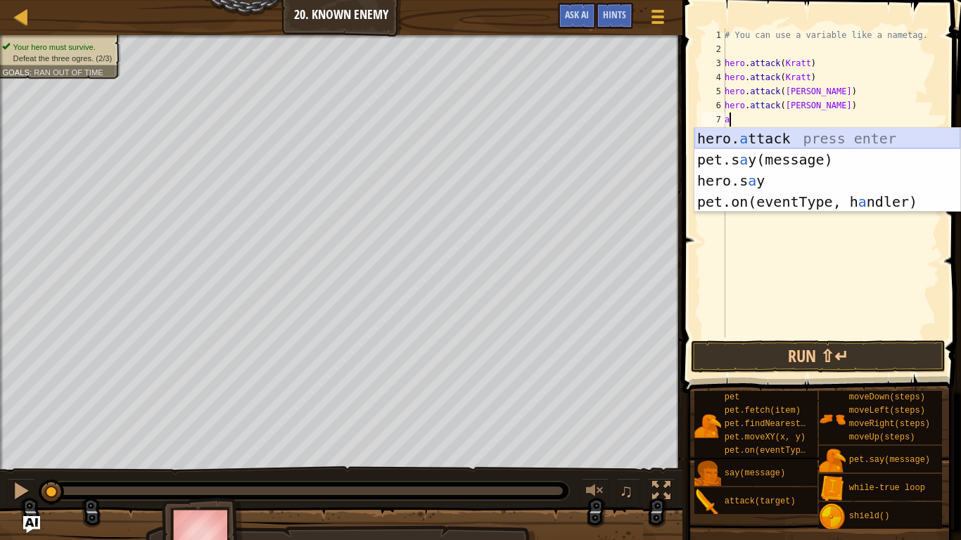
click at [756, 144] on div "hero. a ttack press enter pet.s a y(message) press enter hero.s a y press enter…" at bounding box center [828, 191] width 266 height 127
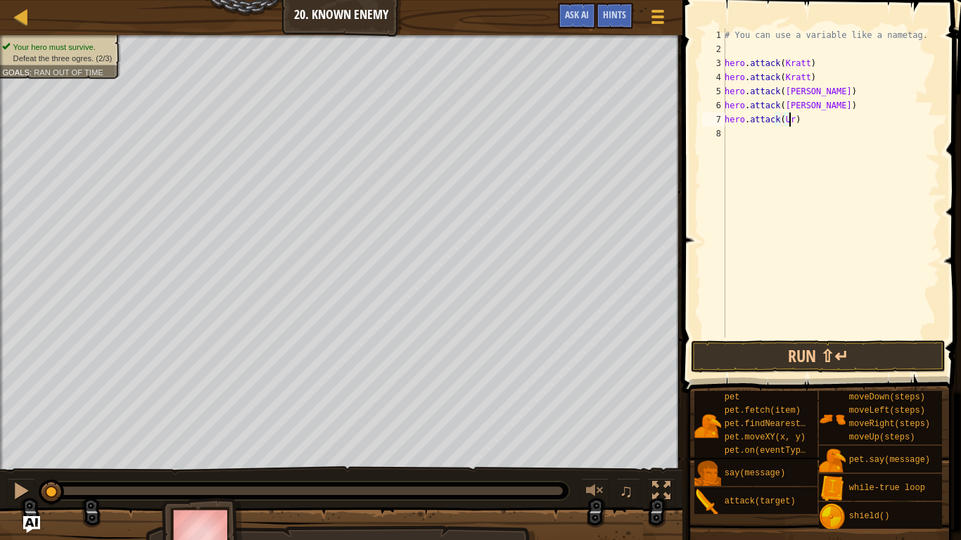
scroll to position [6, 5]
type textarea "hero.attack(Ursa)"
click at [742, 140] on div "# You can use a variable like a nametag. hero . attack ( [GEOGRAPHIC_DATA] ) he…" at bounding box center [831, 197] width 218 height 338
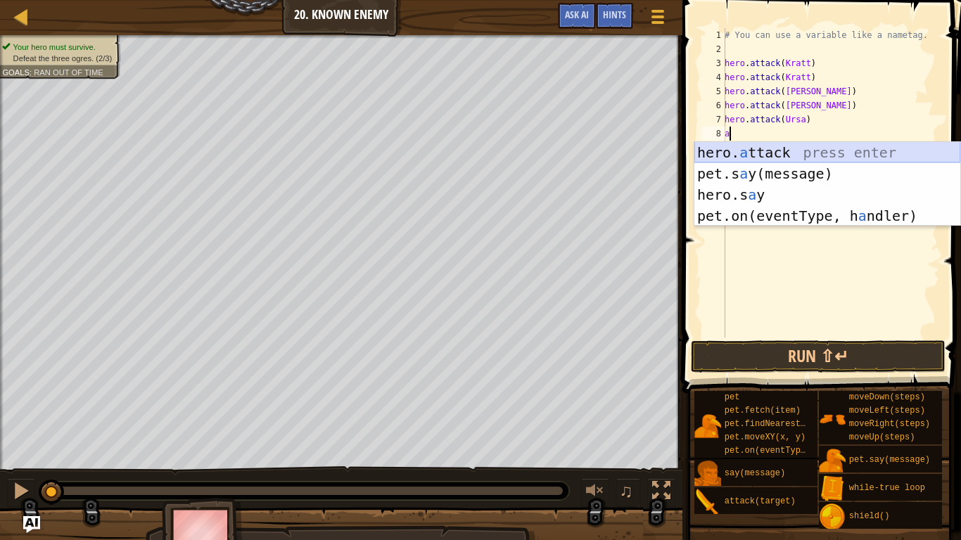
click at [747, 156] on div "hero. a ttack press enter pet.s a y(message) press enter hero.s a y press enter…" at bounding box center [828, 205] width 266 height 127
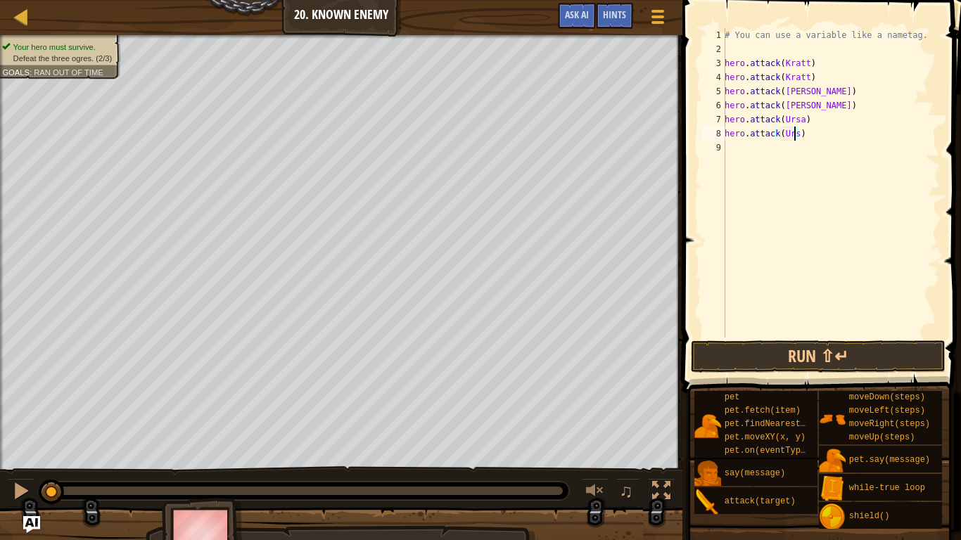
scroll to position [6, 6]
type textarea "hero.attack(Ursa)"
click at [883, 360] on button "Run ⇧↵" at bounding box center [818, 357] width 254 height 32
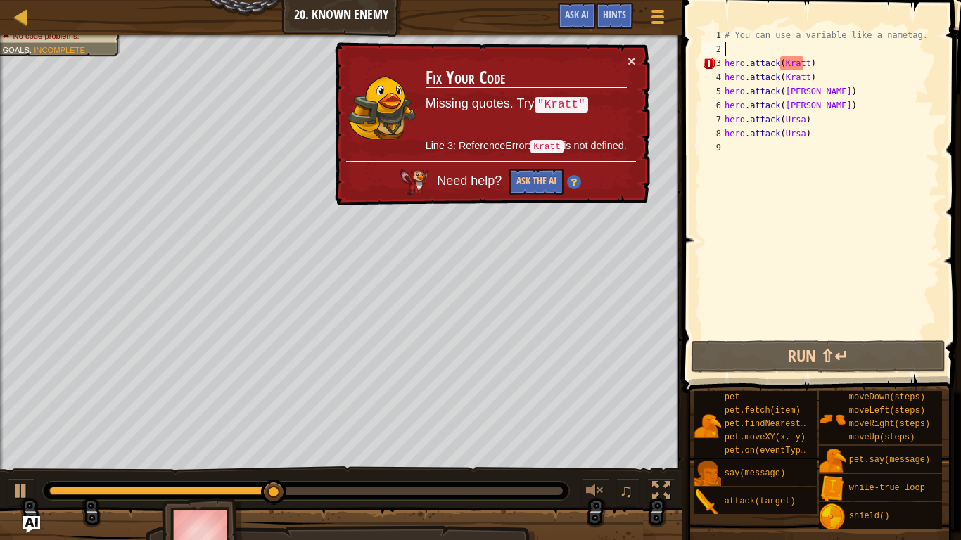
click at [802, 56] on div "# You can use a variable like a nametag. hero . attack ( [GEOGRAPHIC_DATA] ) he…" at bounding box center [831, 197] width 218 height 338
click at [802, 61] on div "# You can use a variable like a nametag. hero . attack ( [GEOGRAPHIC_DATA] ) he…" at bounding box center [831, 197] width 218 height 338
click at [807, 58] on div "# You can use a variable like a nametag. hero . attack ( [GEOGRAPHIC_DATA] ) he…" at bounding box center [831, 197] width 218 height 338
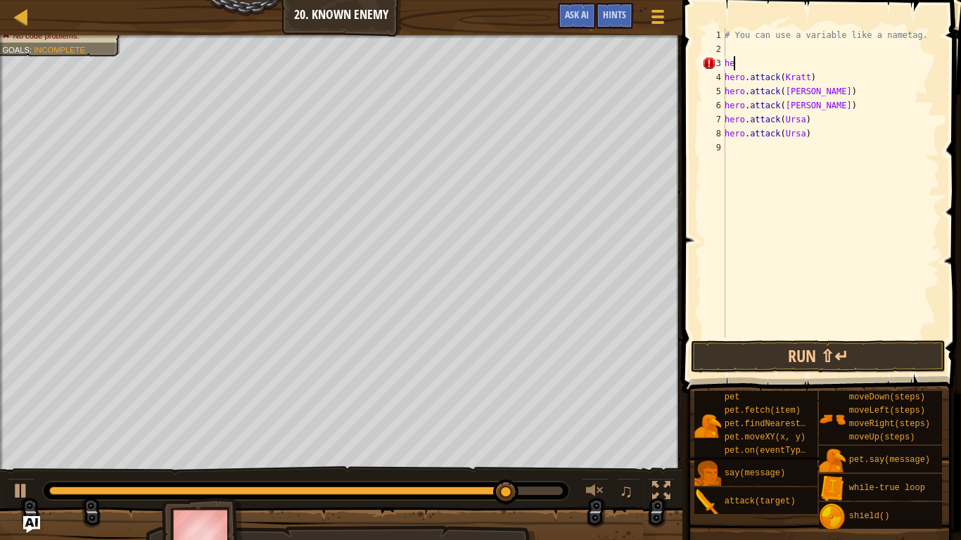
type textarea "h"
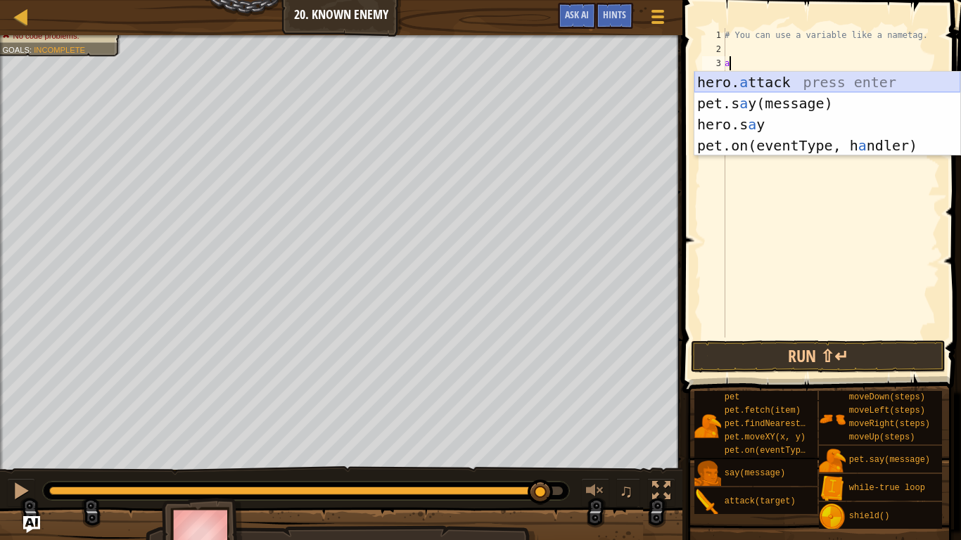
click at [772, 82] on div "hero. a ttack press enter pet.s a y(message) press enter hero.s a y press enter…" at bounding box center [828, 135] width 266 height 127
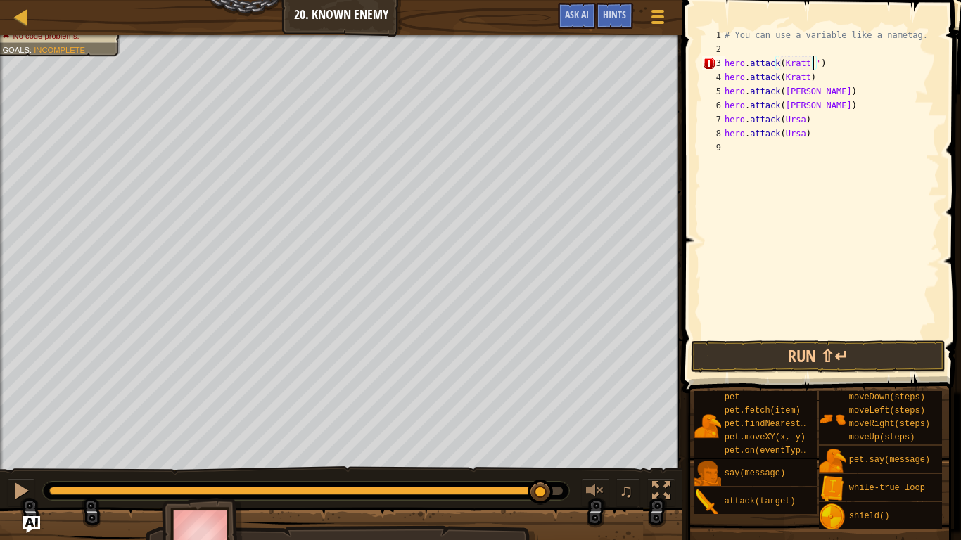
scroll to position [6, 6]
click at [779, 58] on div "# You can use a variable like a nametag. hero . attack ( [PERSON_NAME] ") hero …" at bounding box center [831, 197] width 218 height 338
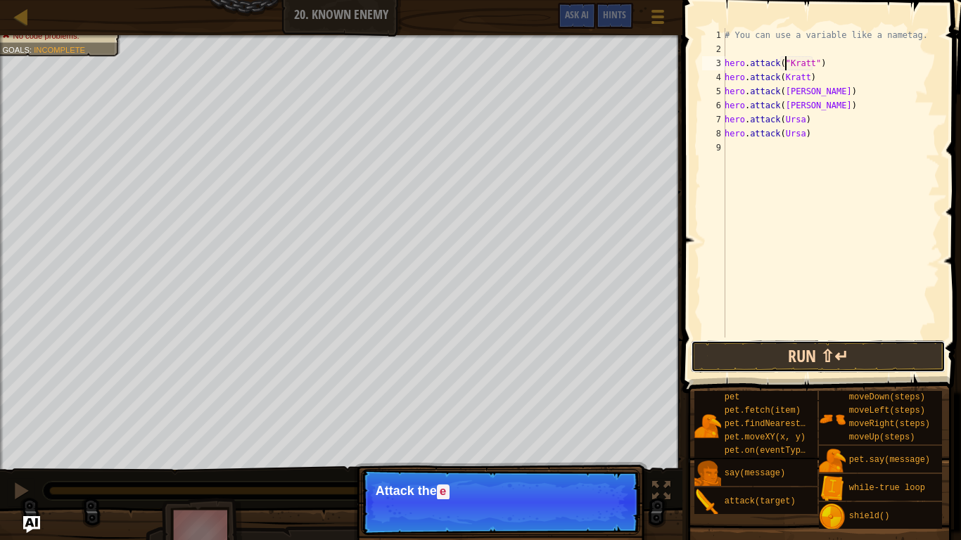
click at [794, 352] on button "Run ⇧↵" at bounding box center [818, 357] width 254 height 32
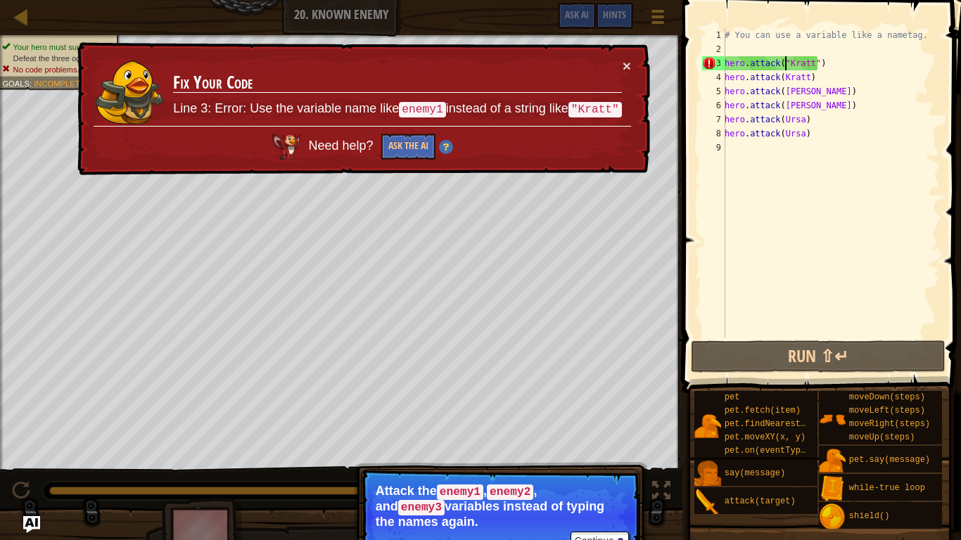
click at [836, 131] on div "# You can use a variable like a nametag. hero . attack ( "[PERSON_NAME]" ) hero…" at bounding box center [831, 197] width 218 height 338
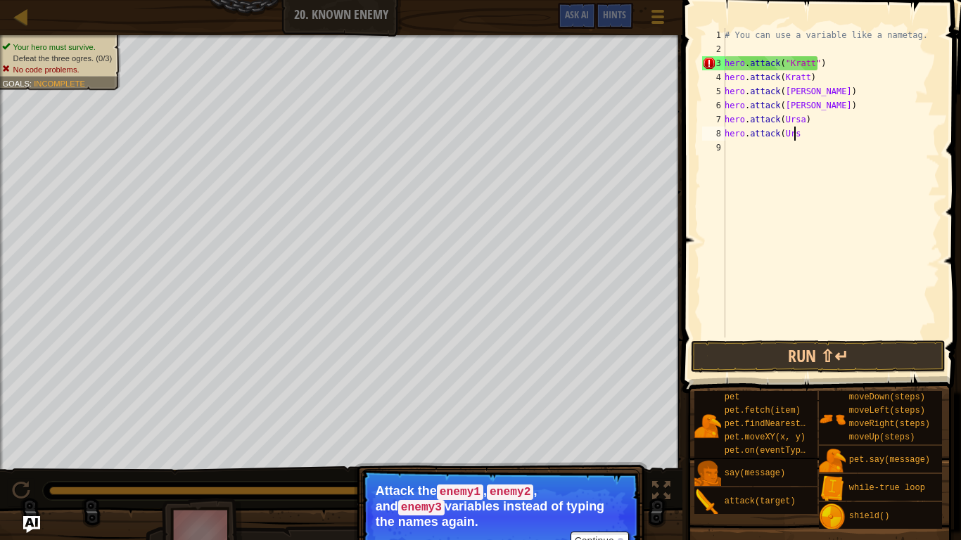
type textarea "hero.attack("
